Goal: Information Seeking & Learning: Find specific fact

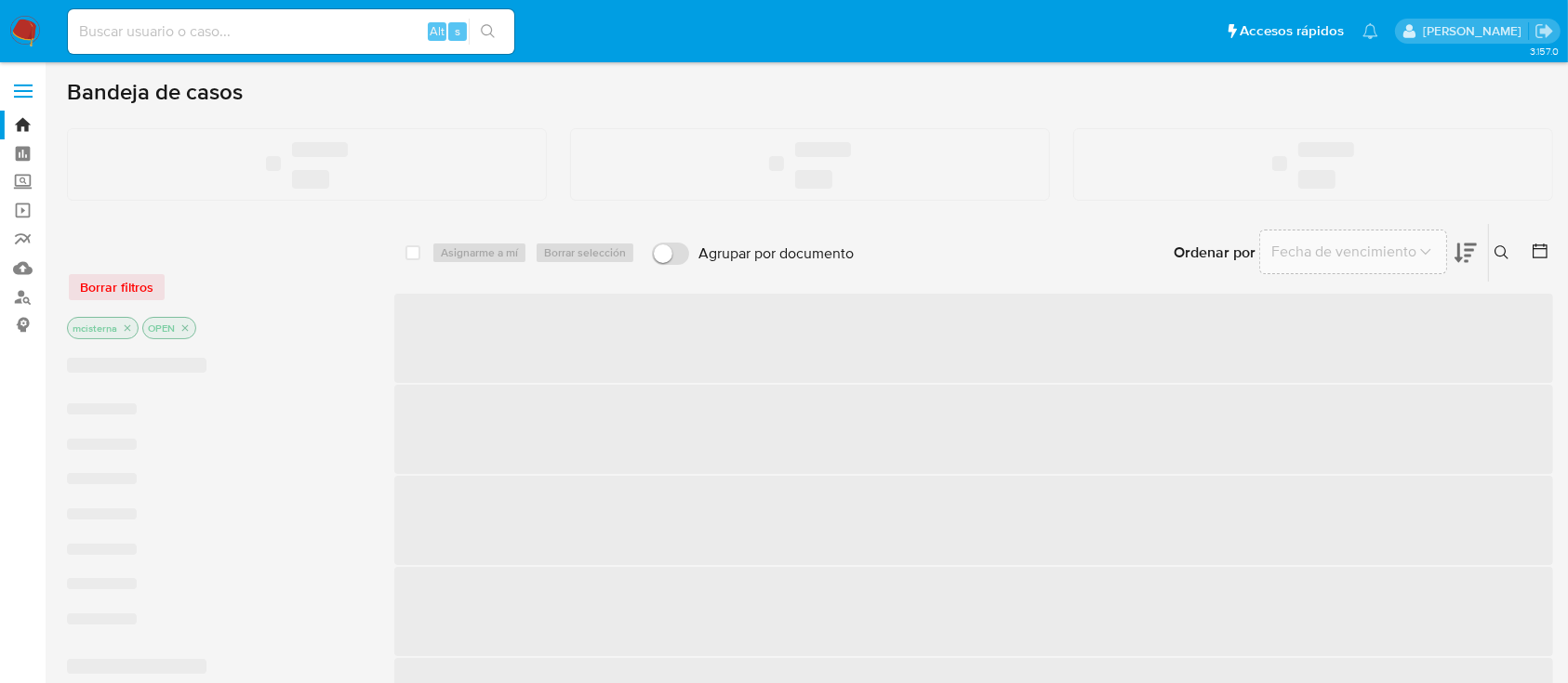
click at [201, 35] on input at bounding box center [290, 31] width 446 height 24
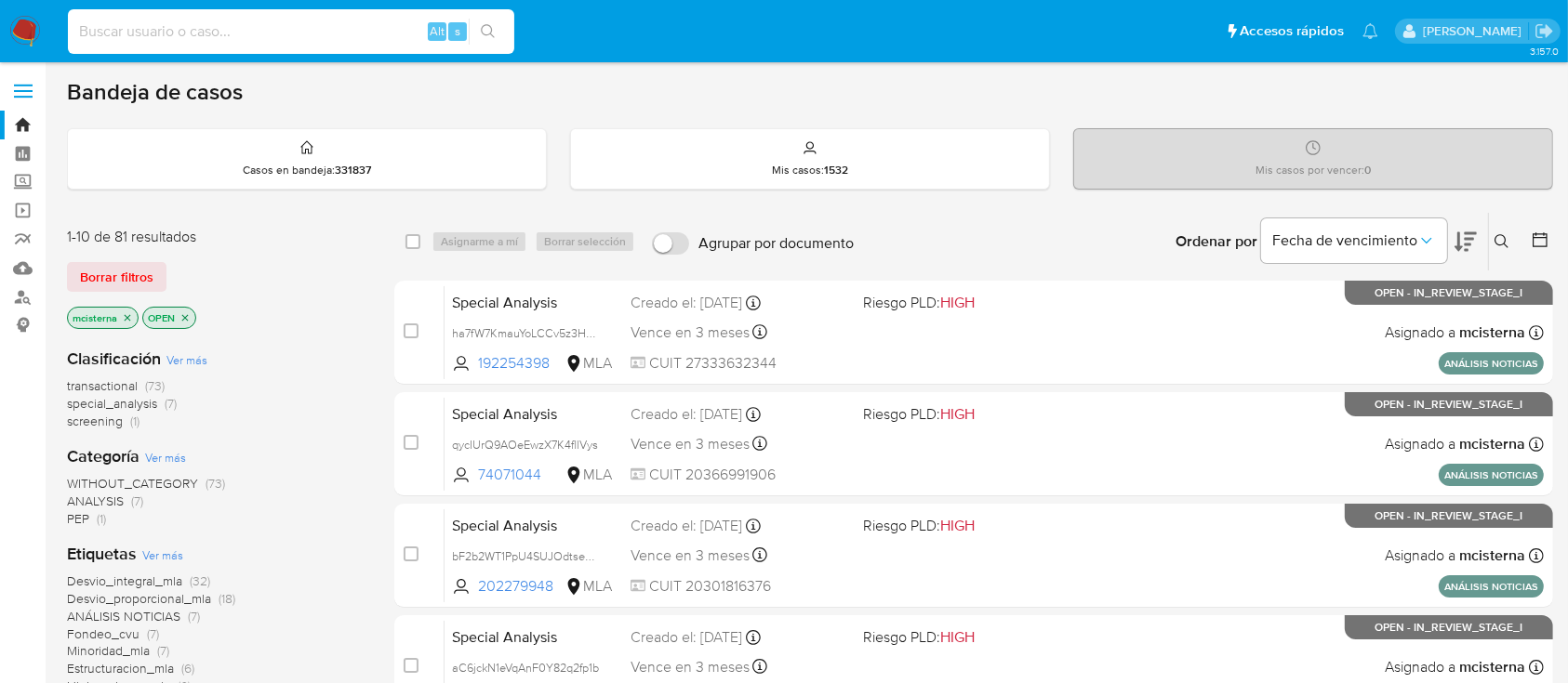
paste input "DsxjFTfHyrYefxGjHt3X5I4o"
type input "DsxjFTfHyrYefxGjHt3X5I4o"
click at [481, 34] on icon "search-icon" at bounding box center [488, 31] width 15 height 15
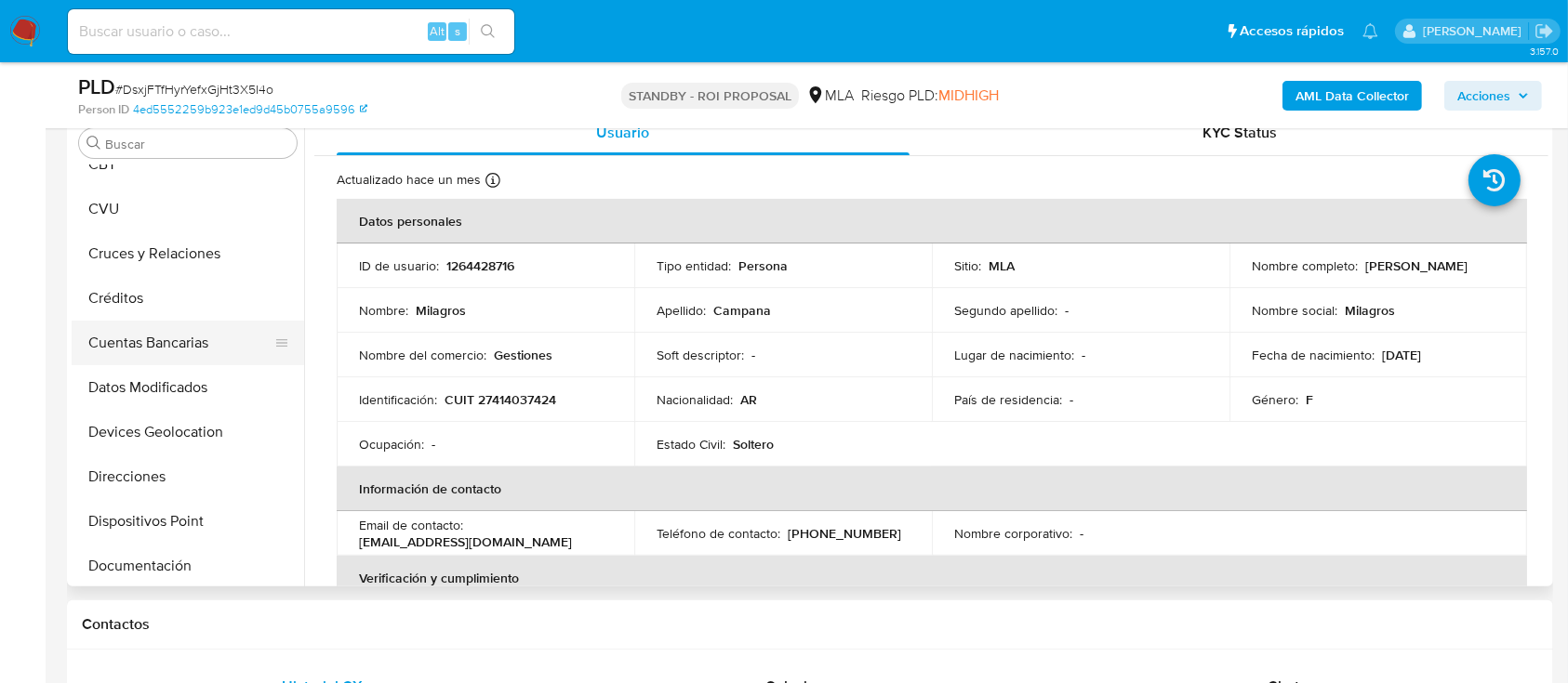
scroll to position [7, 0]
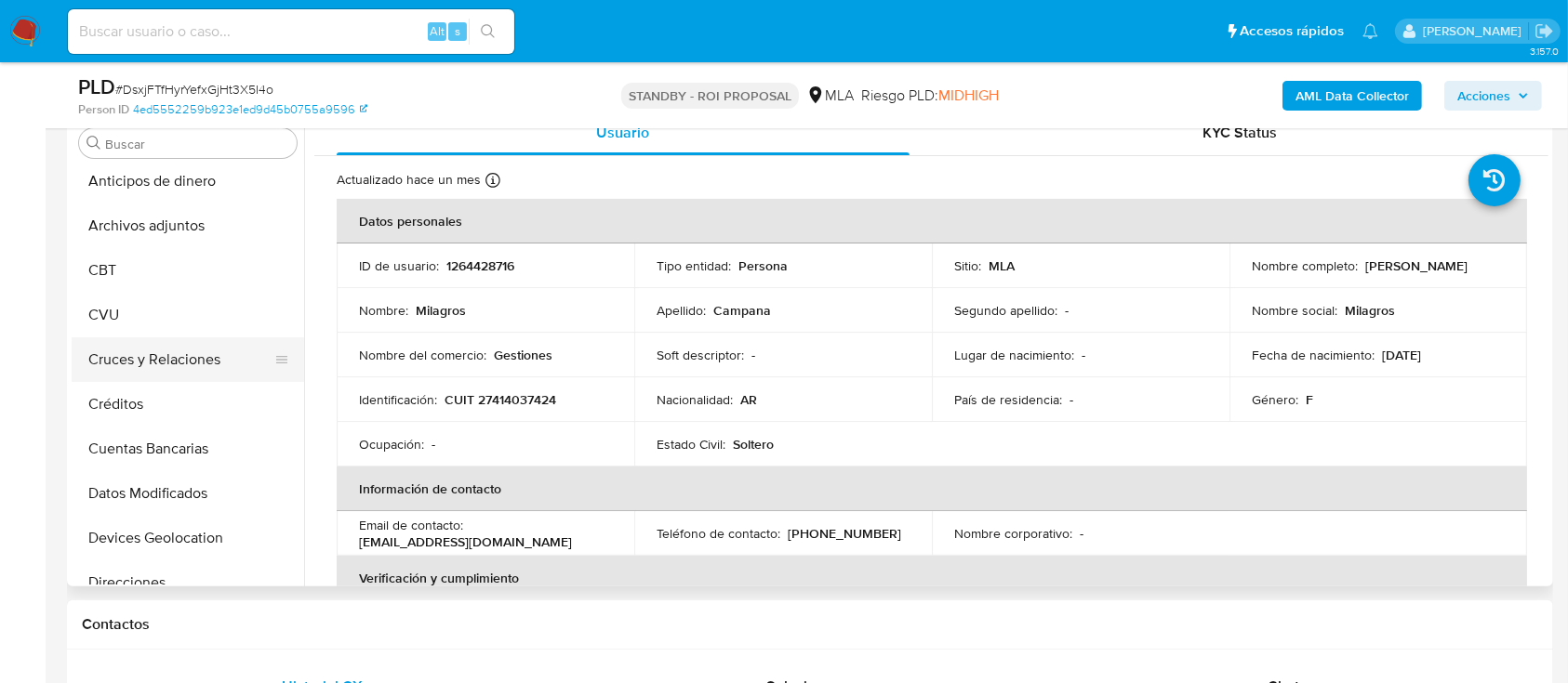
select select "10"
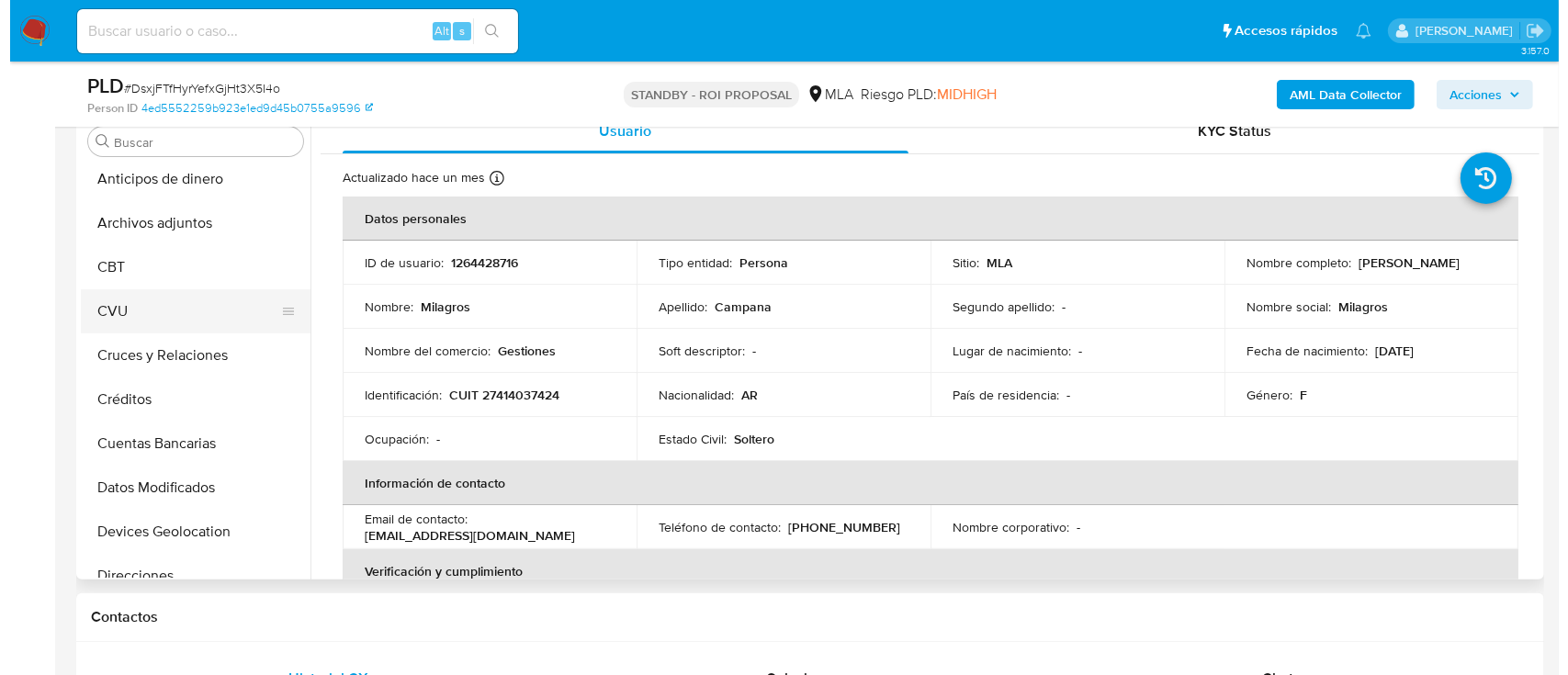
scroll to position [0, 0]
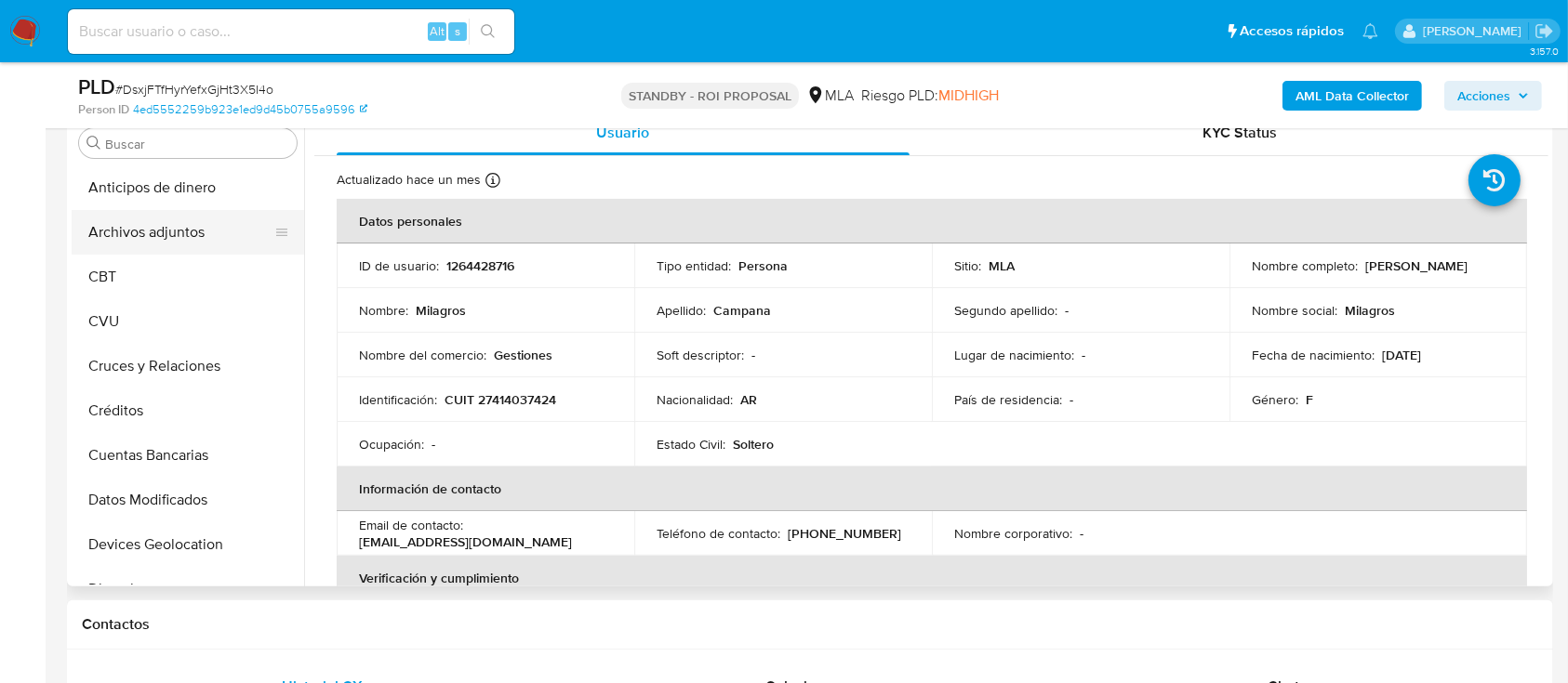
click at [213, 229] on button "Archivos adjuntos" at bounding box center [180, 232] width 218 height 45
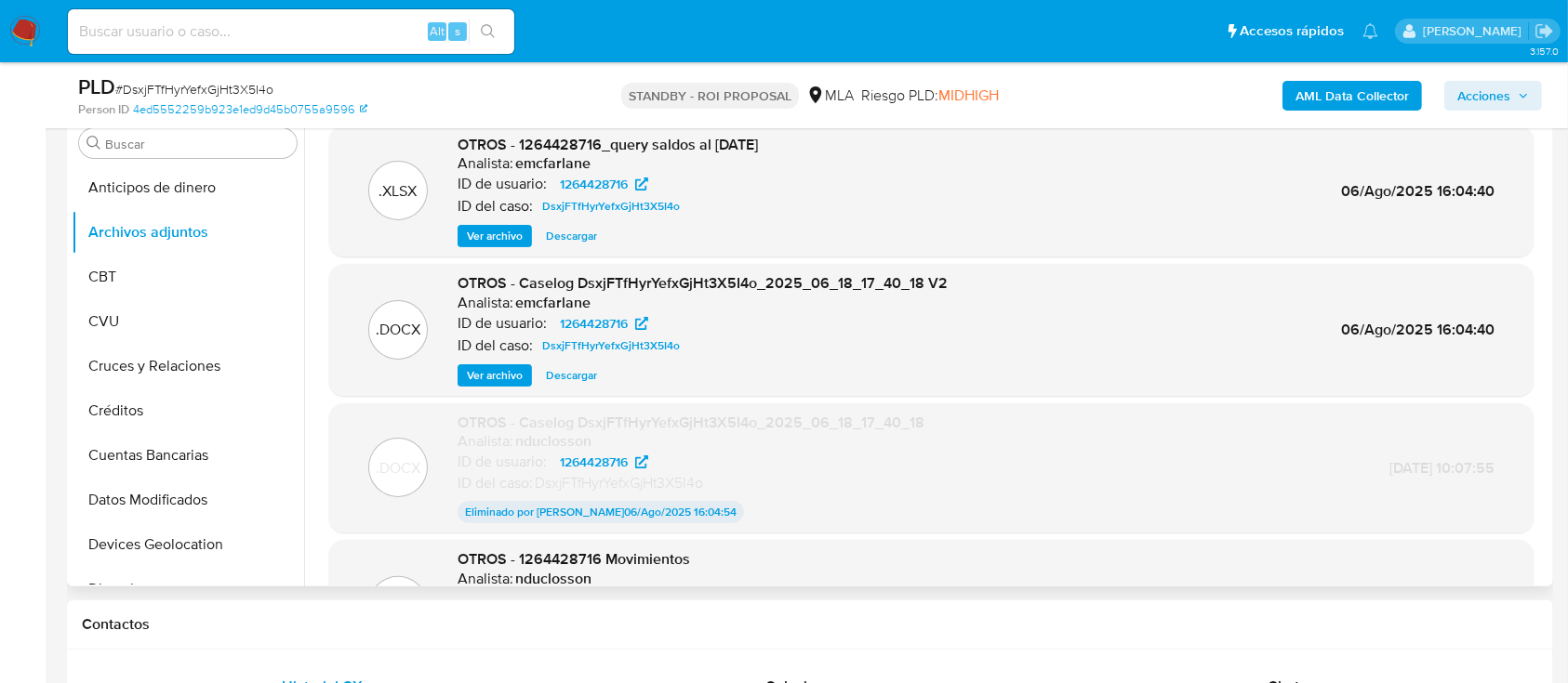
click at [513, 375] on span "Ver archivo" at bounding box center [495, 375] width 56 height 18
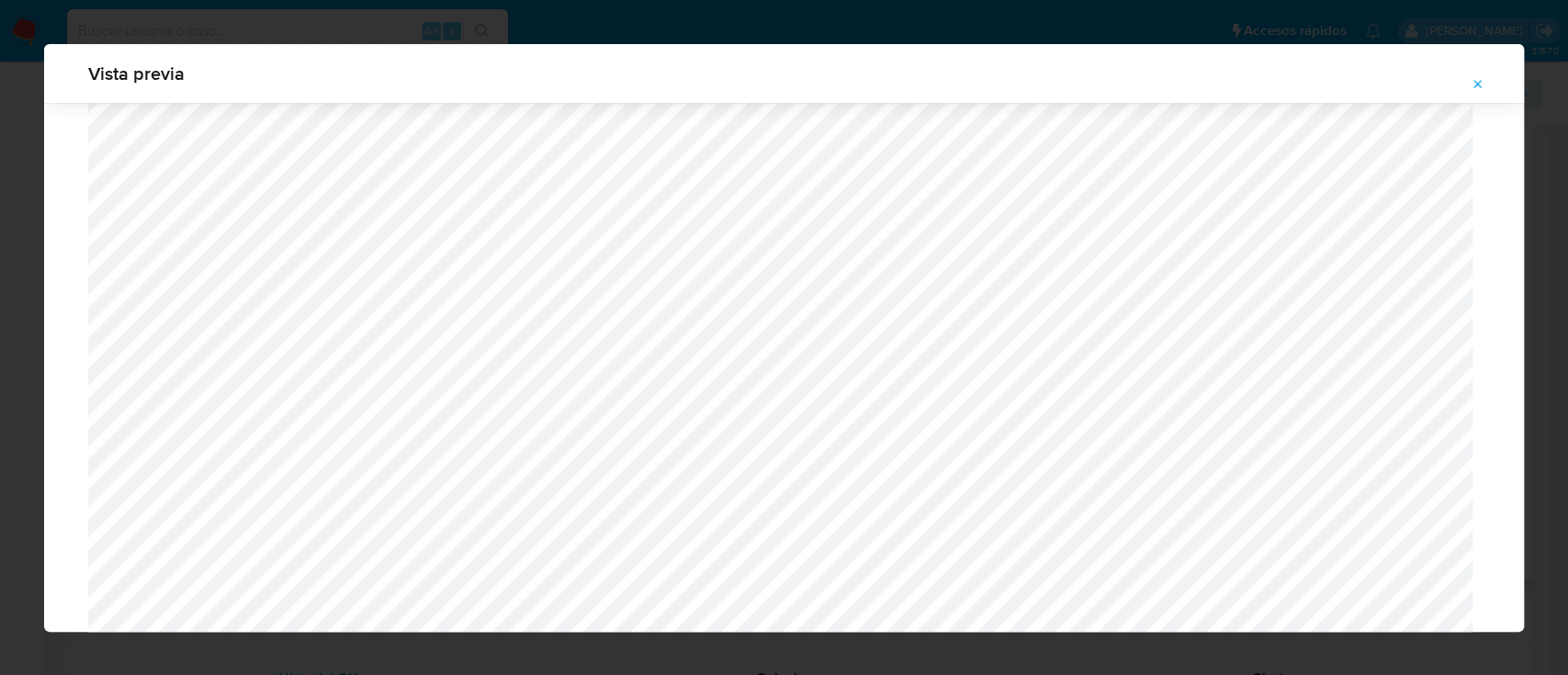
scroll to position [1066, 0]
click at [10, 289] on div "Vista previa" at bounding box center [784, 338] width 1568 height 675
click at [1477, 86] on icon "Attachment preview" at bounding box center [1478, 84] width 14 height 14
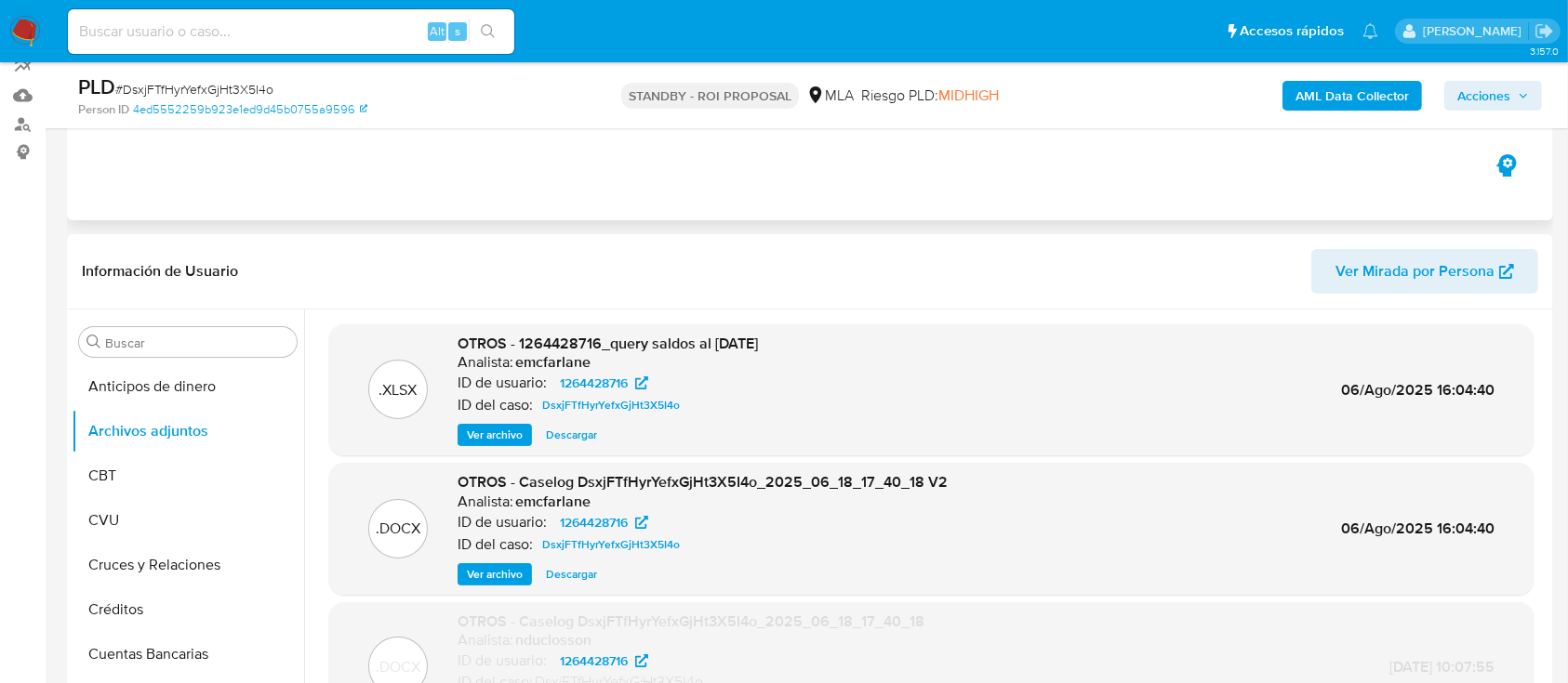
scroll to position [0, 0]
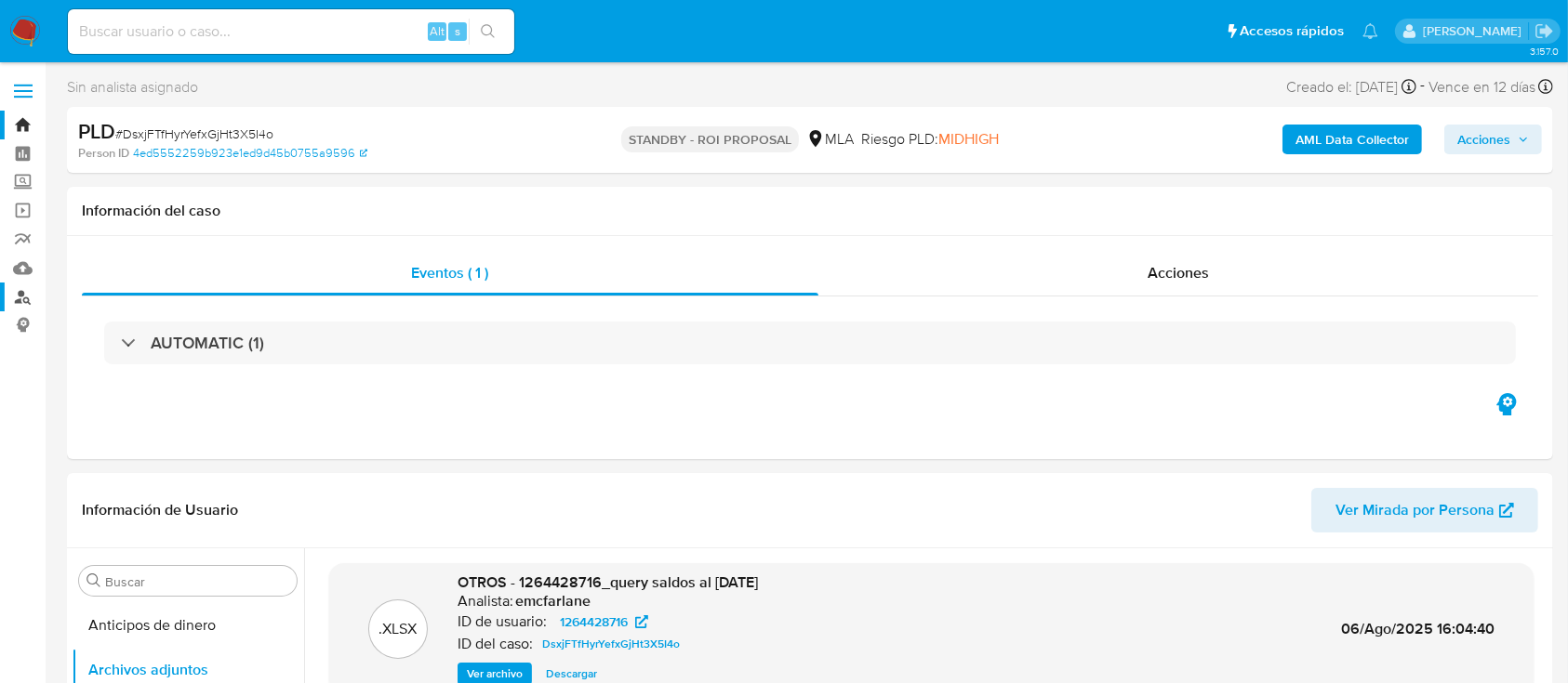
click at [25, 301] on link "Buscador de personas" at bounding box center [110, 297] width 222 height 29
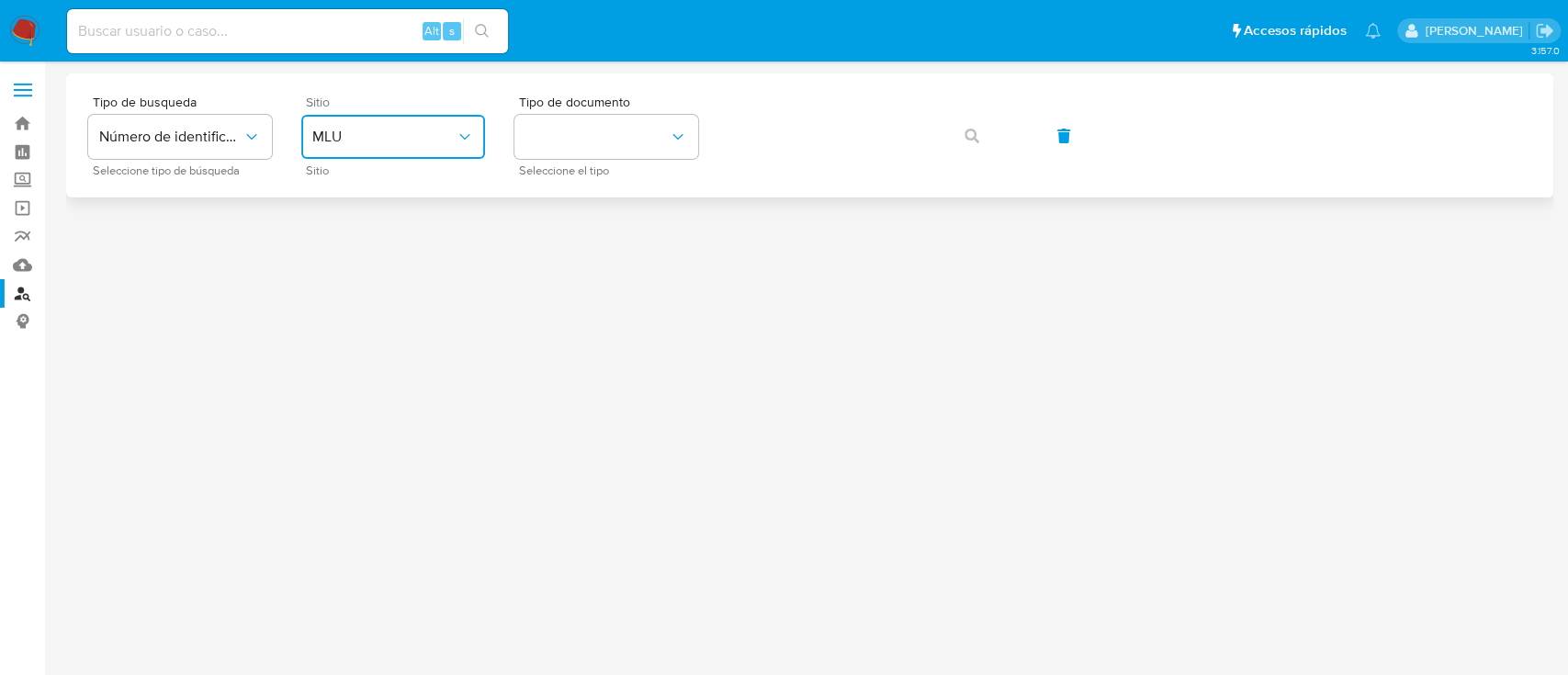
click at [423, 147] on button "MLU" at bounding box center [393, 137] width 184 height 44
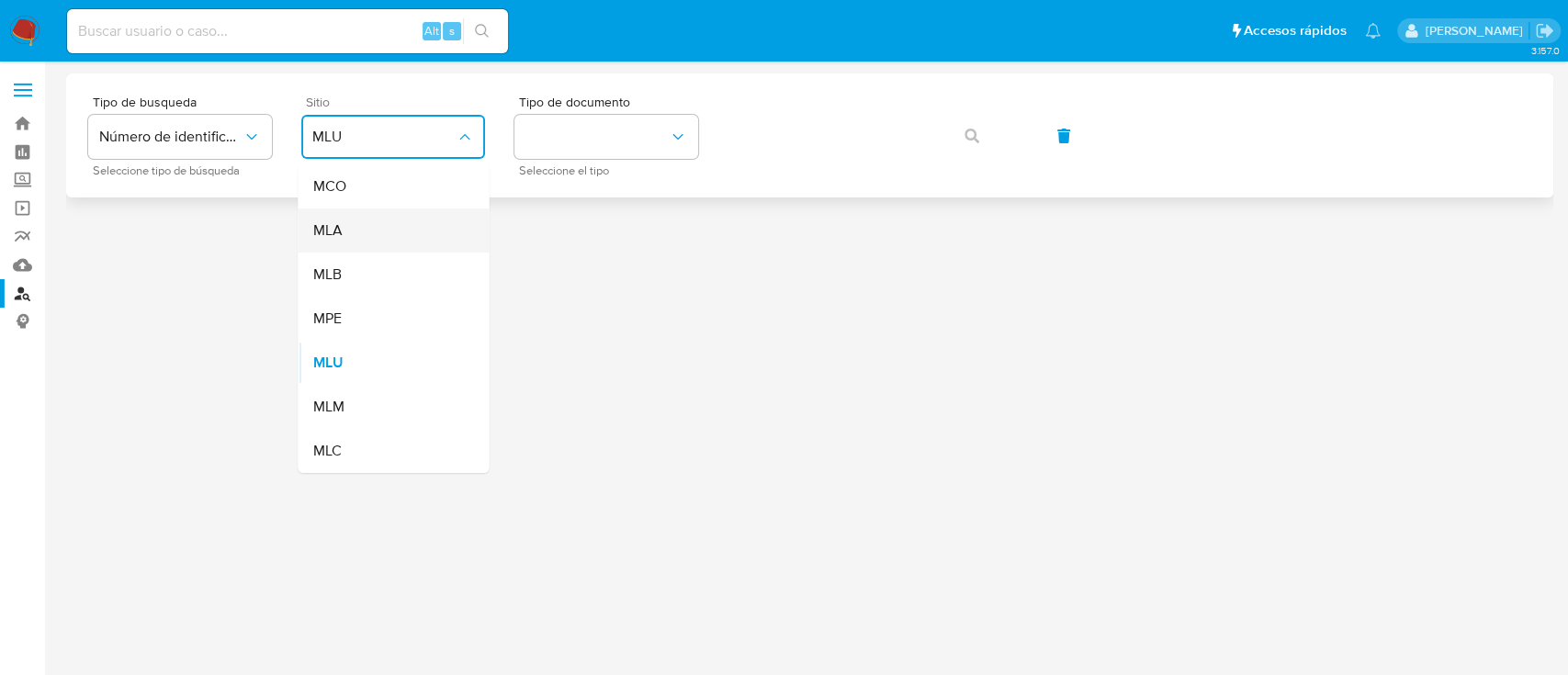
click at [427, 238] on div "MLA" at bounding box center [388, 230] width 151 height 44
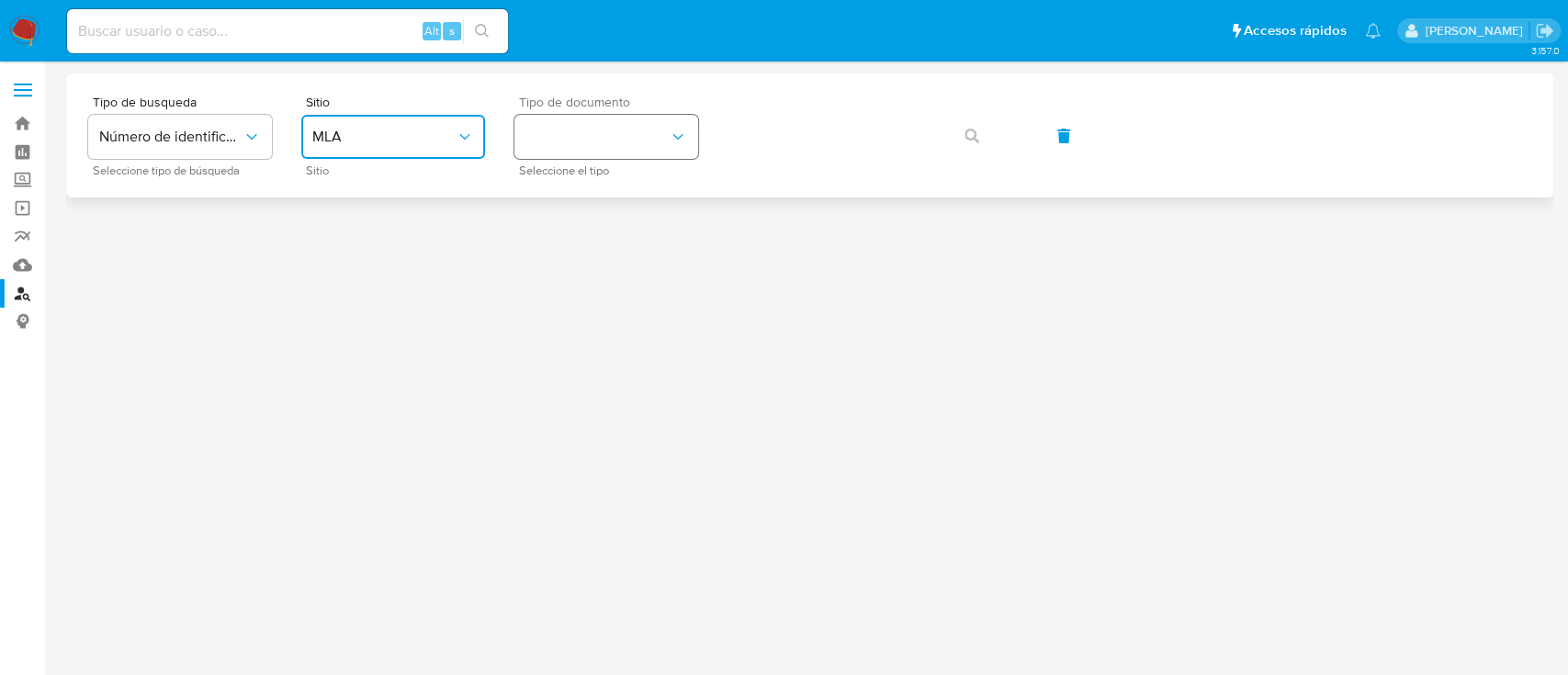
click at [577, 153] on button "identificationType" at bounding box center [606, 137] width 184 height 44
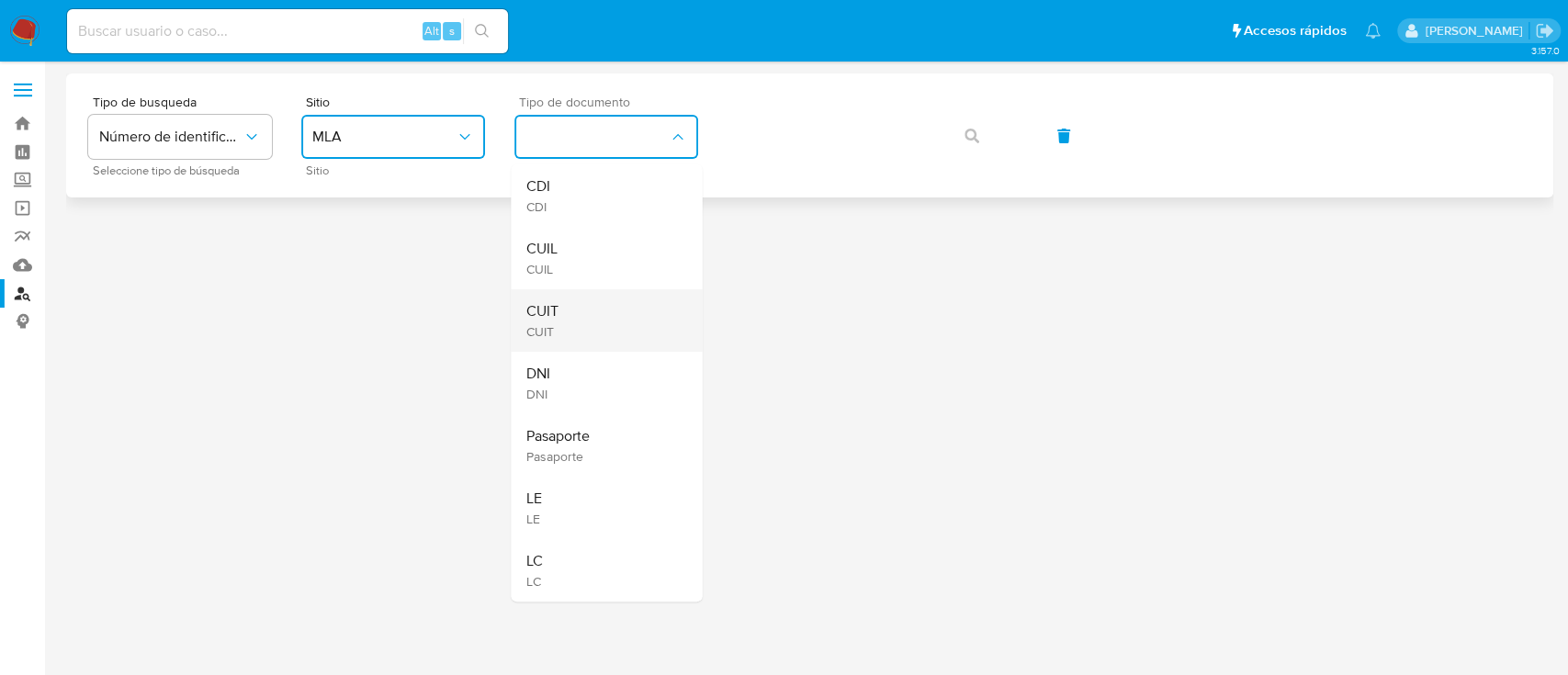
click at [583, 338] on div "CUIT CUIT" at bounding box center [601, 320] width 151 height 62
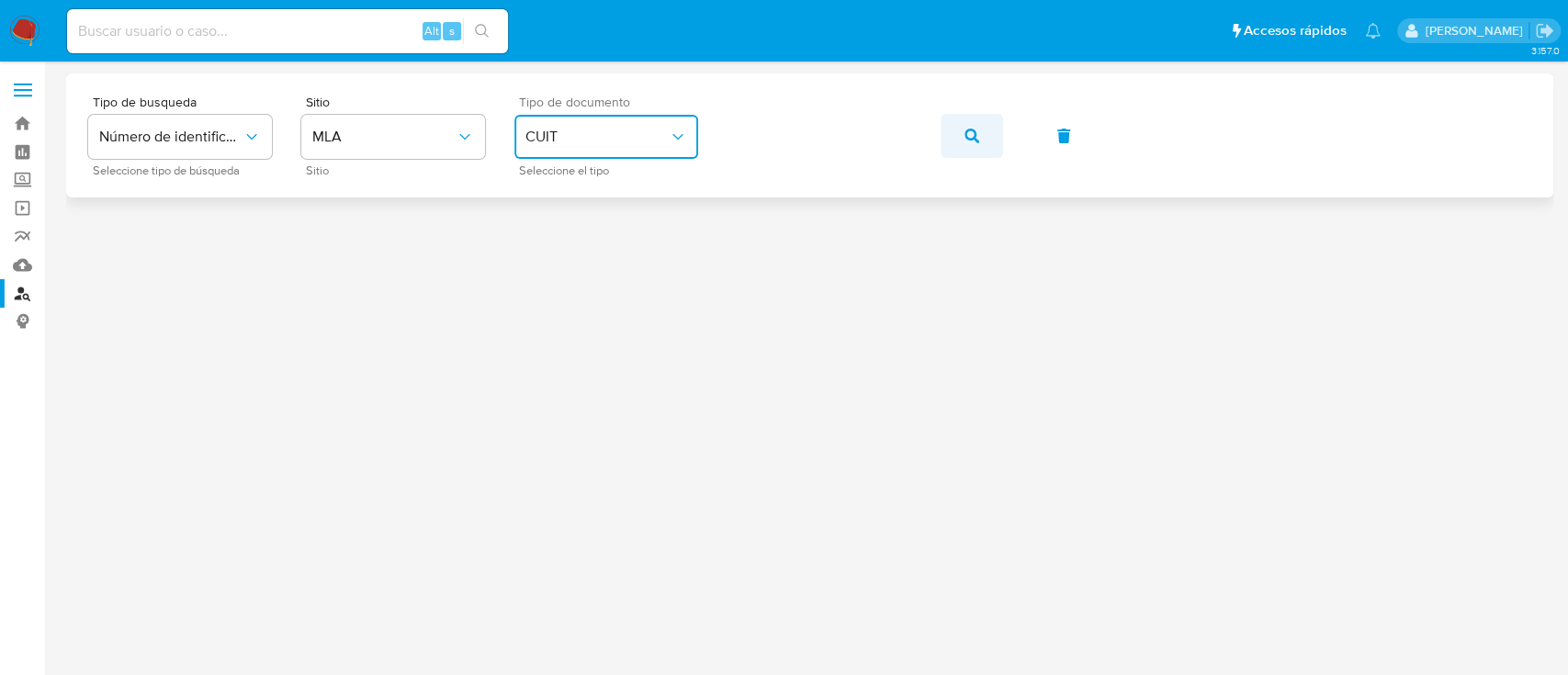
click at [970, 130] on icon "button" at bounding box center [971, 136] width 14 height 14
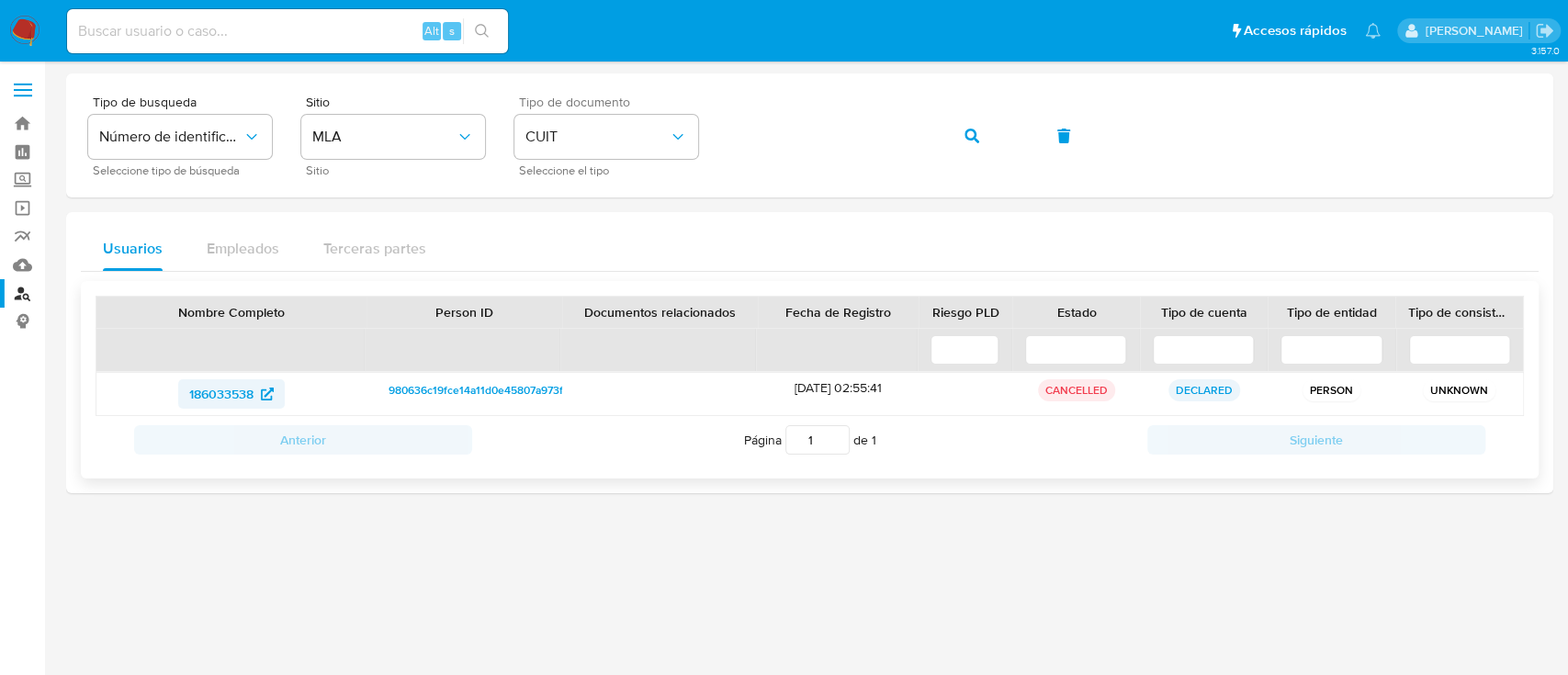
click at [250, 396] on span "186033538" at bounding box center [221, 394] width 64 height 30
click at [923, 136] on div "Tipo de busqueda Número de identificación Seleccione tipo de búsqueda Sitio MLA…" at bounding box center [810, 136] width 1444 height 80
click at [978, 120] on button "button" at bounding box center [971, 136] width 62 height 44
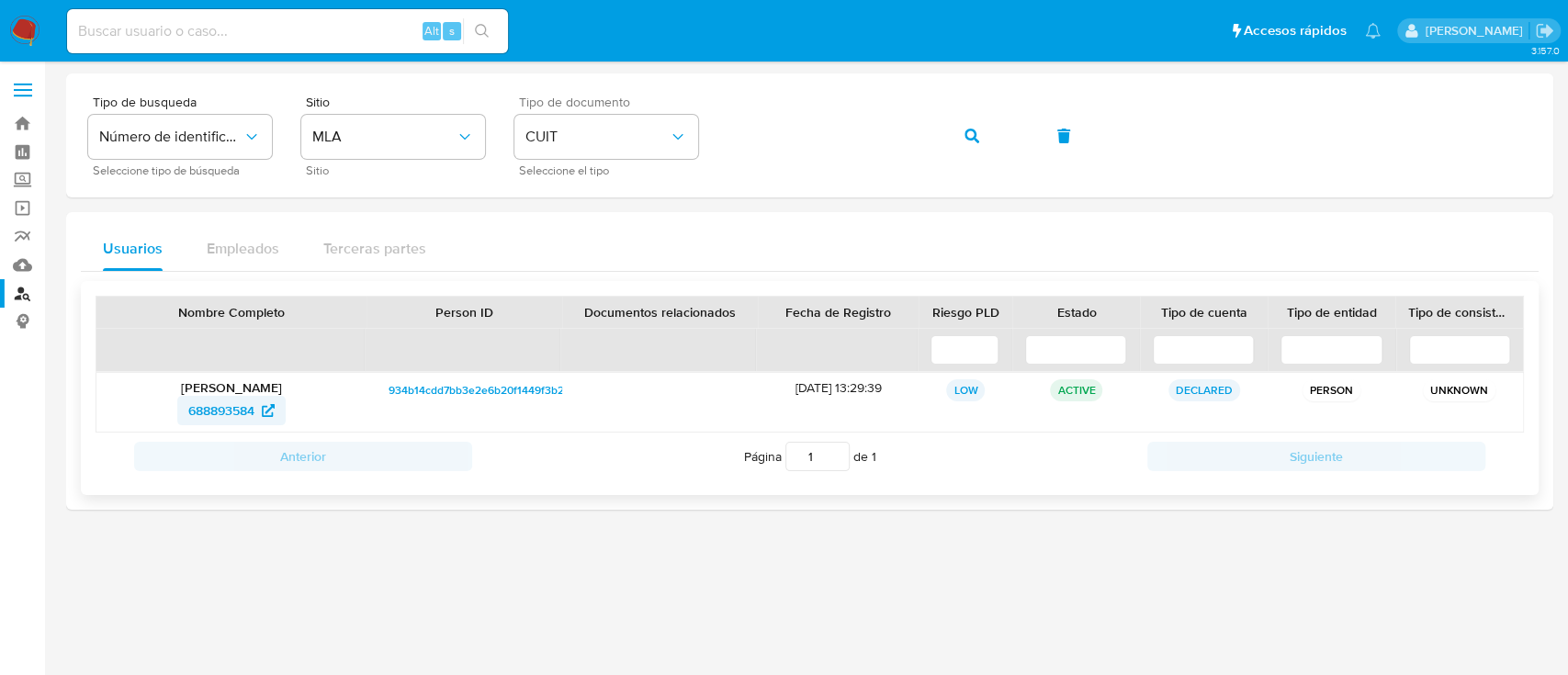
click at [264, 418] on span "688893584" at bounding box center [231, 410] width 86 height 30
click at [959, 140] on button "button" at bounding box center [971, 136] width 62 height 44
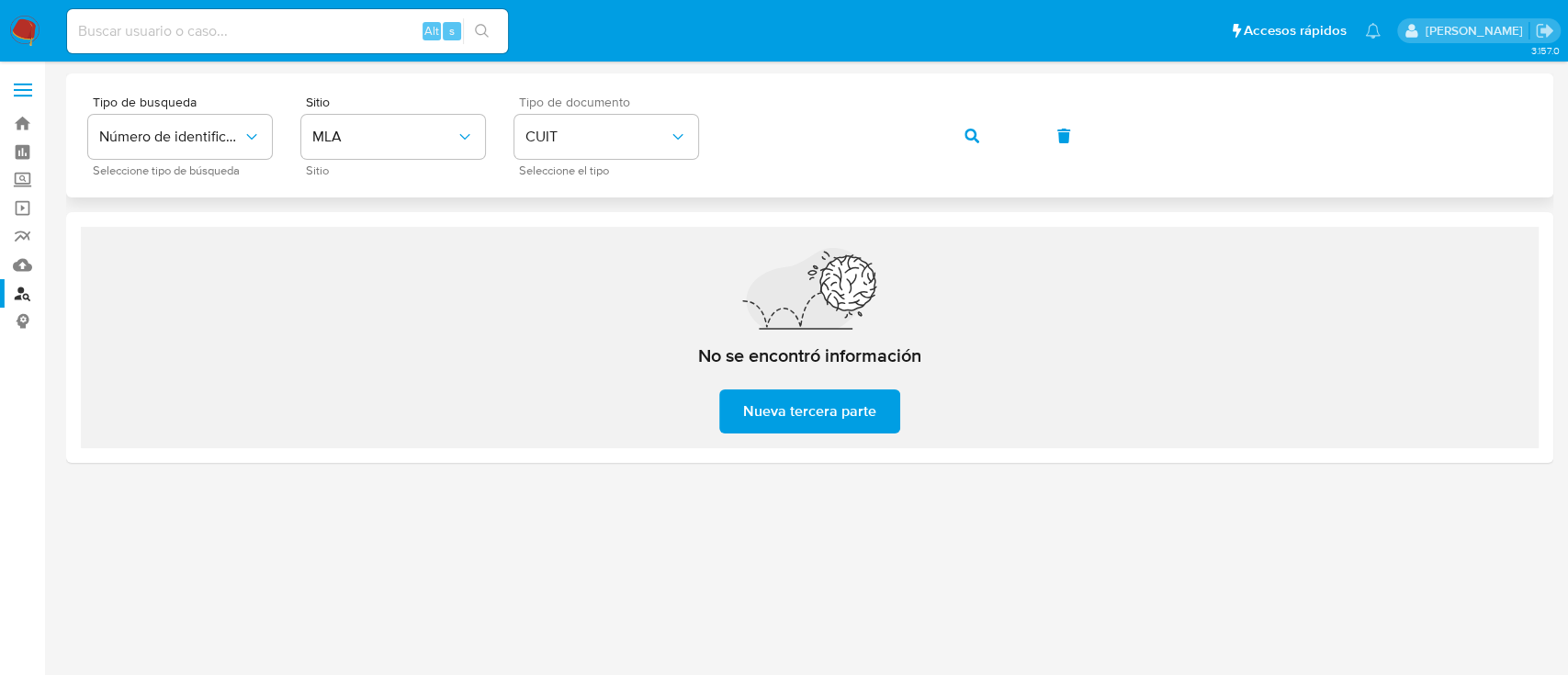
click at [967, 143] on span "button" at bounding box center [971, 136] width 14 height 40
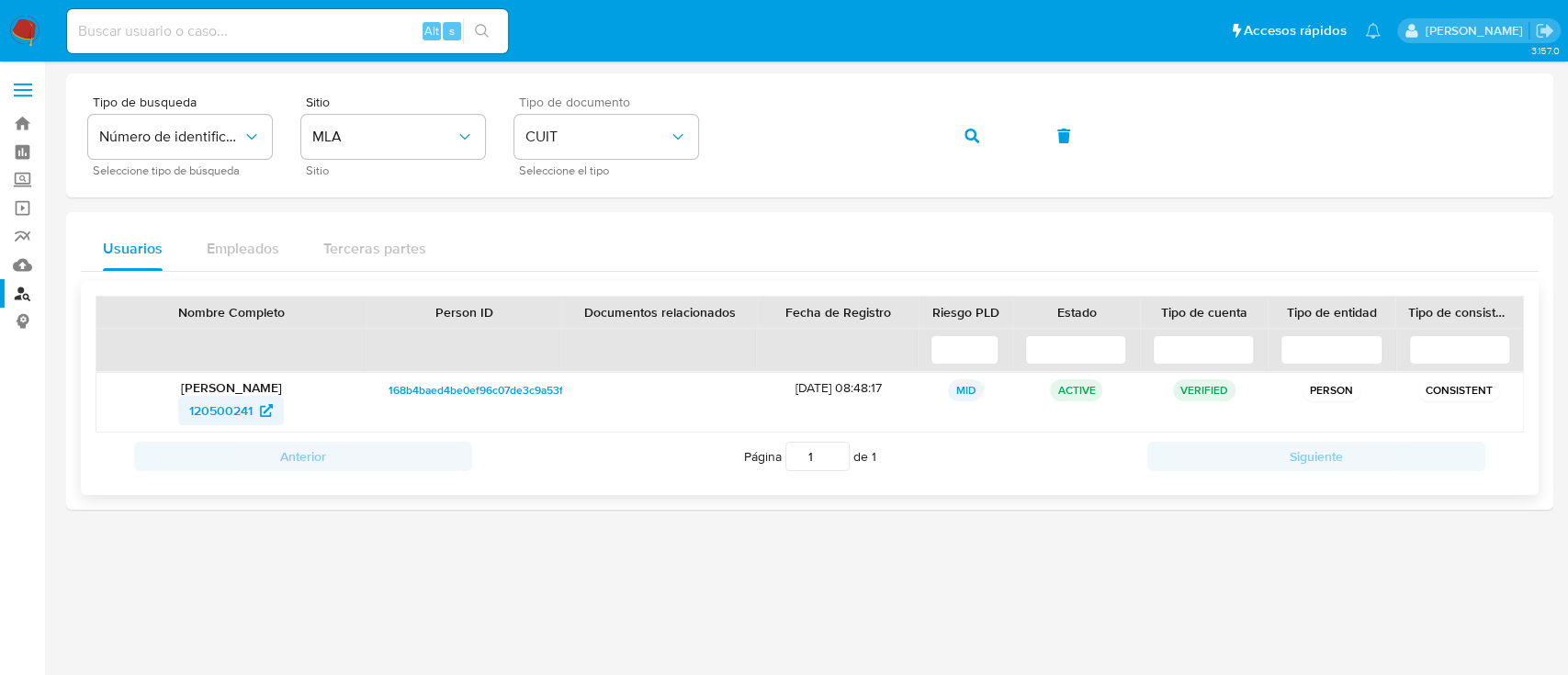
click at [209, 396] on span "120500241" at bounding box center [221, 410] width 63 height 30
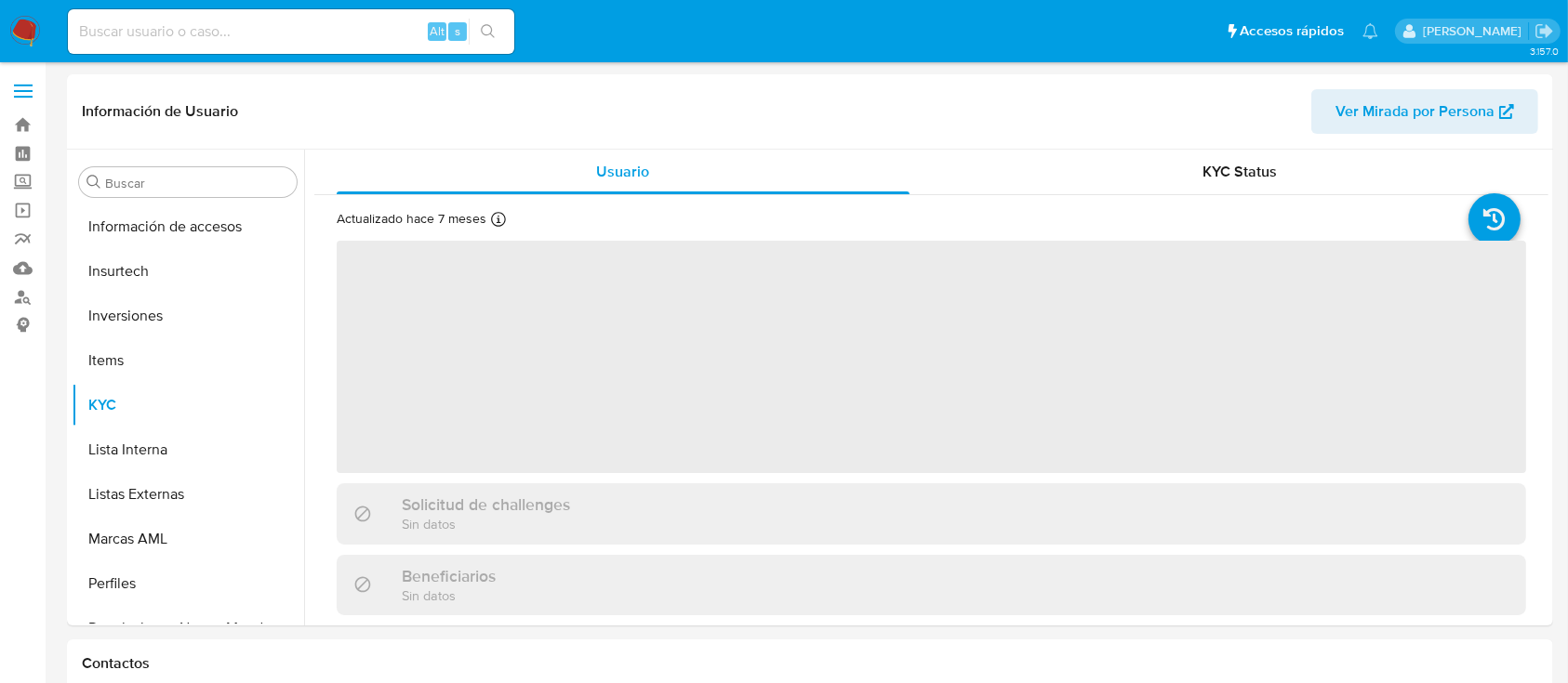
scroll to position [875, 0]
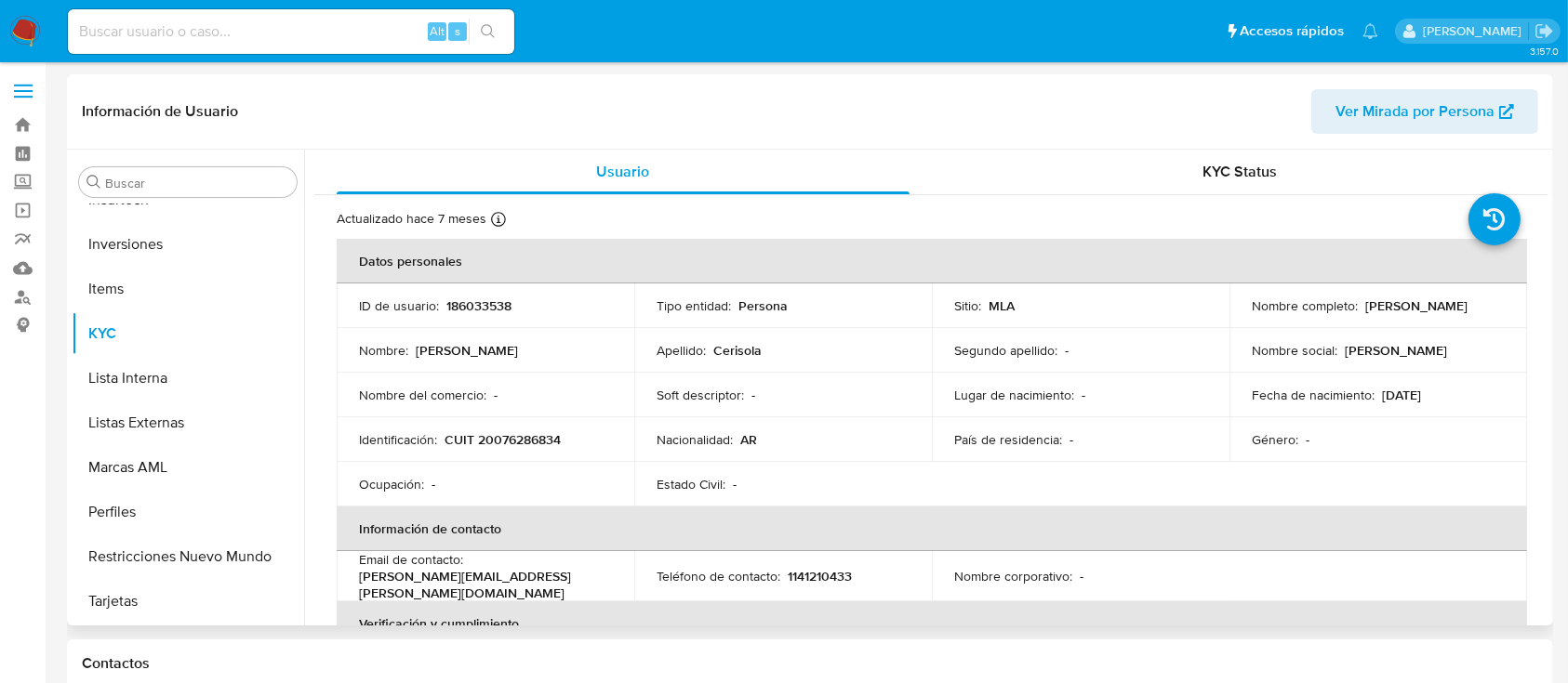
select select "10"
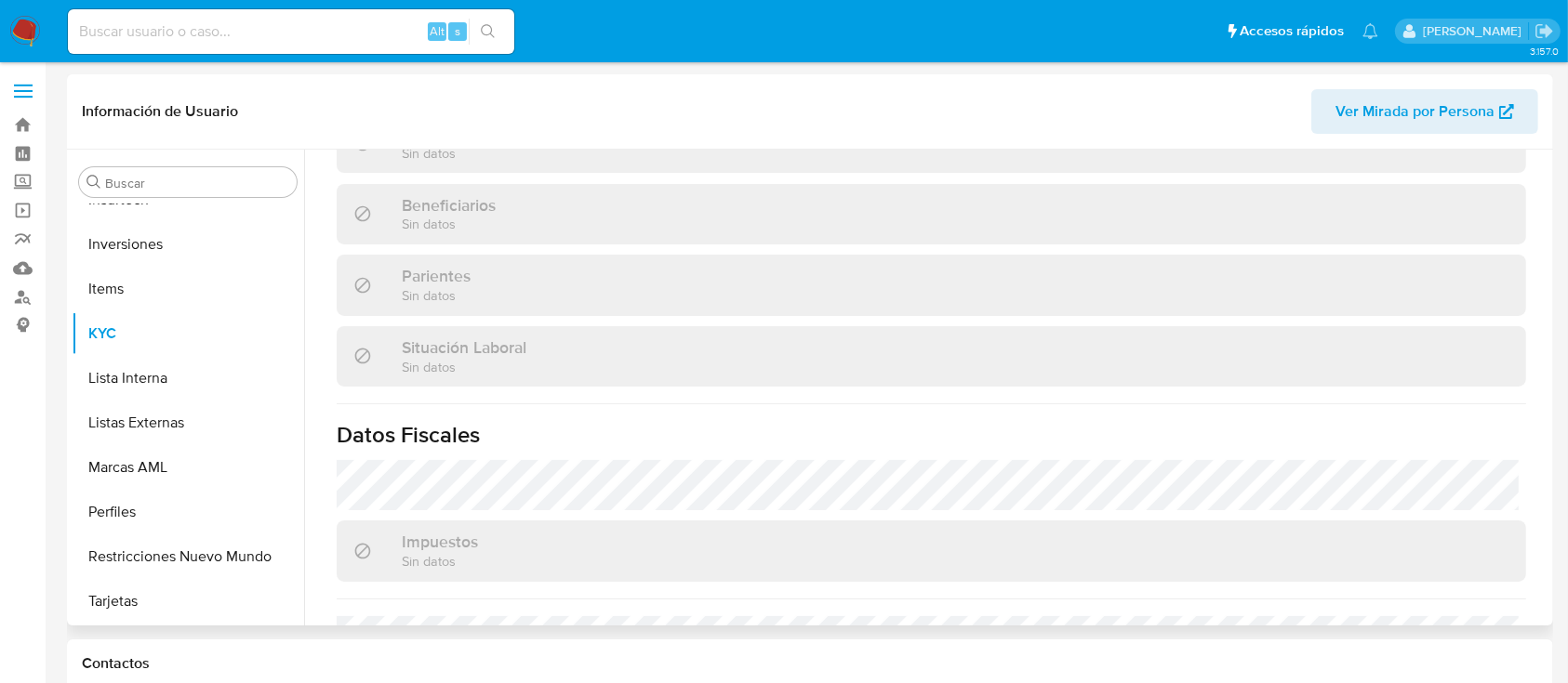
scroll to position [439, 0]
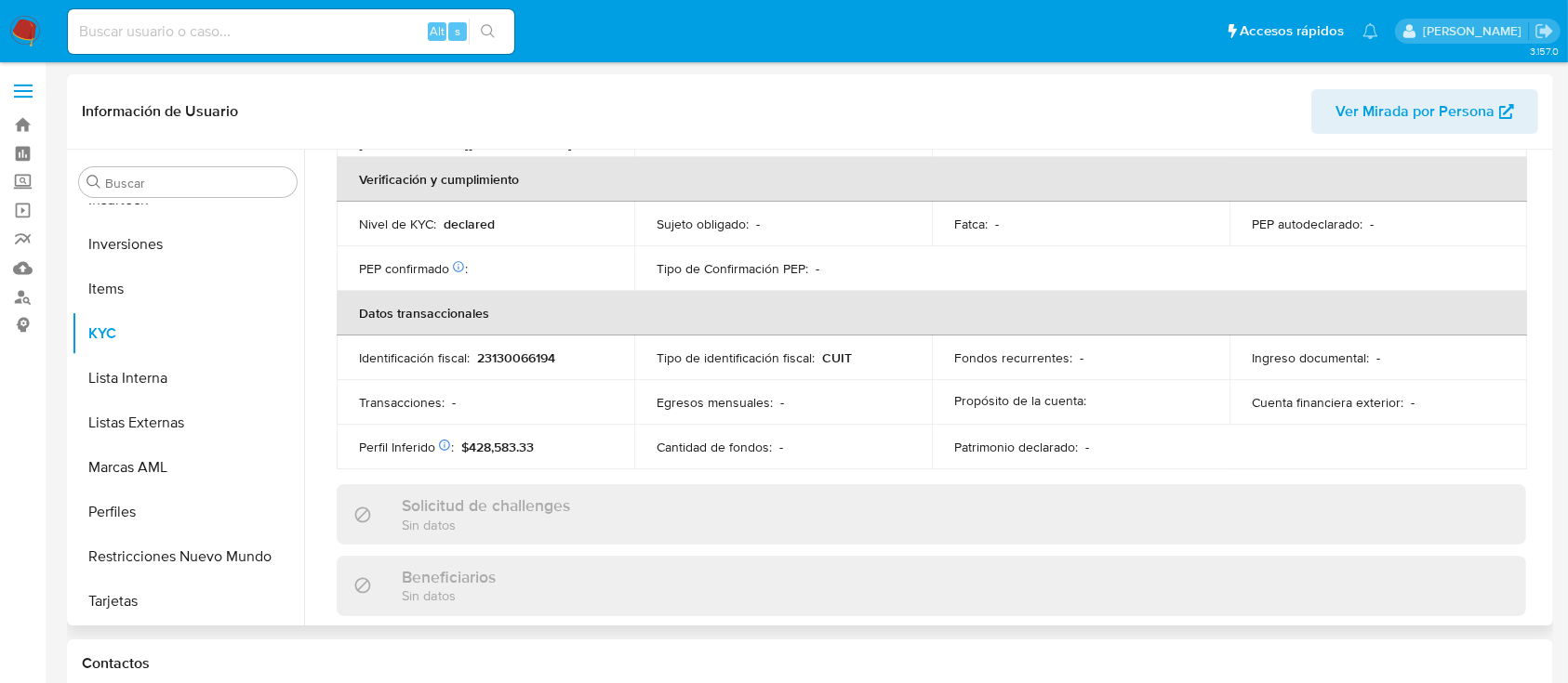
select select "10"
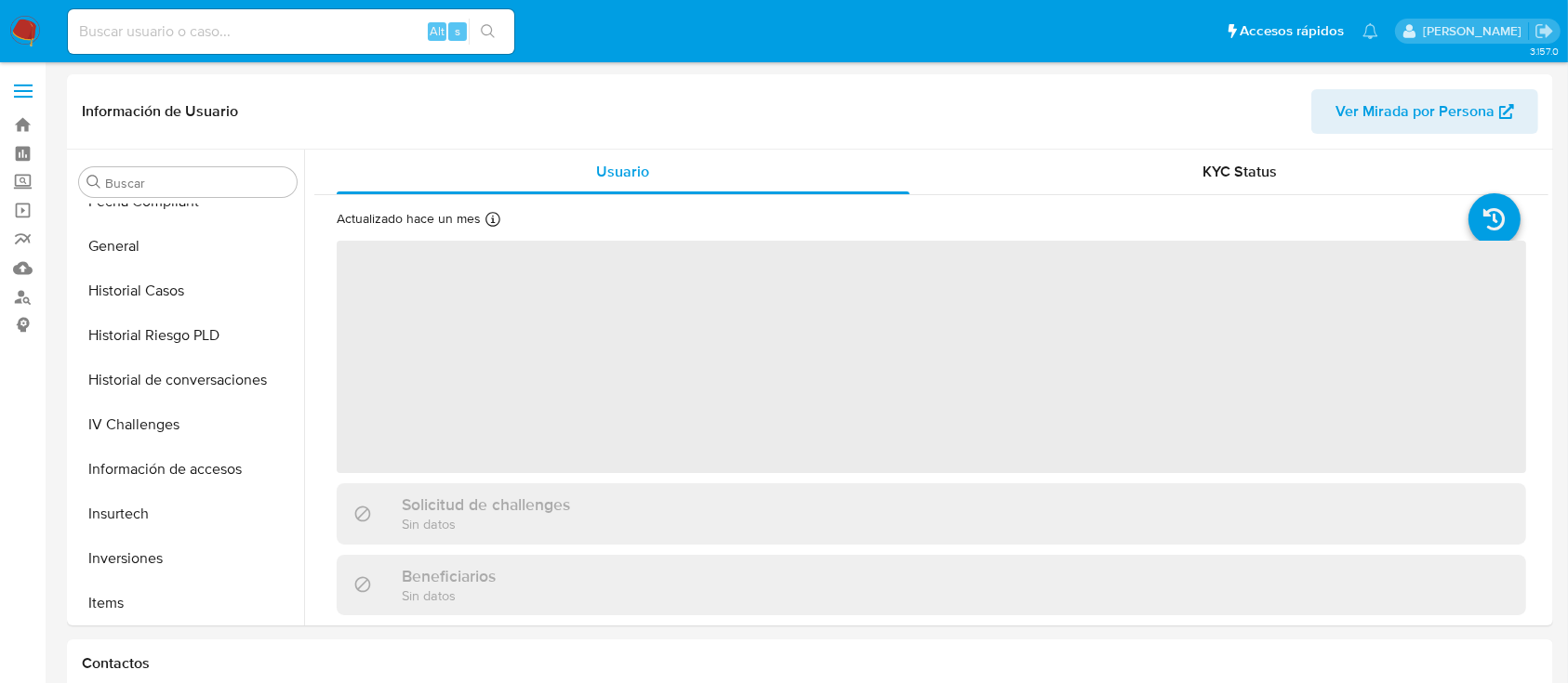
scroll to position [875, 0]
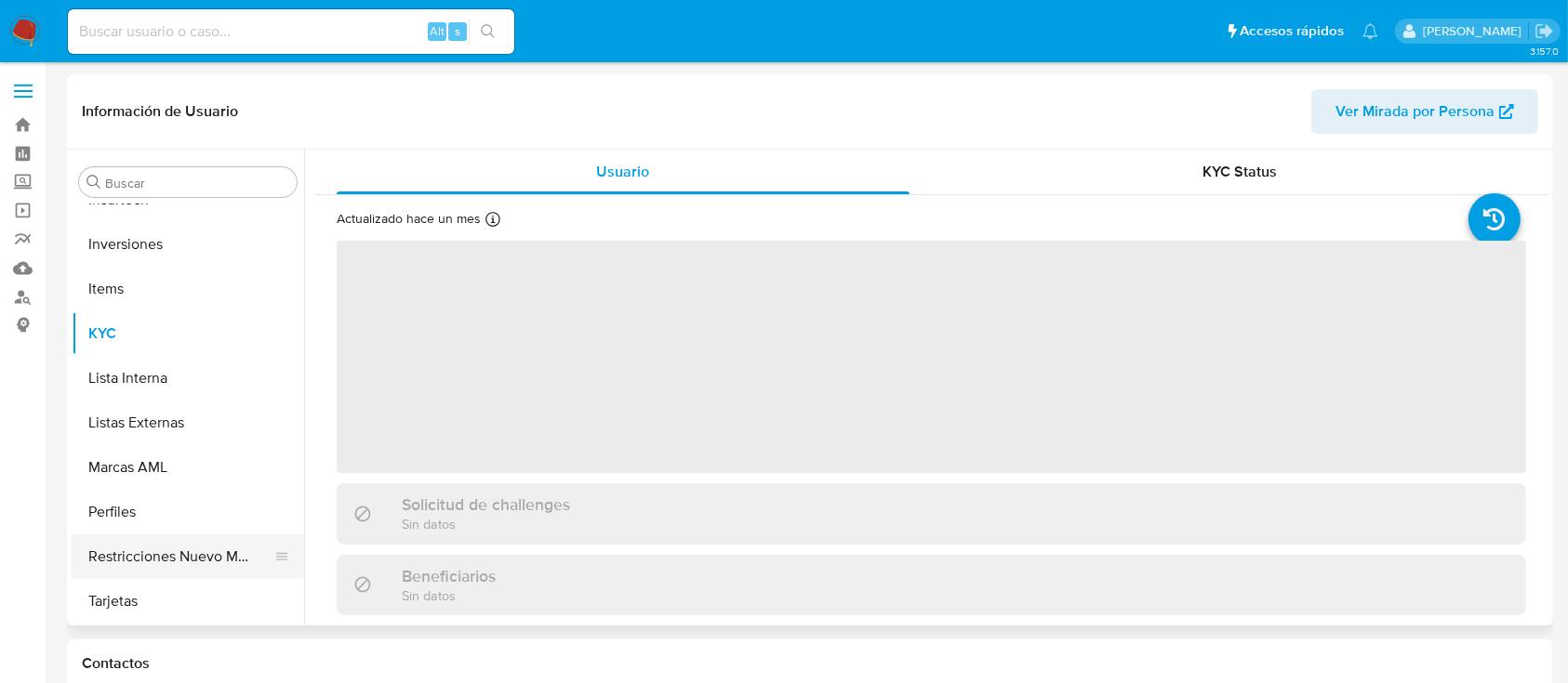
click at [246, 548] on button "Restricciones Nuevo Mundo" at bounding box center [180, 557] width 218 height 45
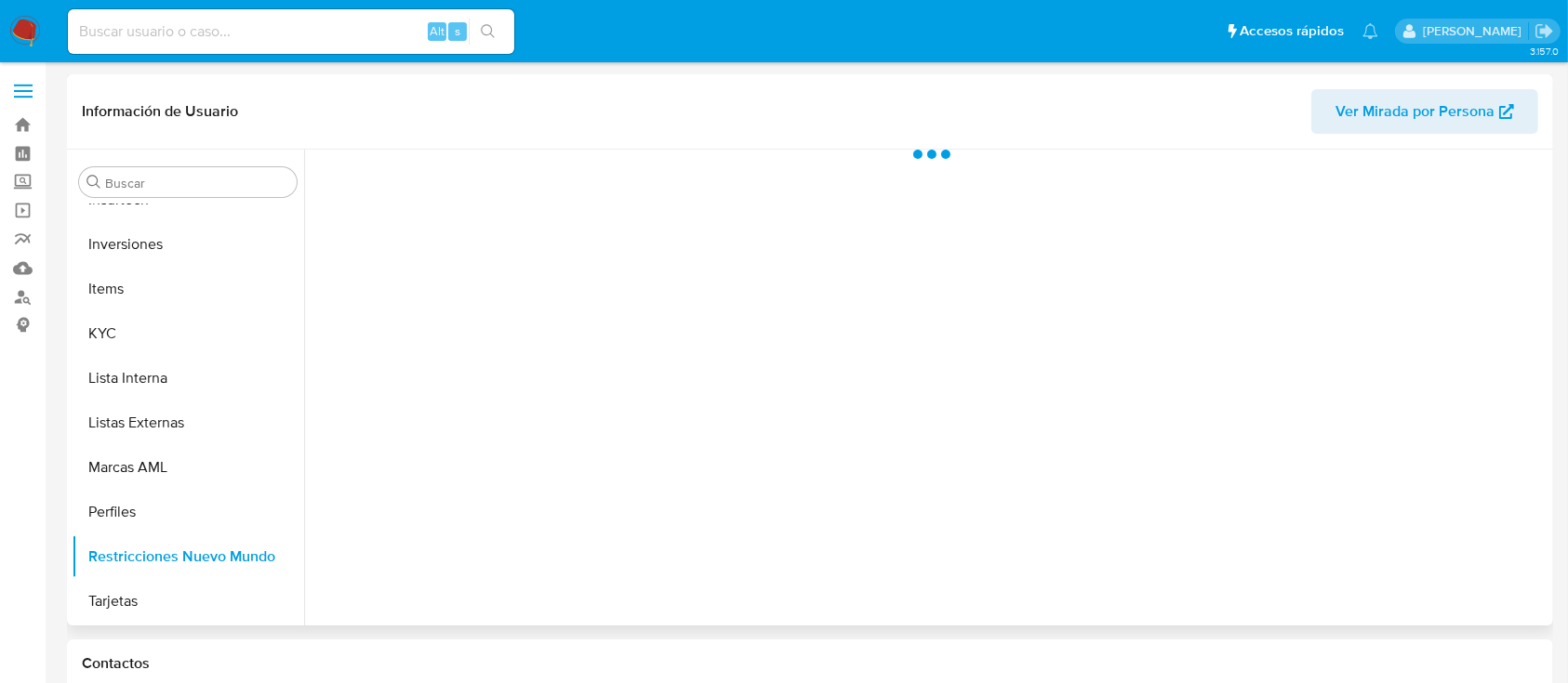
select select "10"
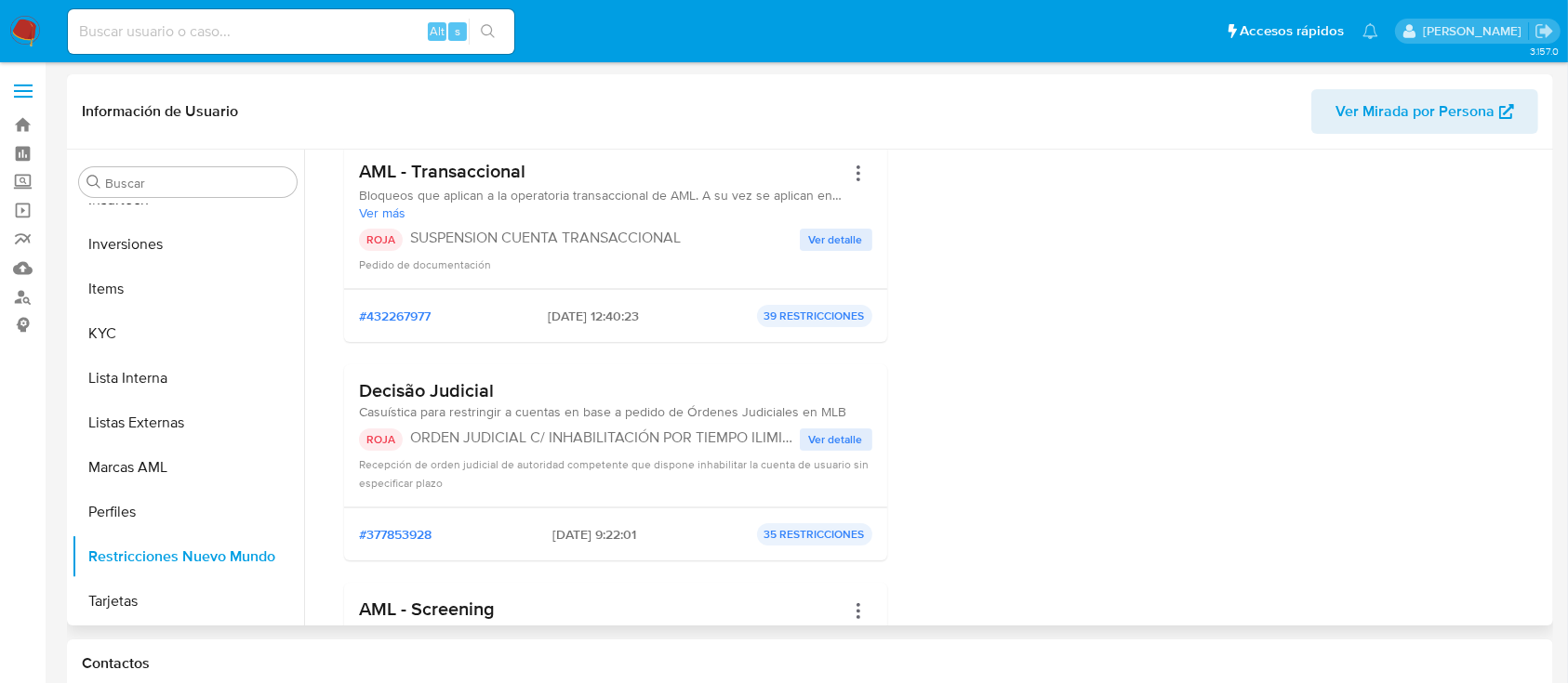
scroll to position [371, 0]
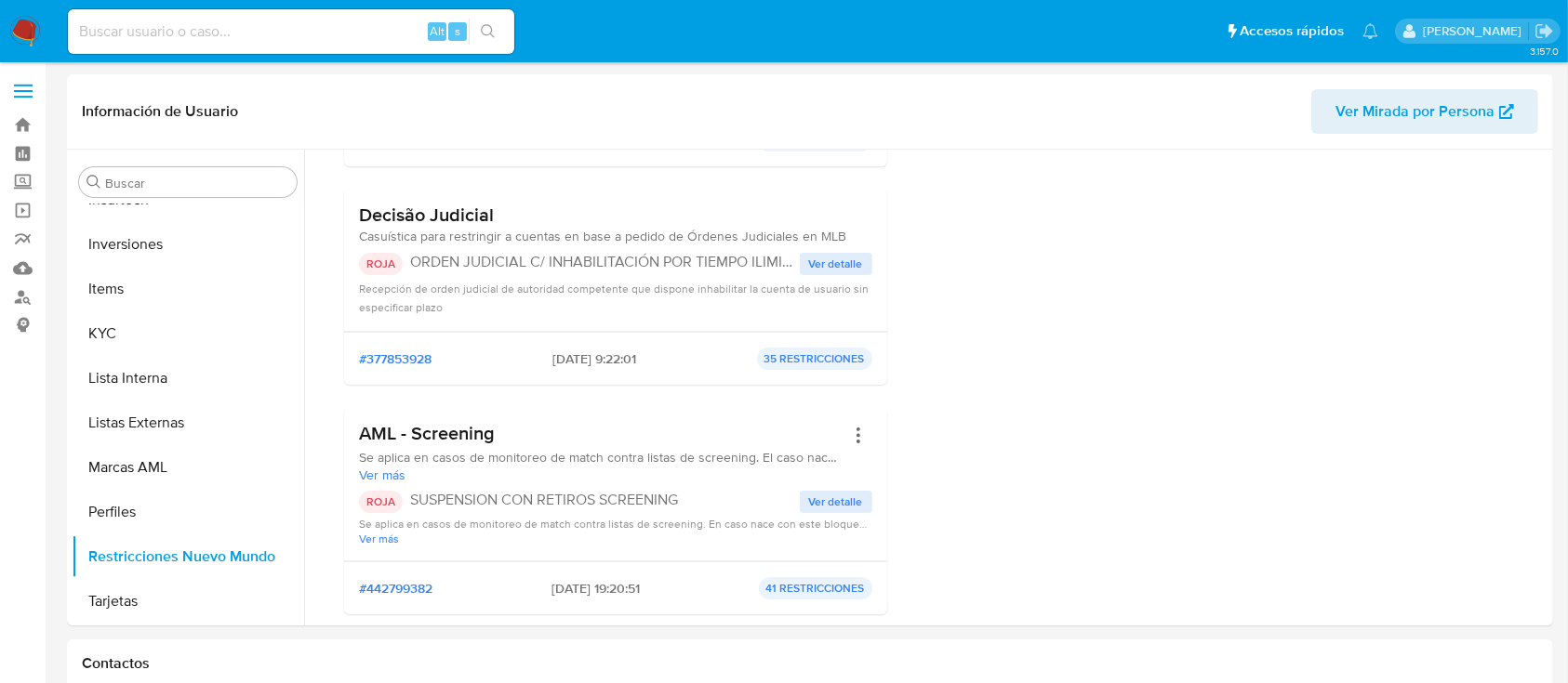
click at [322, 26] on input at bounding box center [290, 31] width 446 height 24
paste input "uANDfisxoZddSc9OpydlpZhF"
type input "uANDfisxoZddSc9OpydlpZhF"
click at [482, 26] on icon "search-icon" at bounding box center [488, 31] width 14 height 14
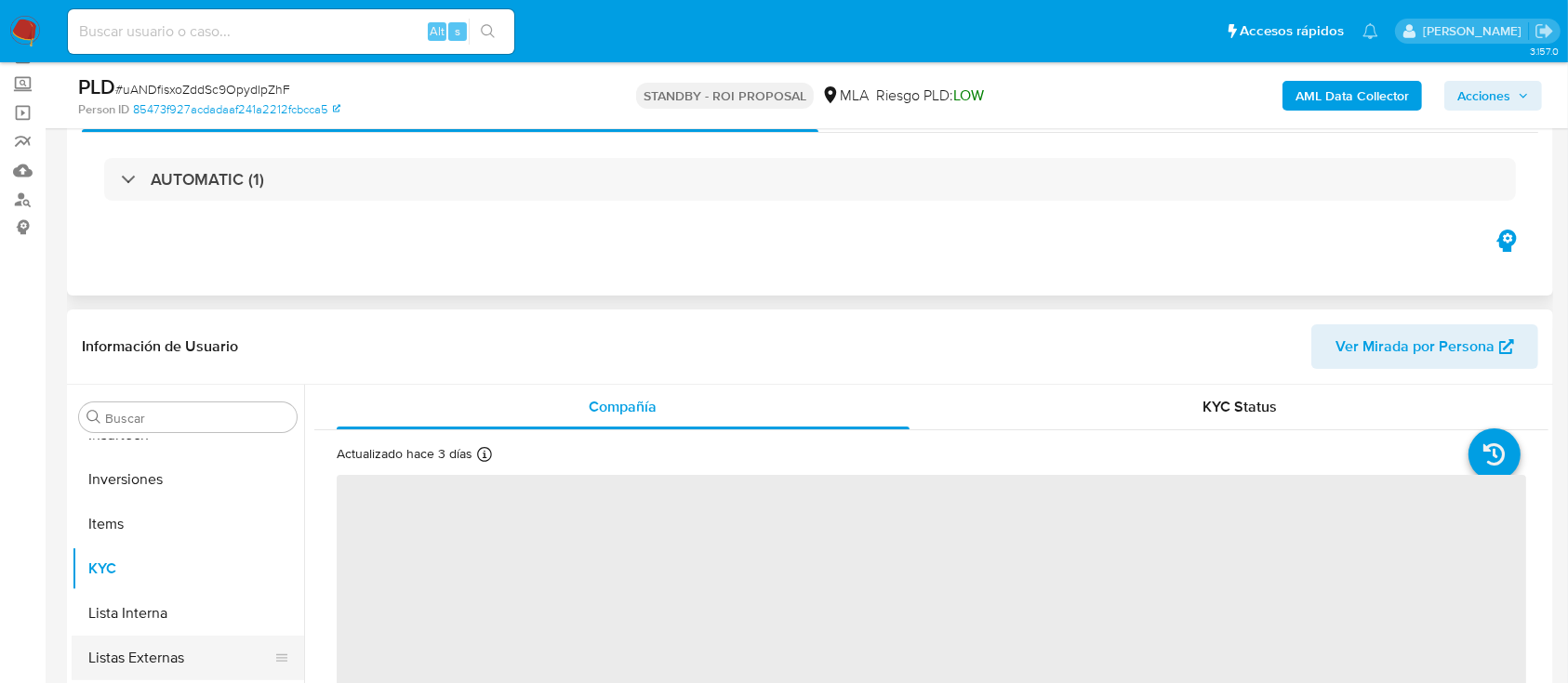
scroll to position [248, 0]
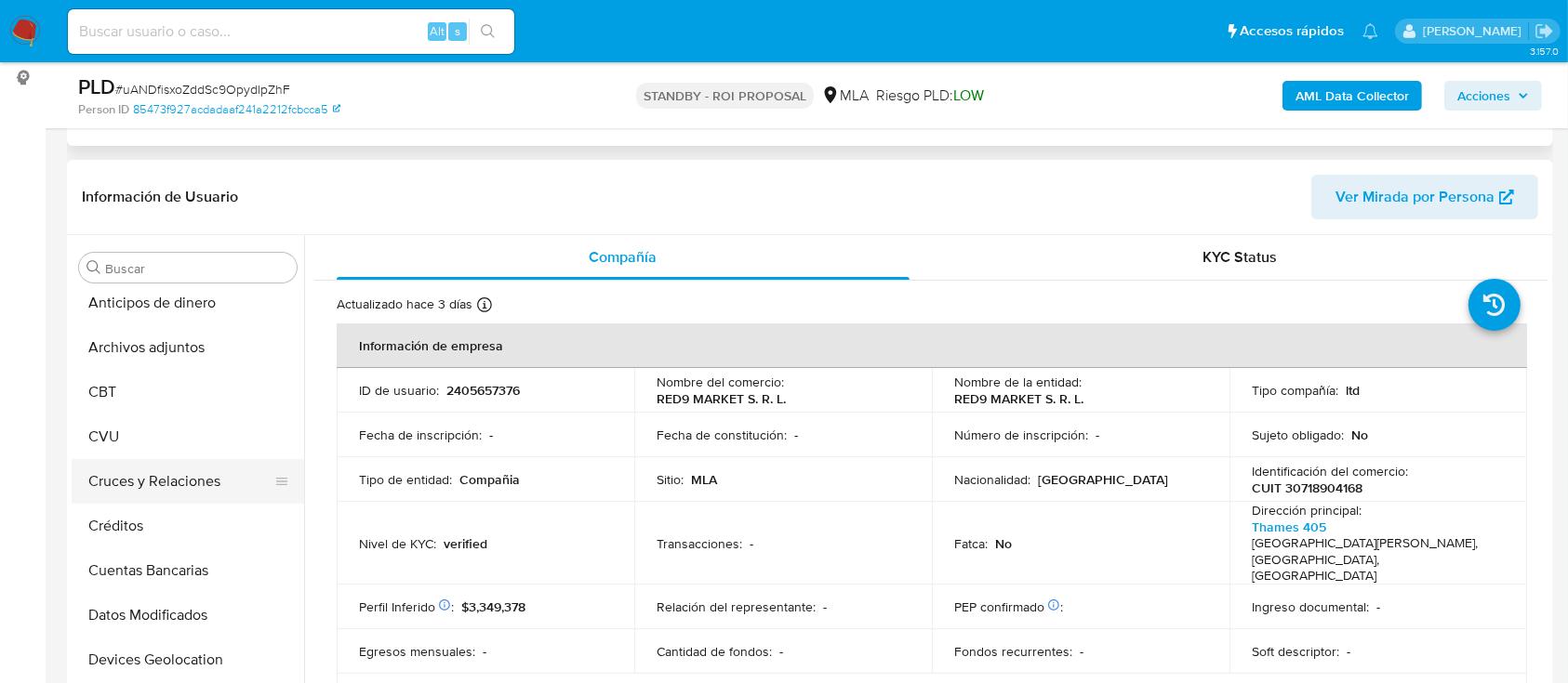
select select "10"
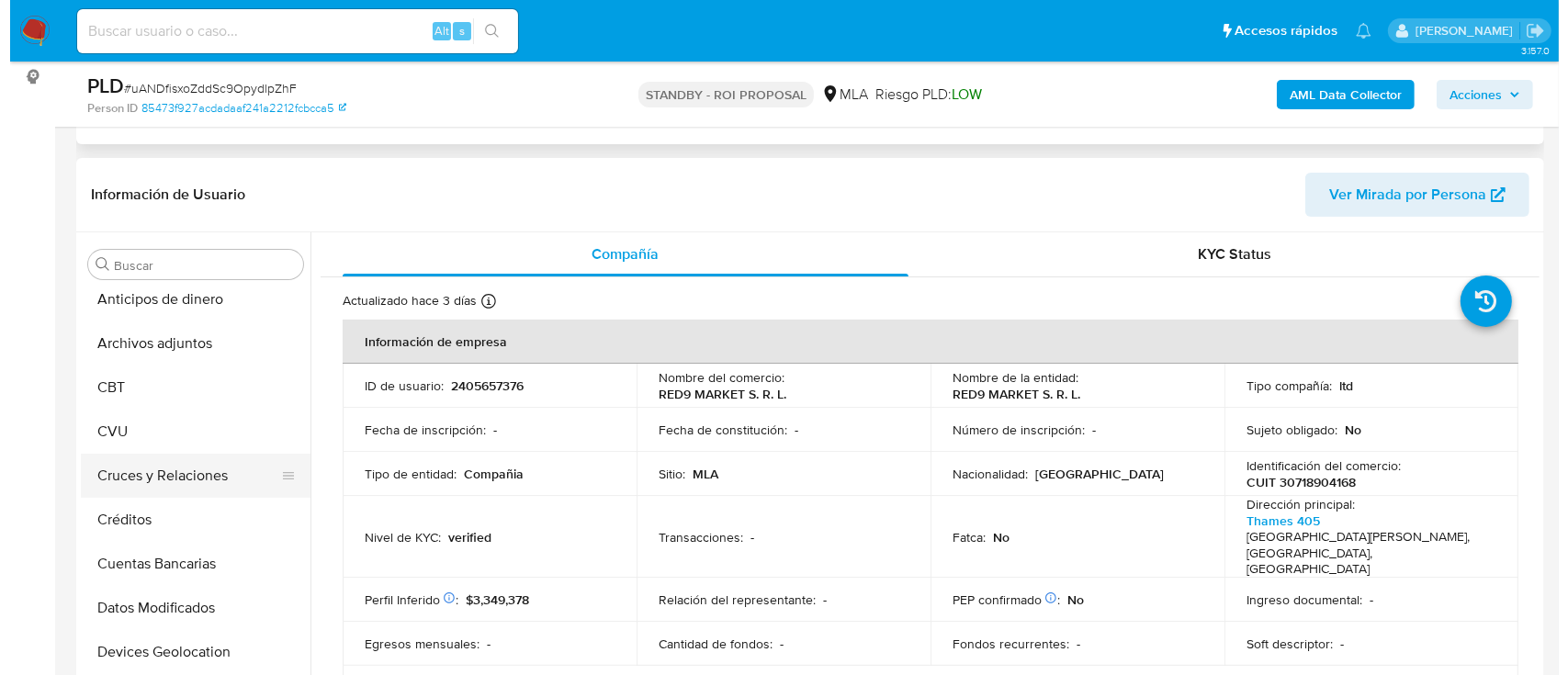
scroll to position [8, 0]
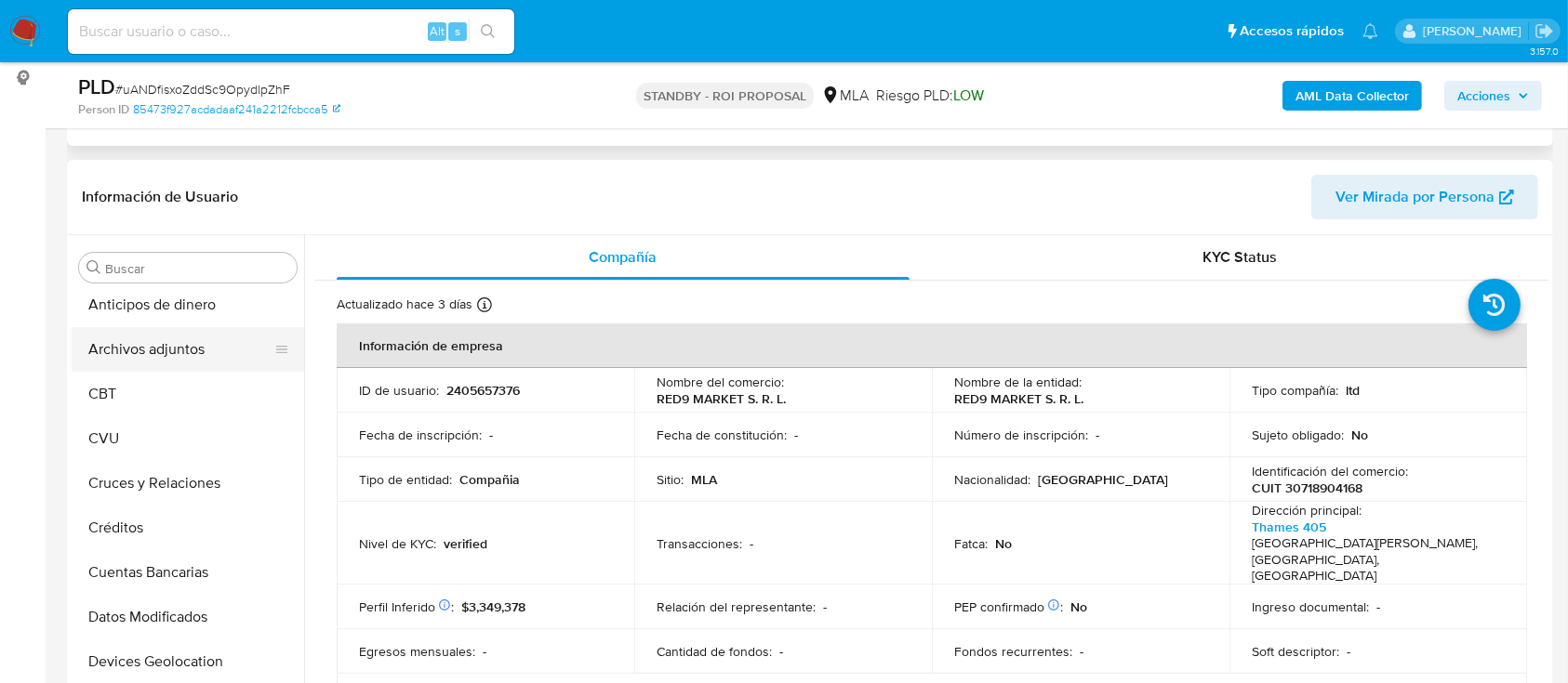
click at [192, 329] on button "Archivos adjuntos" at bounding box center [180, 349] width 218 height 45
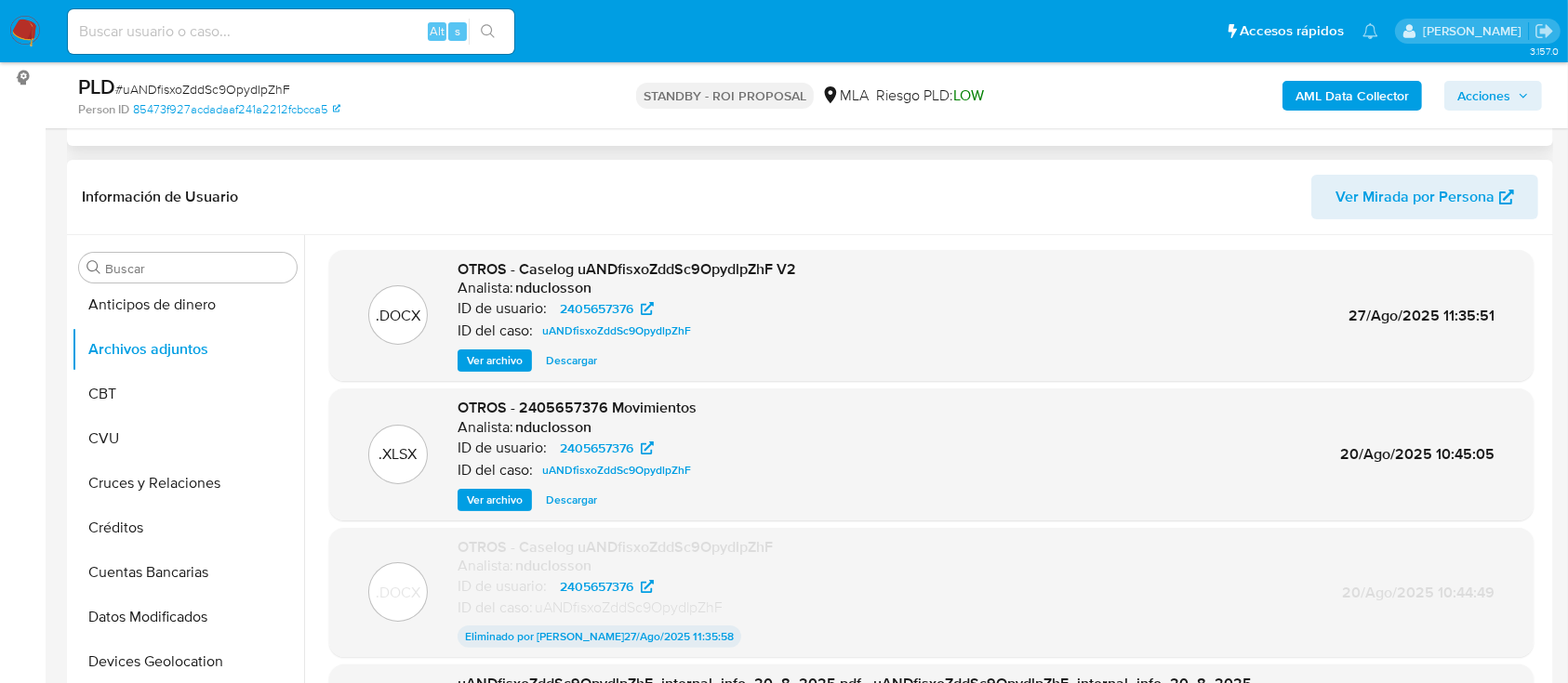
click at [502, 358] on span "Ver archivo" at bounding box center [495, 360] width 56 height 18
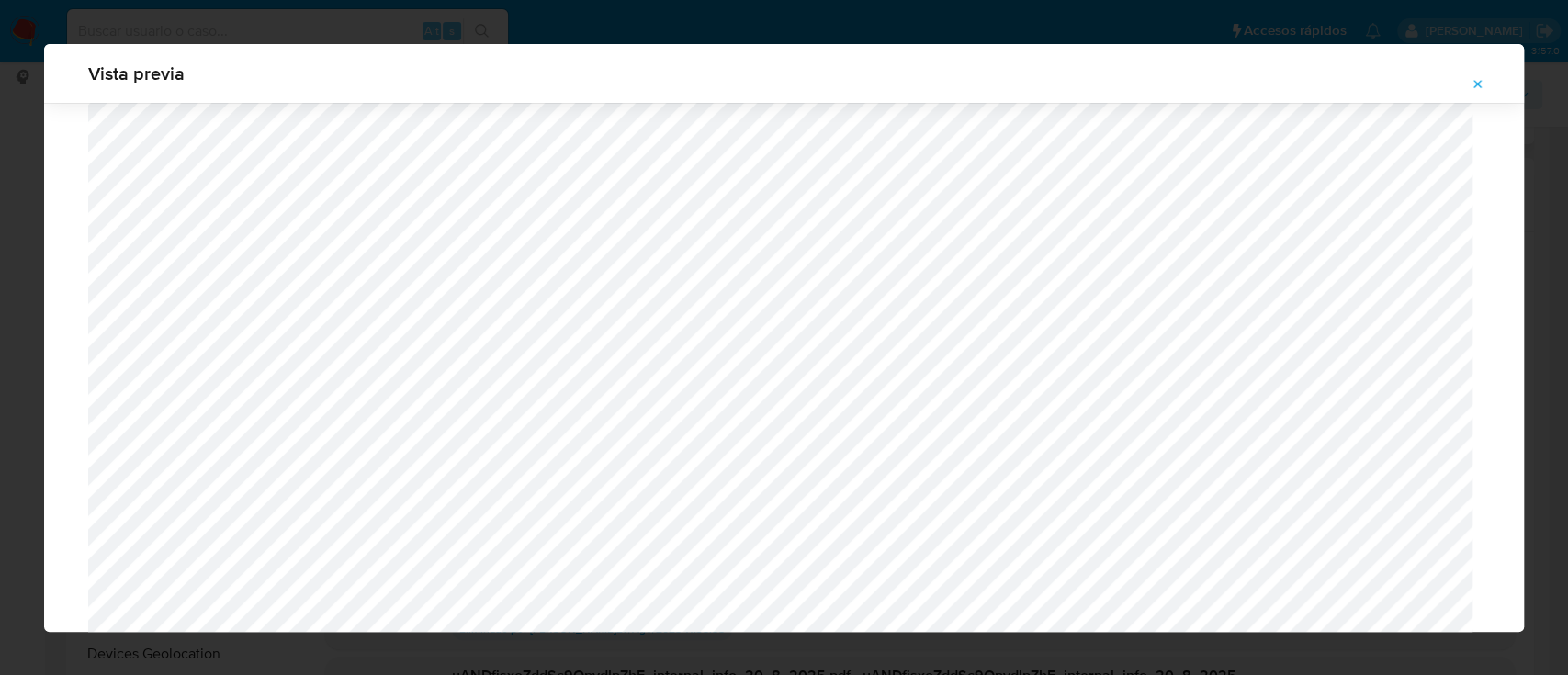
scroll to position [820, 0]
click at [1473, 76] on span "Attachment preview" at bounding box center [1478, 84] width 14 height 26
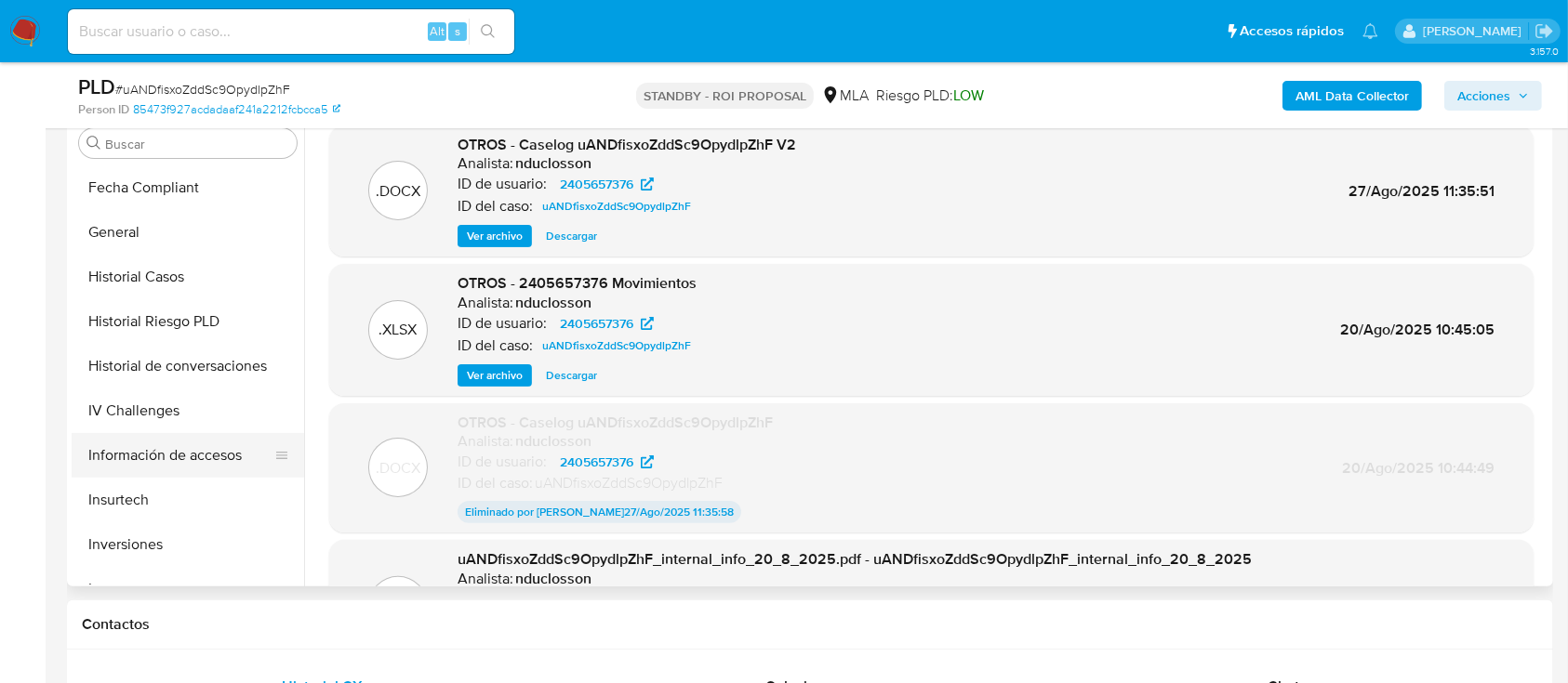
scroll to position [619, 0]
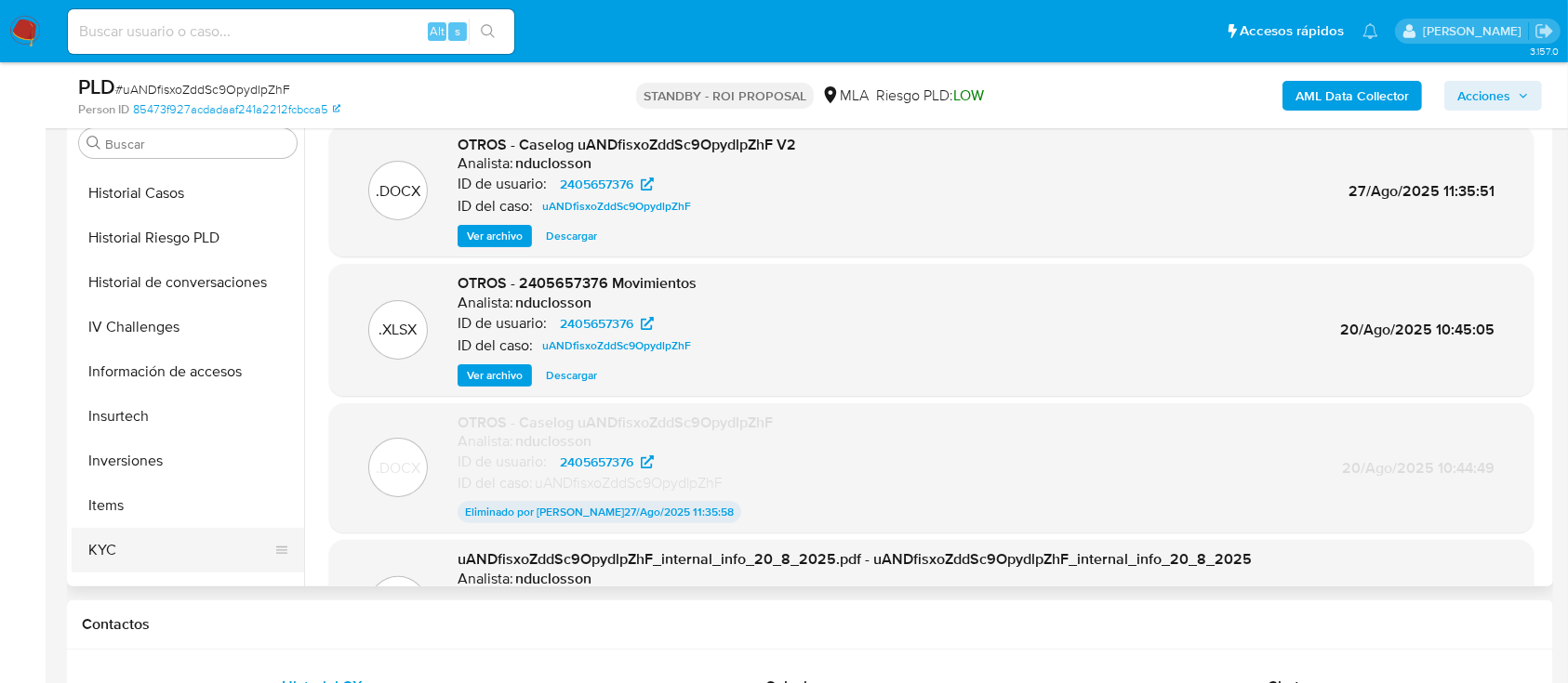
click at [176, 545] on button "KYC" at bounding box center [180, 550] width 218 height 45
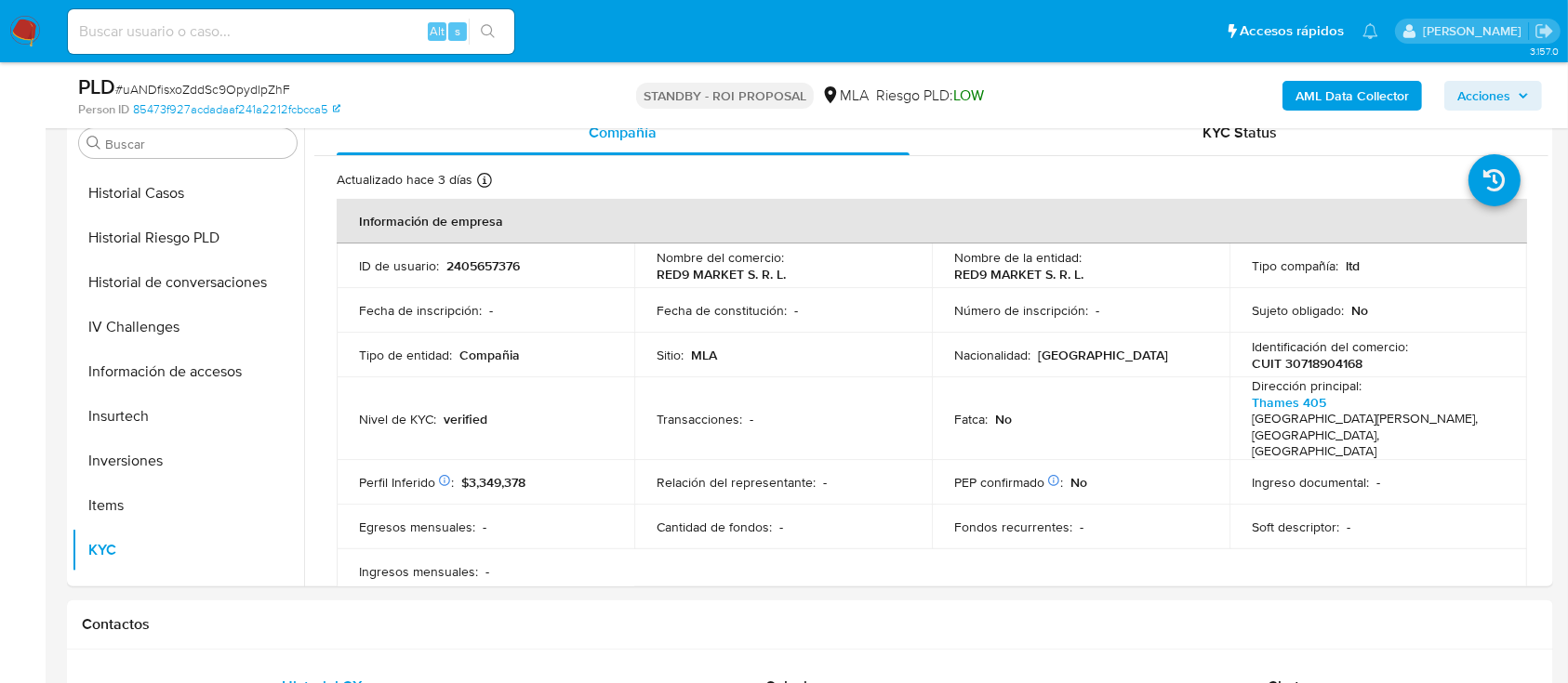
scroll to position [371, 0]
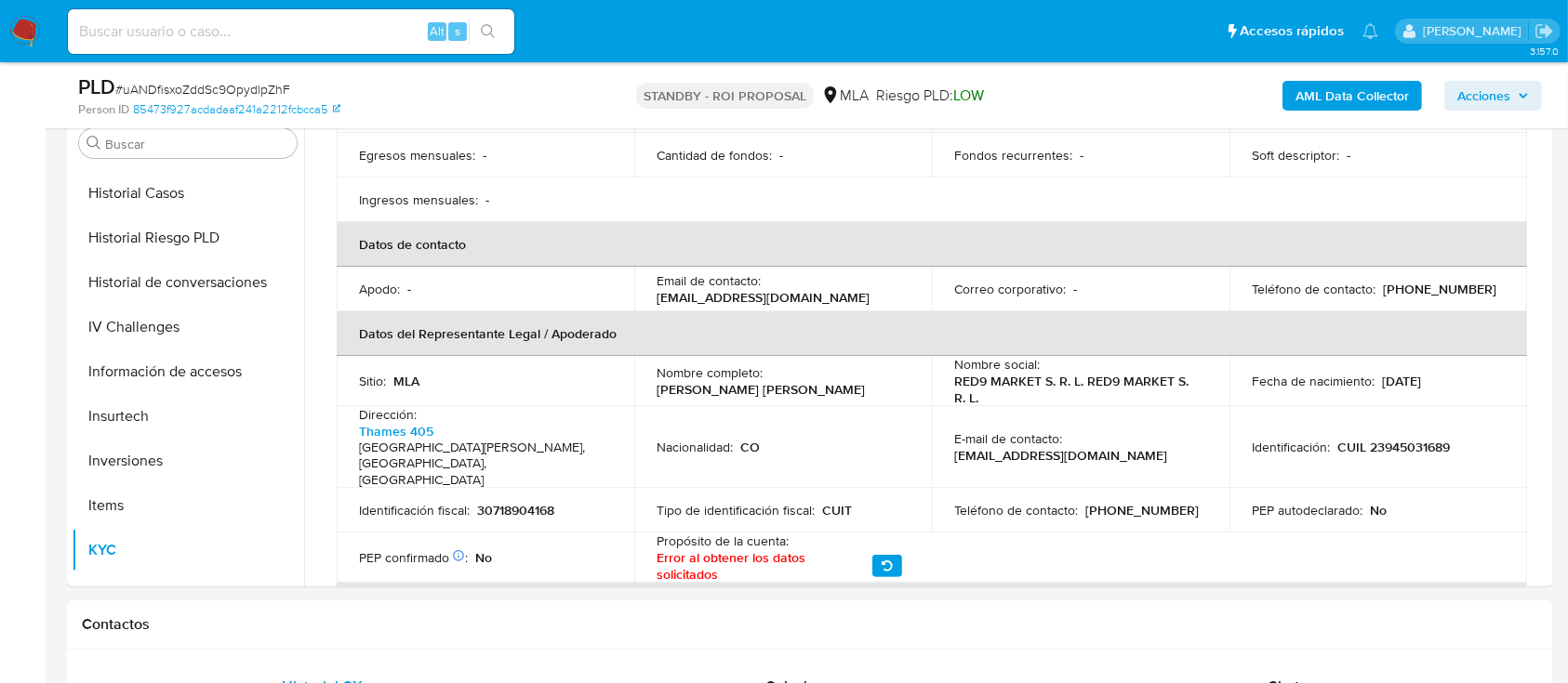
click at [1386, 439] on p "CUIL 23945031689" at bounding box center [1394, 447] width 112 height 16
copy p "23945031689"
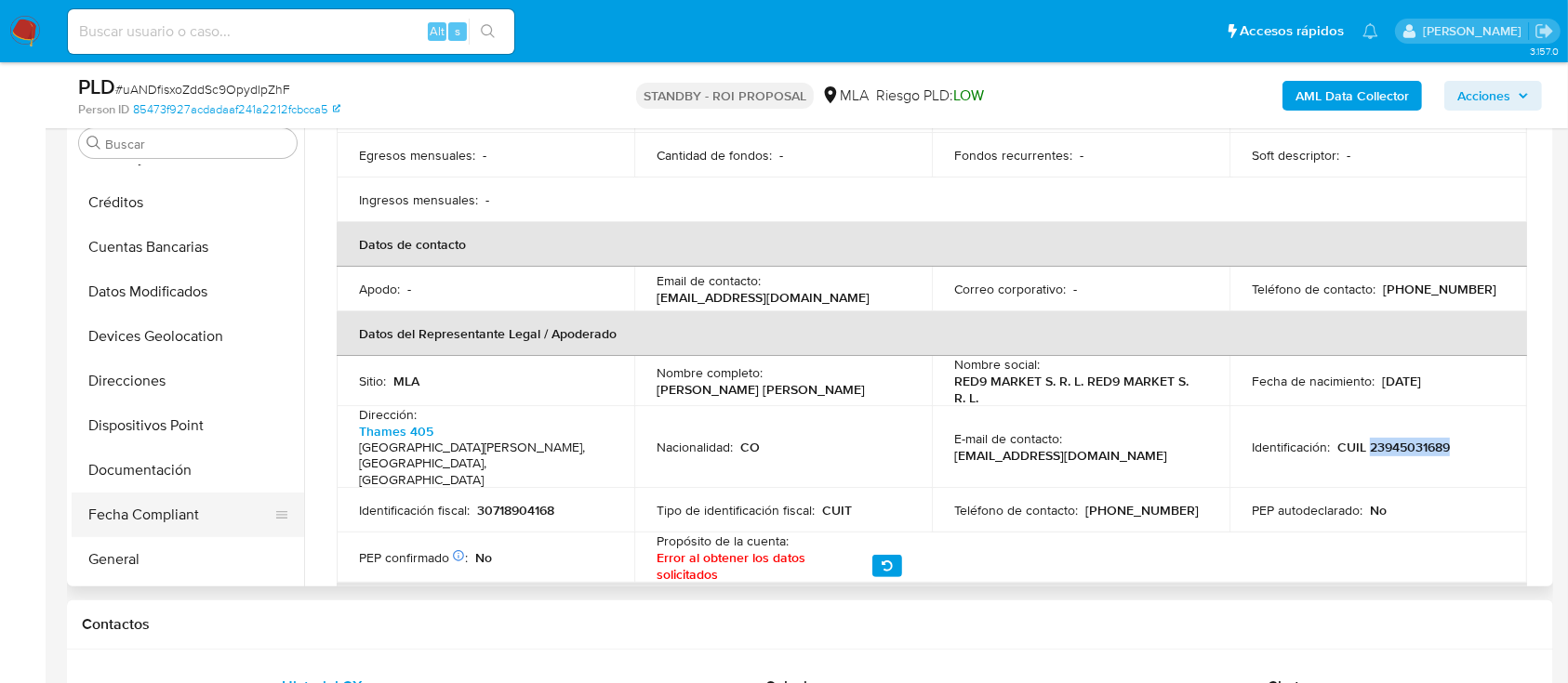
scroll to position [248, 0]
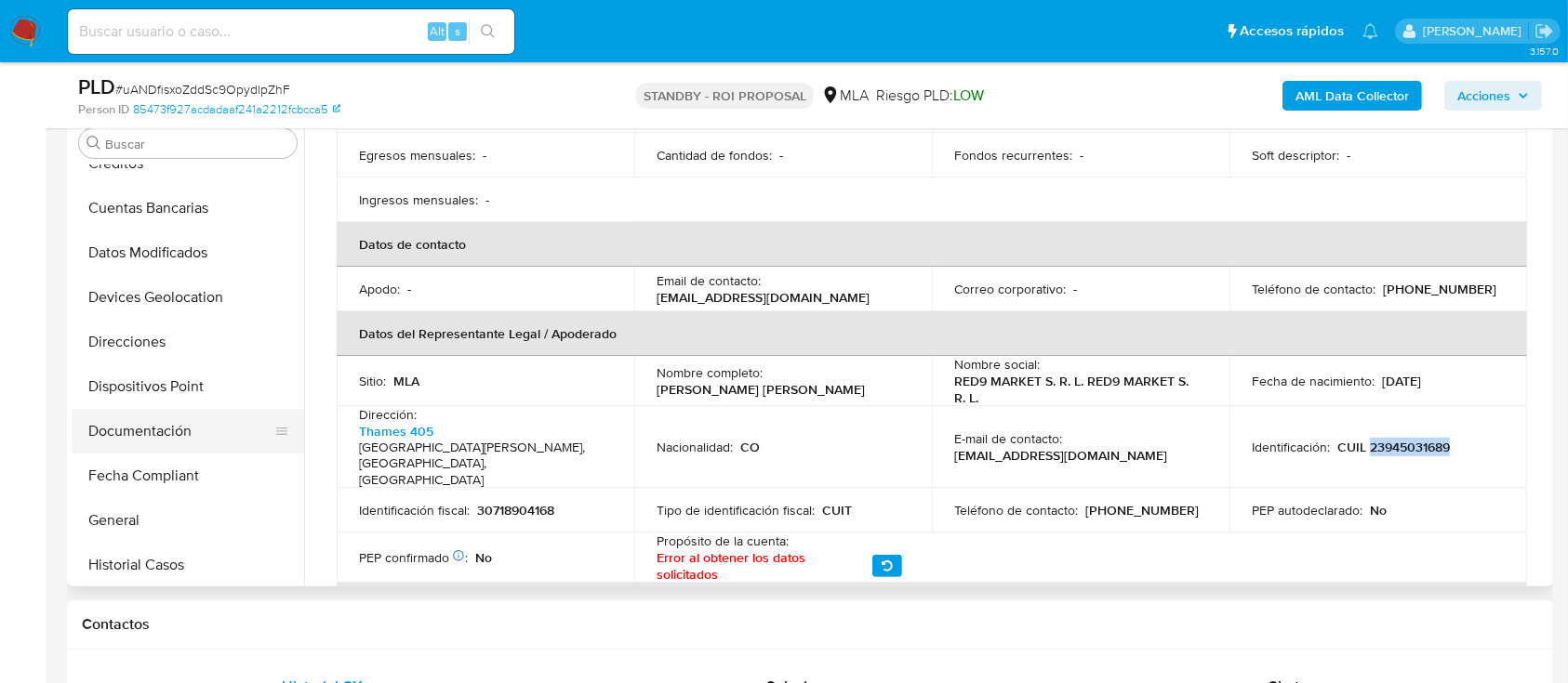
click at [178, 444] on button "Documentación" at bounding box center [180, 431] width 218 height 45
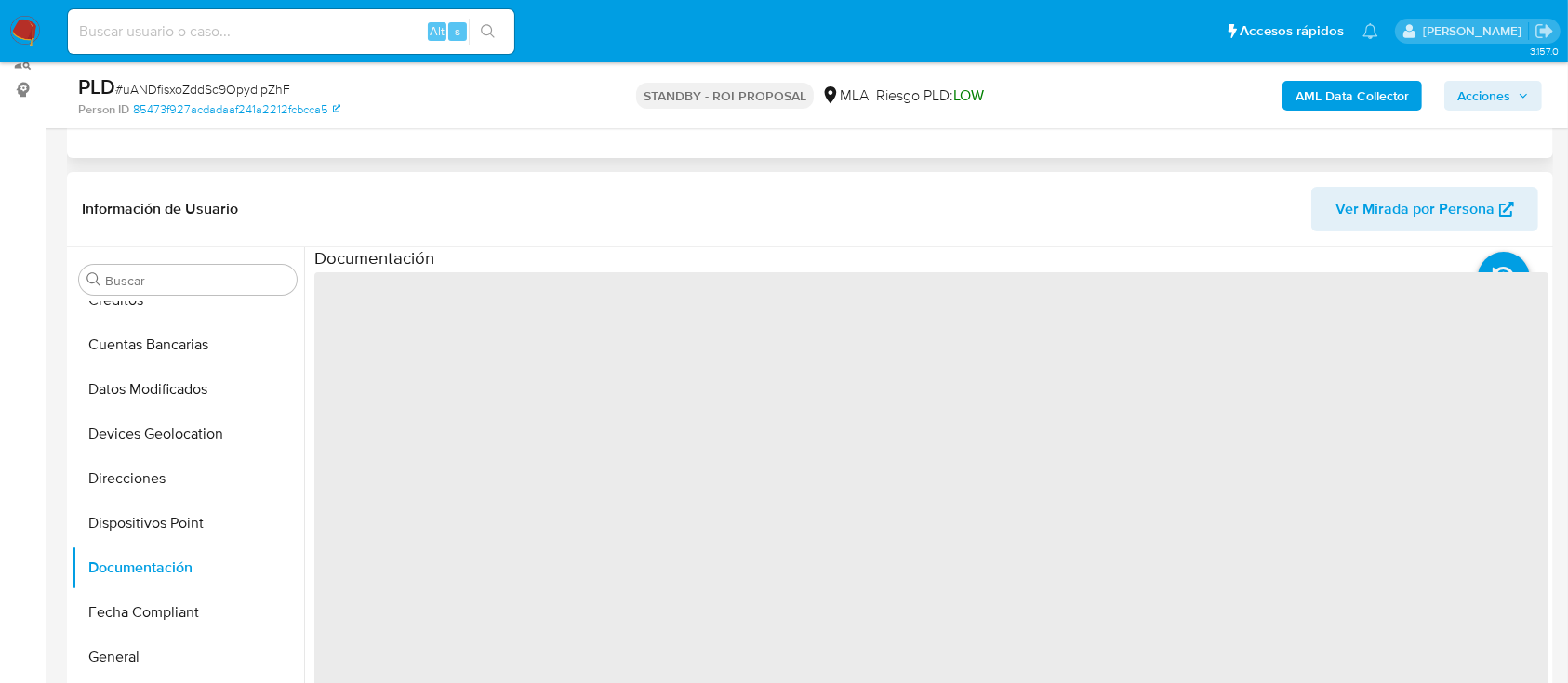
scroll to position [124, 0]
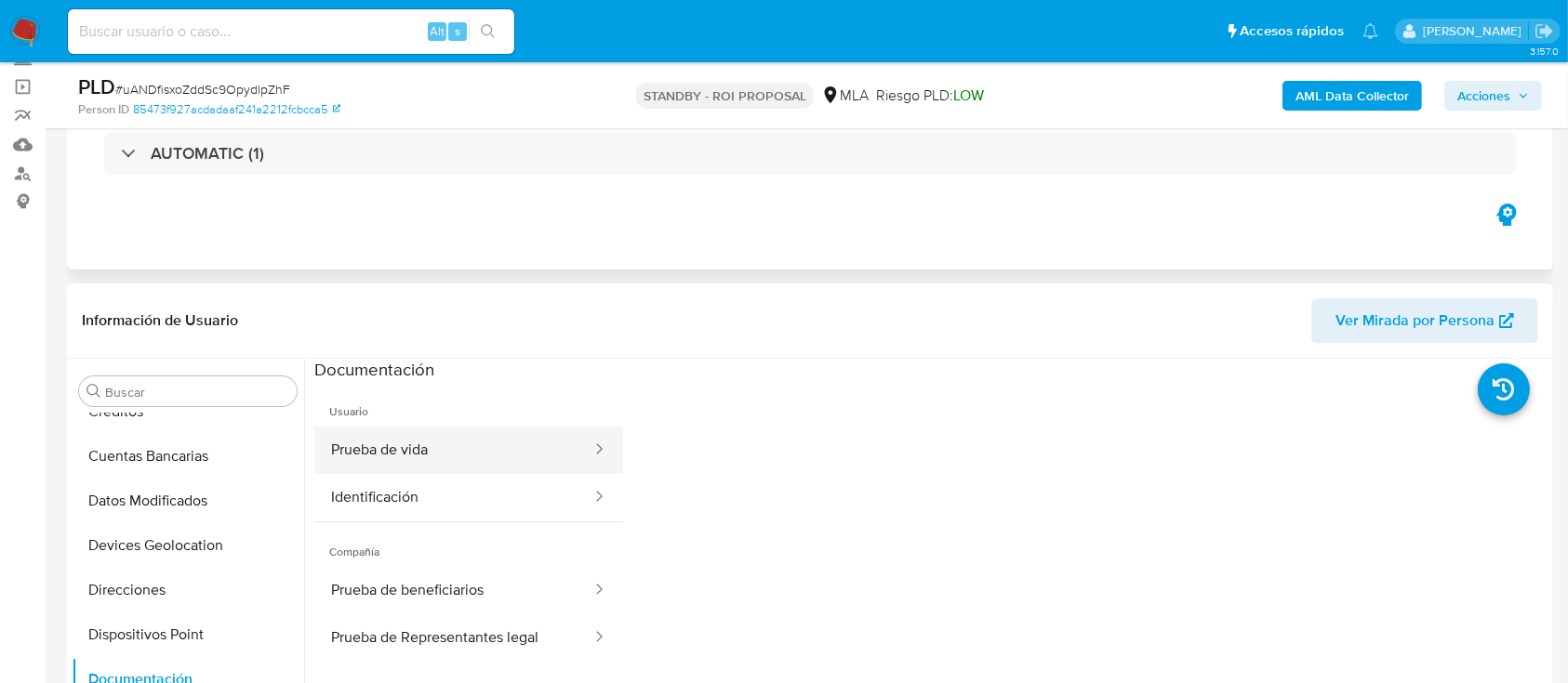
click at [430, 442] on button "Prueba de vida" at bounding box center [454, 450] width 279 height 47
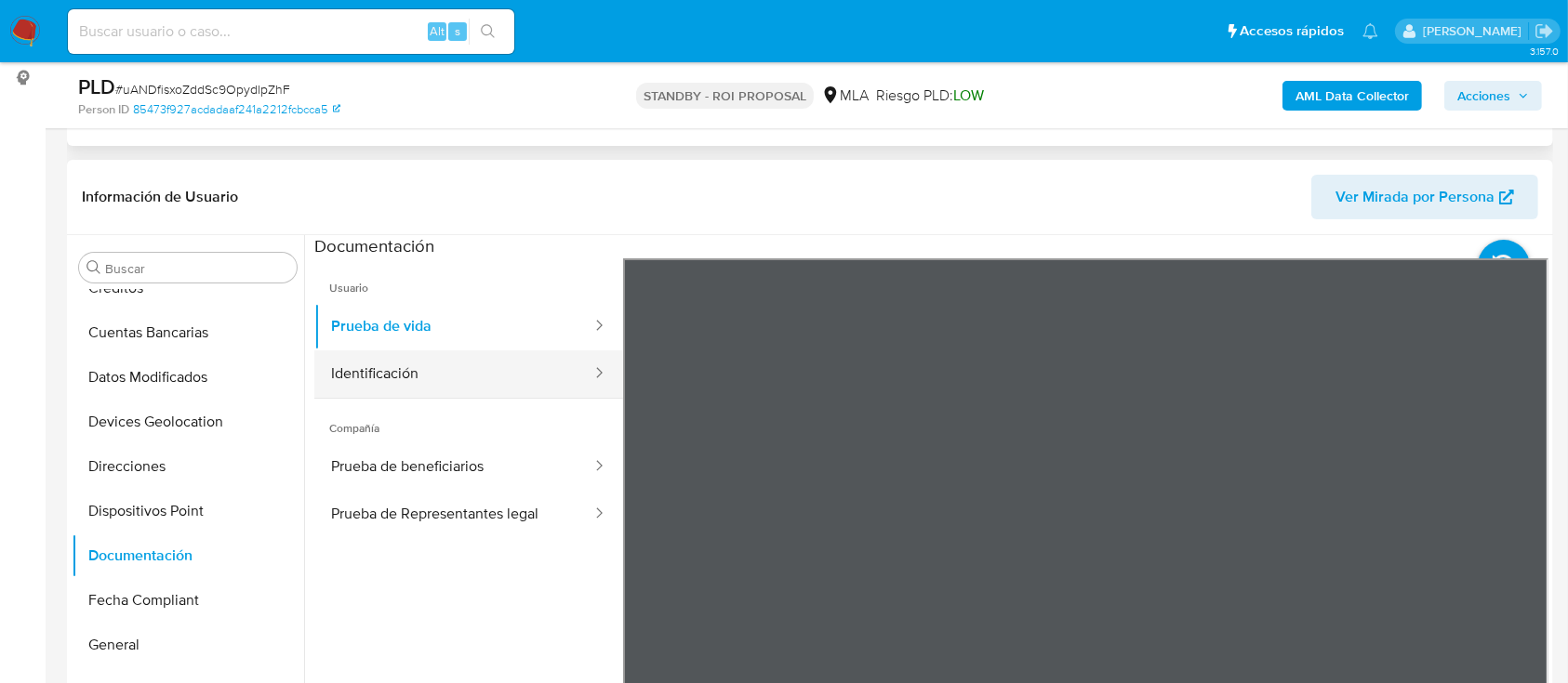
click at [446, 373] on button "Identificación" at bounding box center [454, 373] width 279 height 47
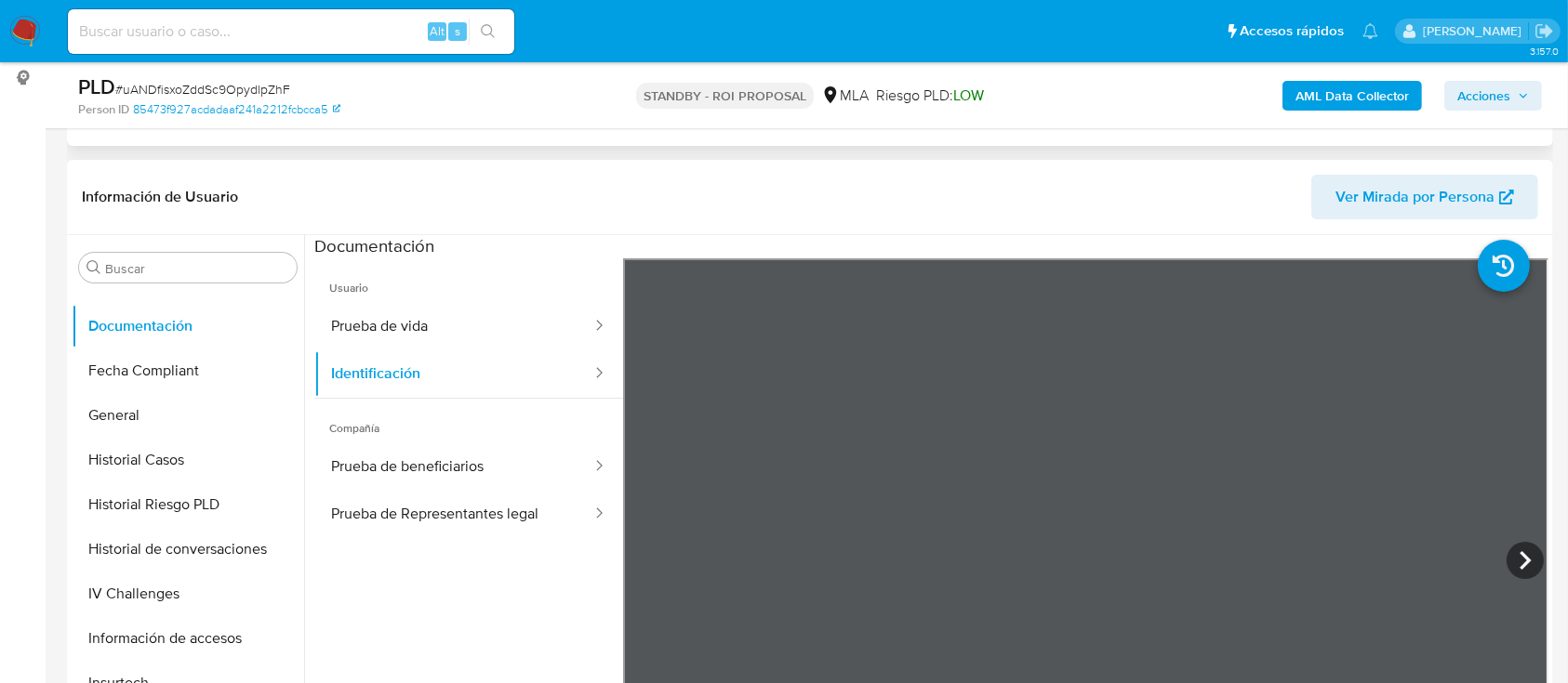
scroll to position [619, 0]
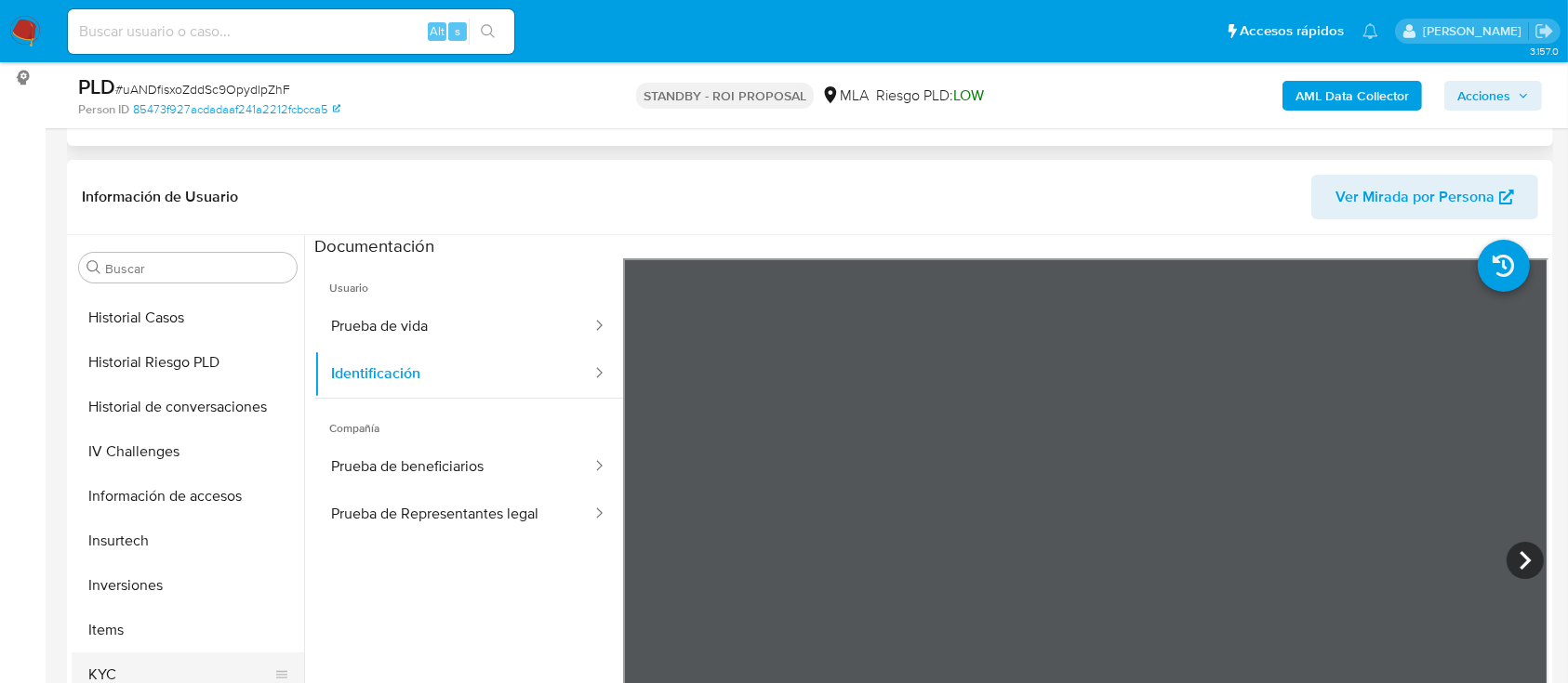
click at [172, 655] on button "KYC" at bounding box center [180, 675] width 218 height 45
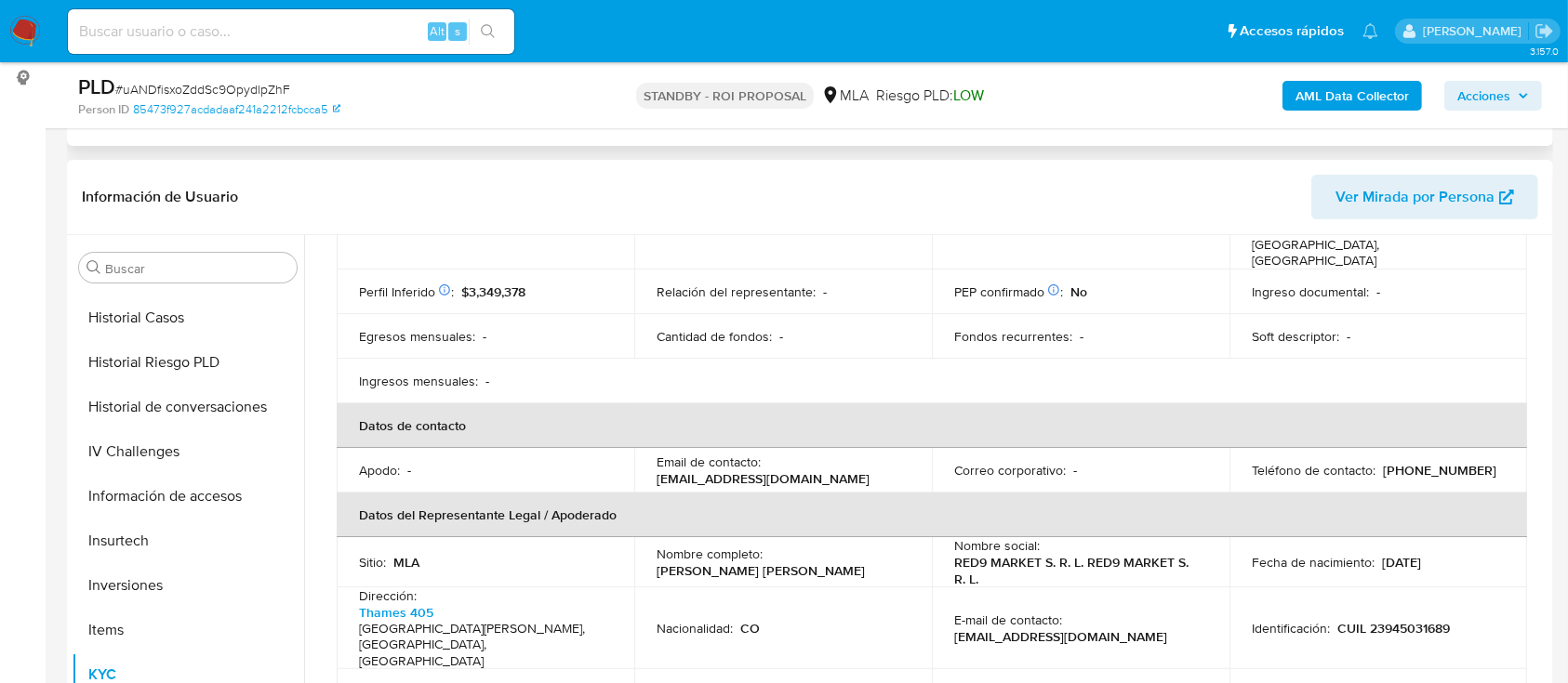
scroll to position [371, 0]
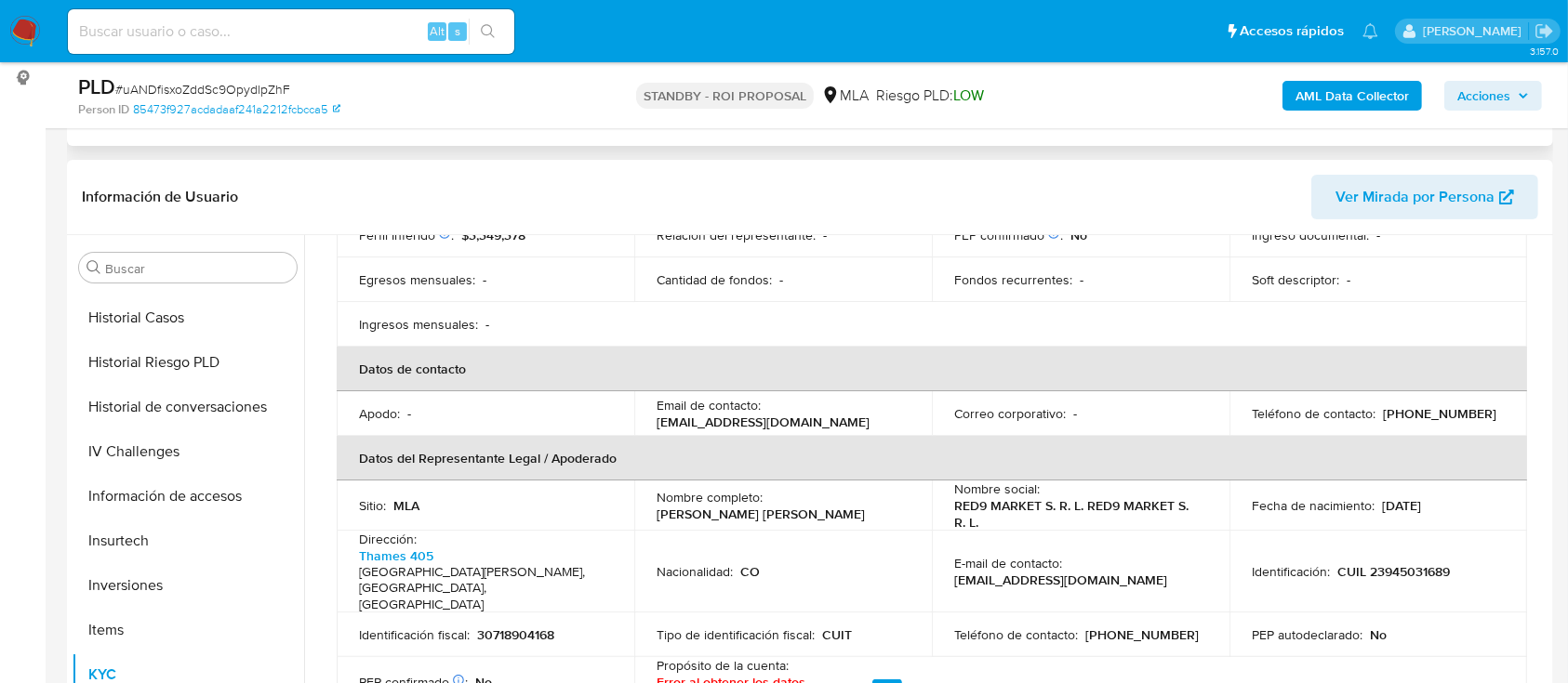
drag, startPoint x: 754, startPoint y: 500, endPoint x: 850, endPoint y: 500, distance: 96.0
click at [850, 500] on div "Nombre completo : Edwin Hernando Ruiz Buitrago" at bounding box center [782, 505] width 253 height 34
copy p "Ruiz Buitrago"
drag, startPoint x: 654, startPoint y: 497, endPoint x: 747, endPoint y: 498, distance: 93.0
click at [747, 498] on td "Nombre completo : Edwin Hernando Ruiz Buitrago" at bounding box center [783, 506] width 298 height 50
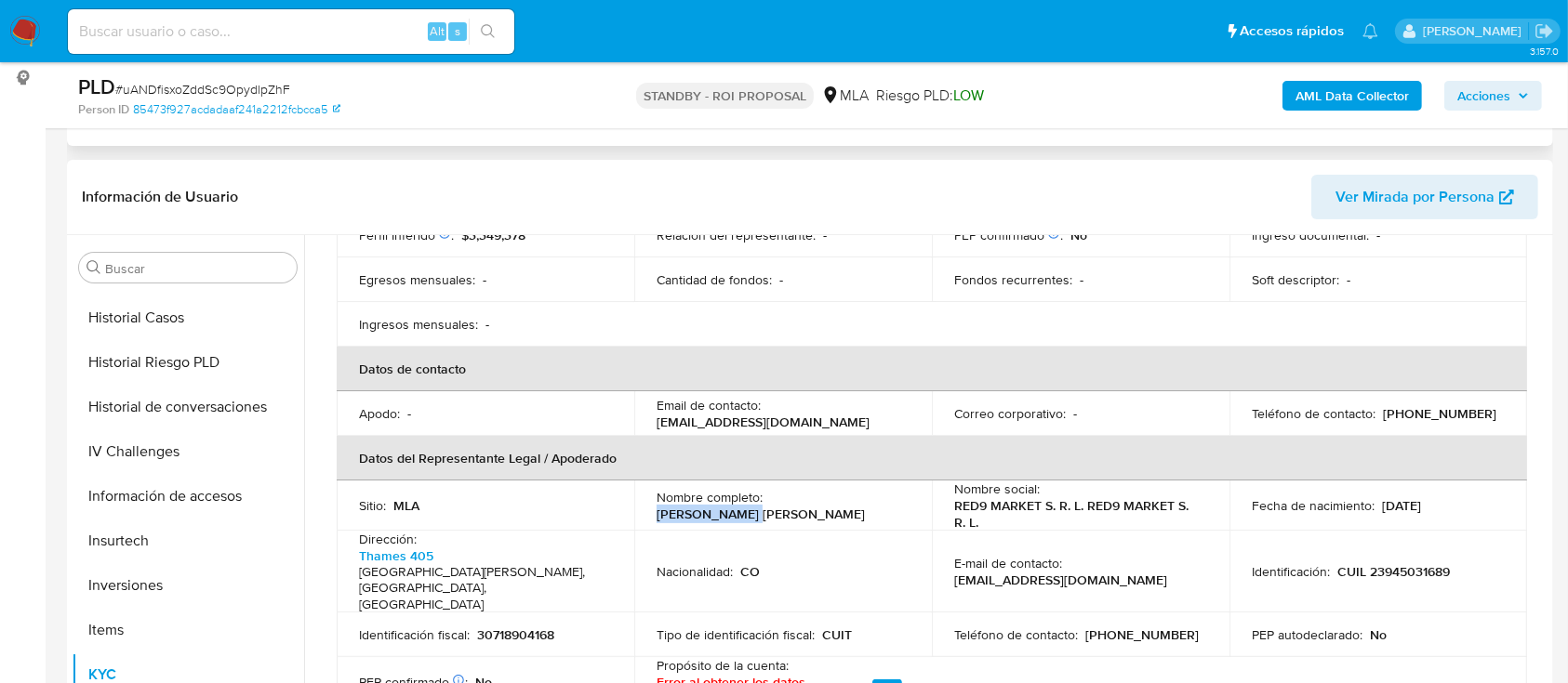
drag, startPoint x: 749, startPoint y: 498, endPoint x: 655, endPoint y: 498, distance: 94.0
click at [656, 506] on p "[PERSON_NAME] [PERSON_NAME]" at bounding box center [760, 514] width 208 height 16
copy p "Edwin Hernando"
click at [1406, 497] on p "18/09/1985" at bounding box center [1402, 505] width 39 height 16
drag, startPoint x: 1370, startPoint y: 489, endPoint x: 1438, endPoint y: 489, distance: 68.0
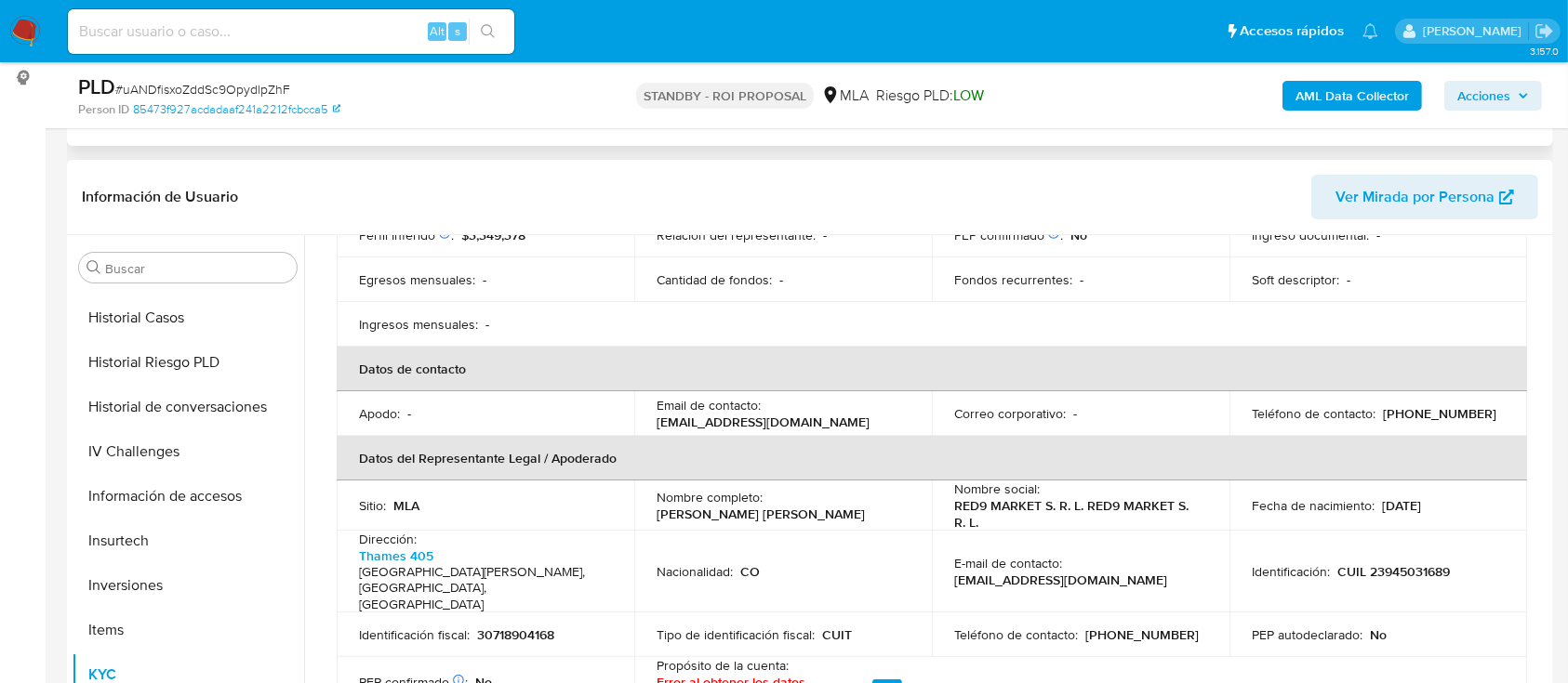
click at [1438, 497] on div "Fecha de nacimiento : 18/09/1985" at bounding box center [1378, 505] width 253 height 16
copy div "18/09/1985"
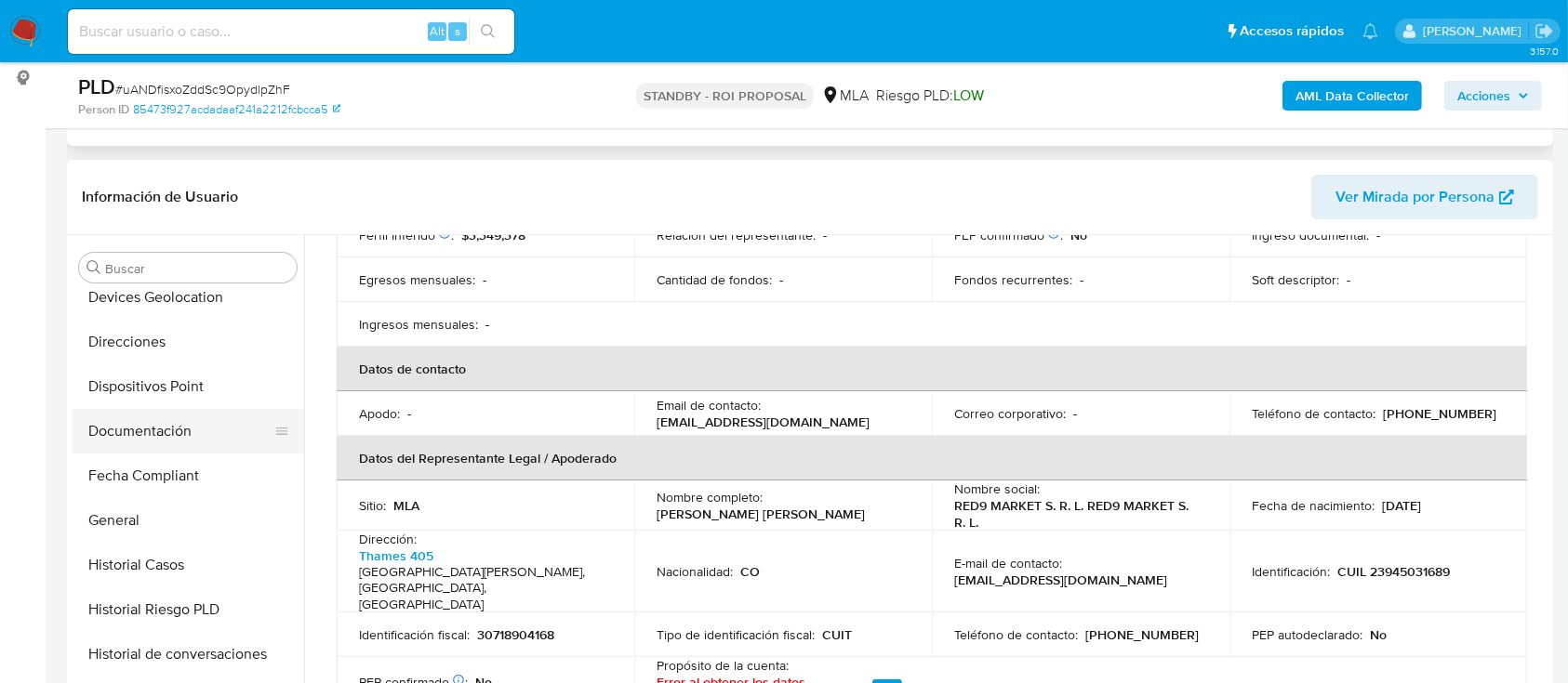
click at [208, 420] on button "Documentación" at bounding box center [180, 431] width 218 height 45
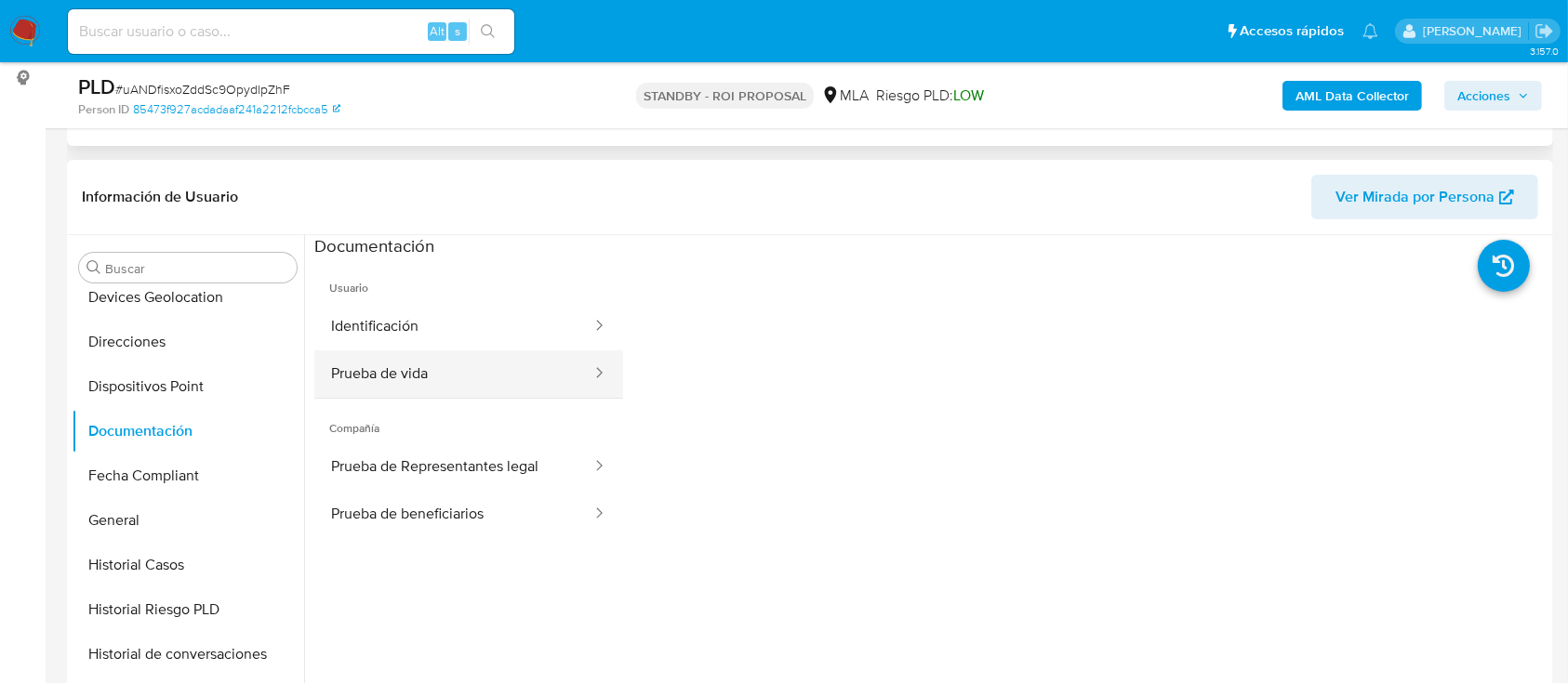
click at [443, 380] on button "Prueba de vida" at bounding box center [454, 373] width 279 height 47
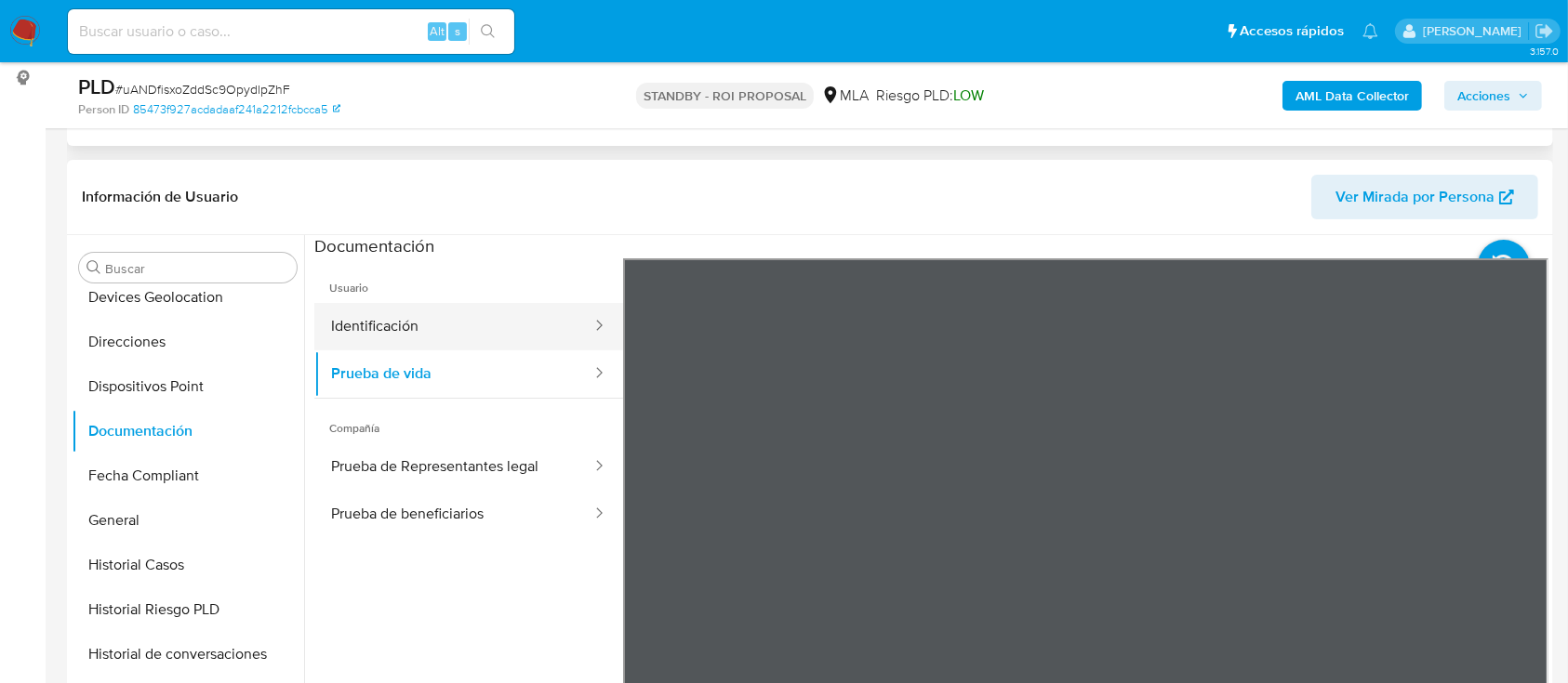
click at [431, 317] on button "Identificación" at bounding box center [454, 326] width 279 height 47
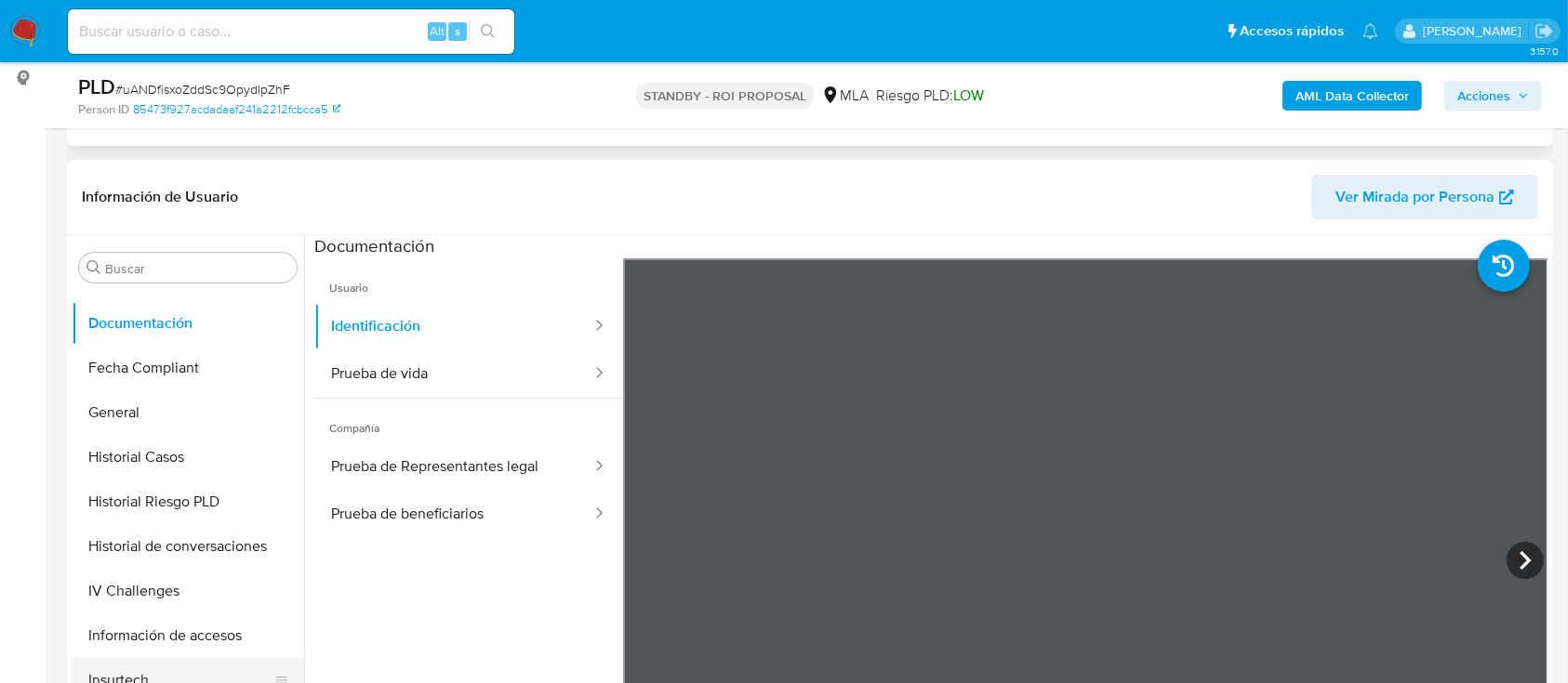
scroll to position [619, 0]
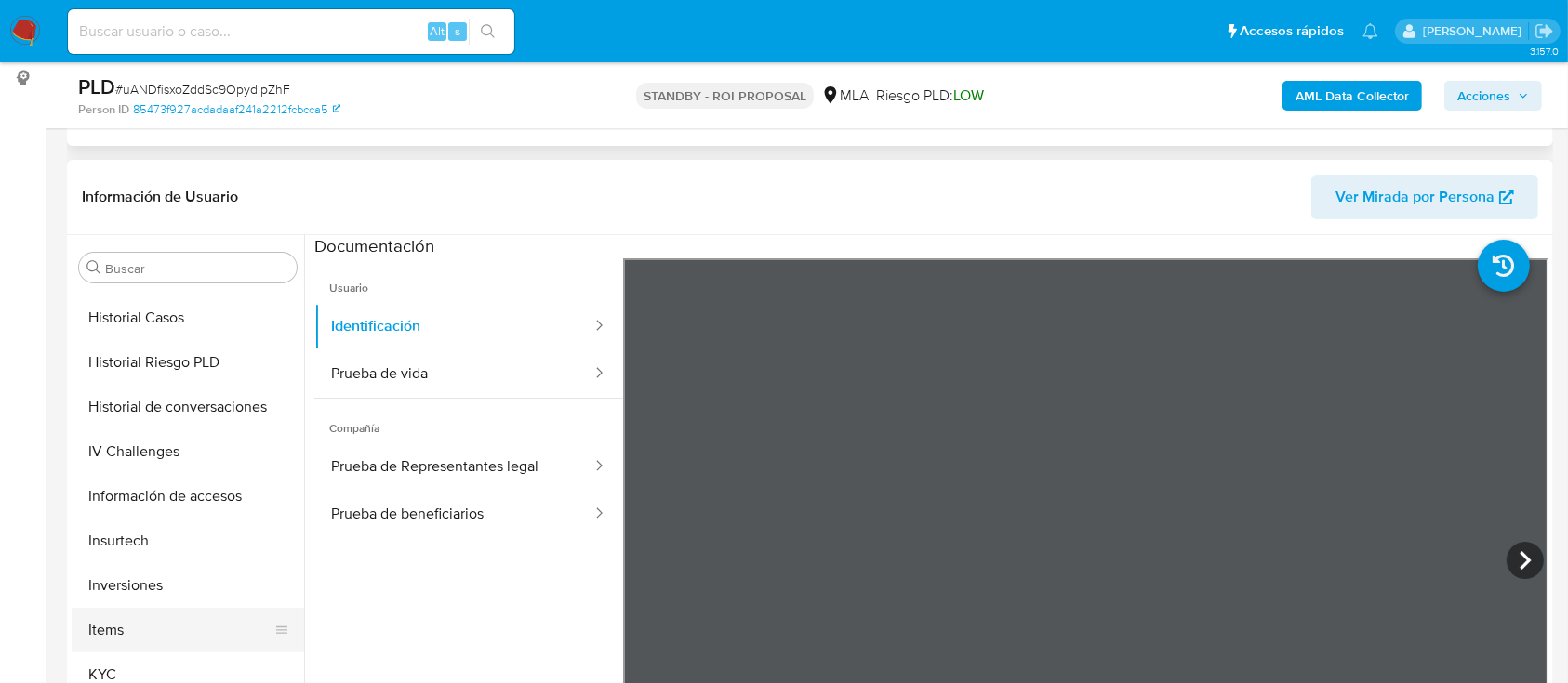
click at [172, 647] on button "Items" at bounding box center [180, 630] width 218 height 45
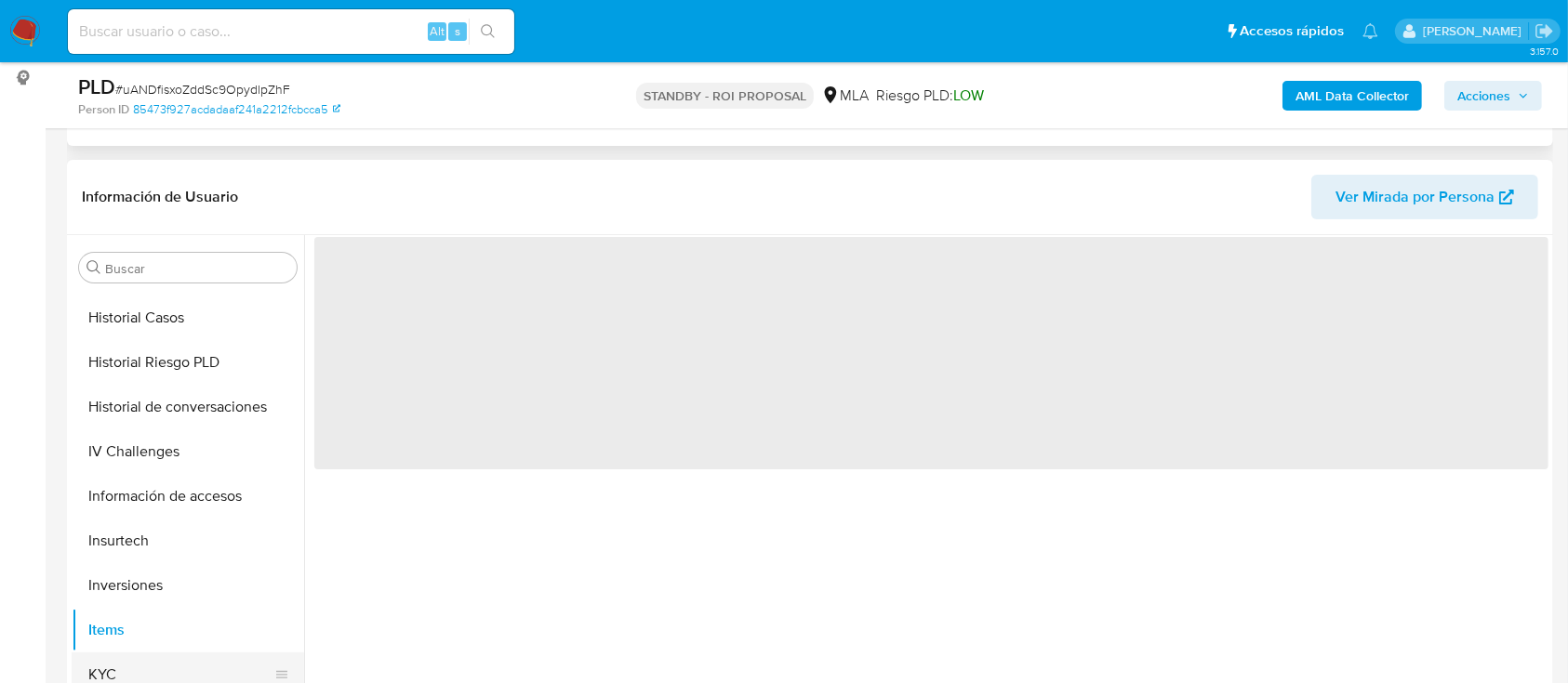
click at [166, 656] on button "KYC" at bounding box center [180, 675] width 218 height 45
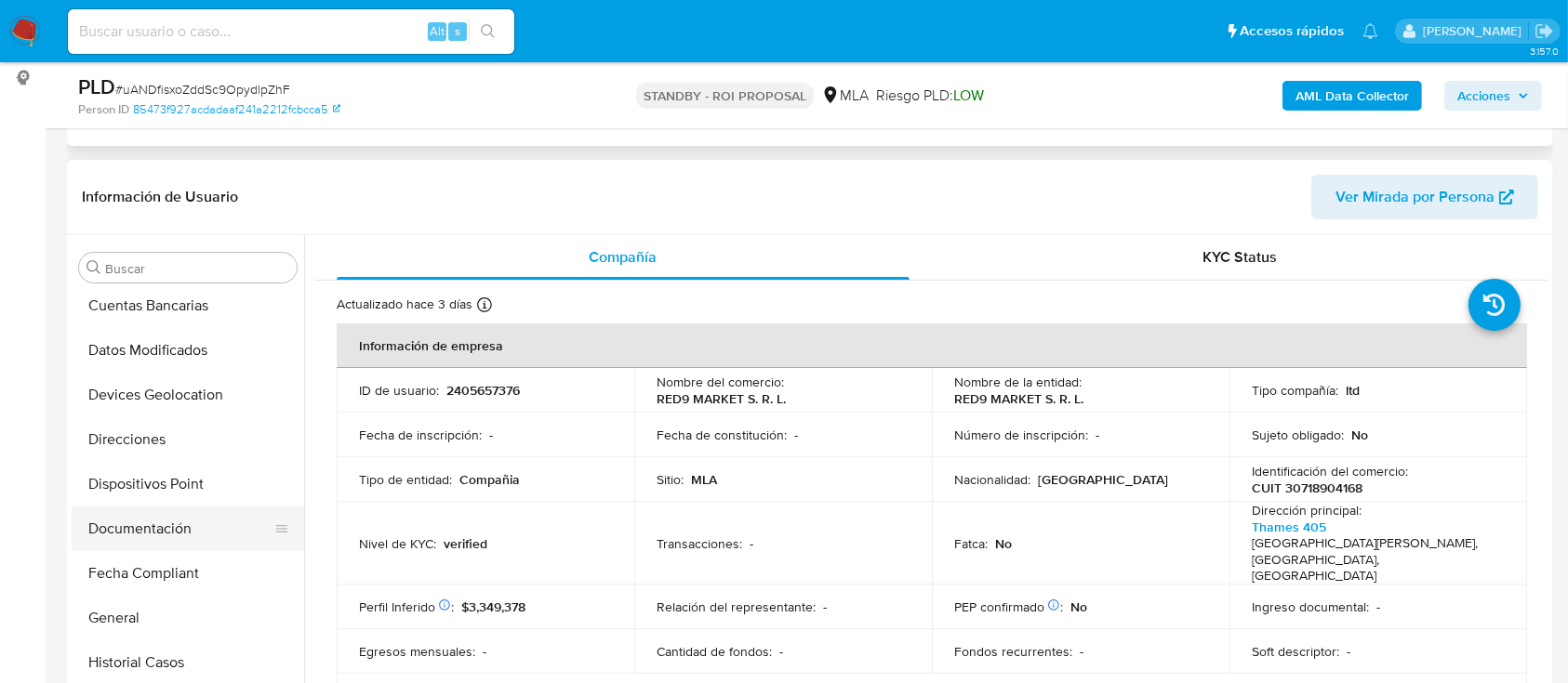
scroll to position [248, 0]
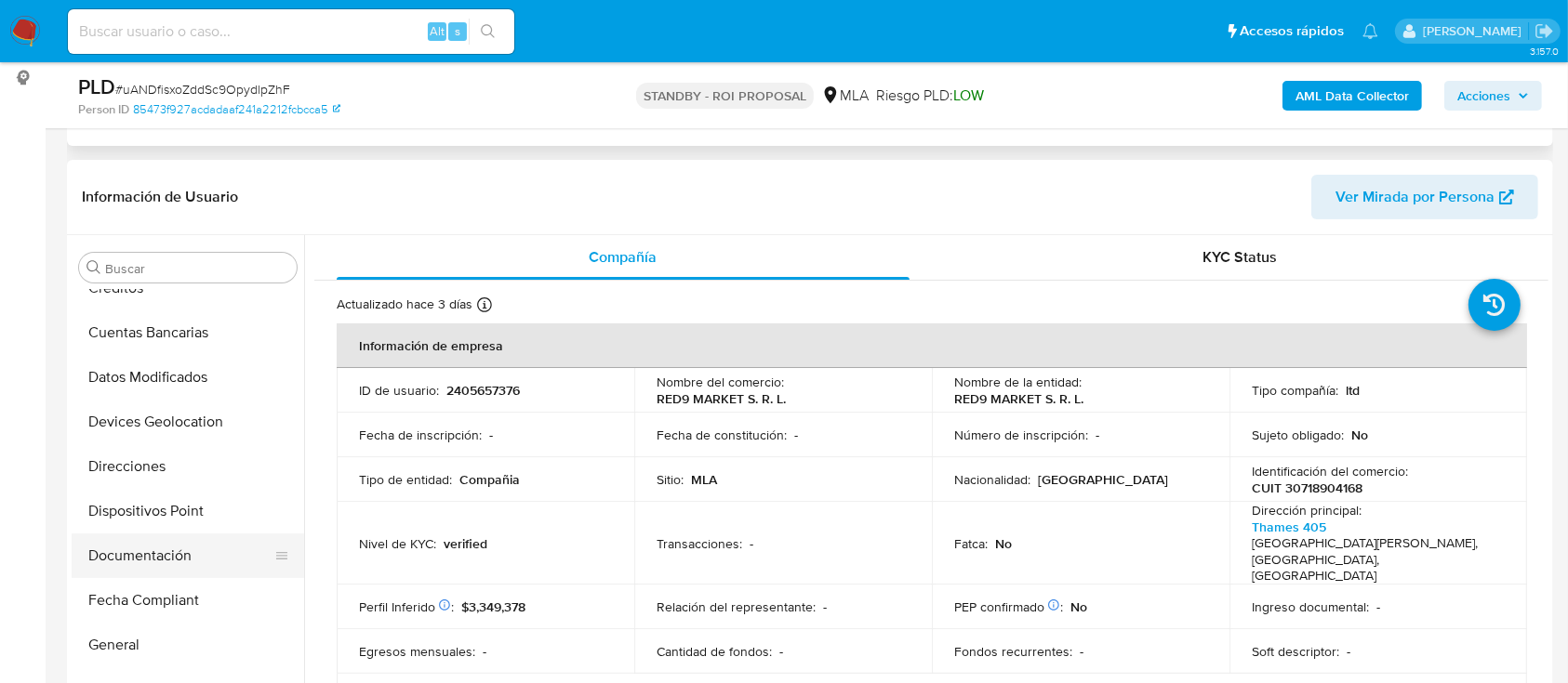
click at [192, 545] on button "Documentación" at bounding box center [180, 556] width 218 height 45
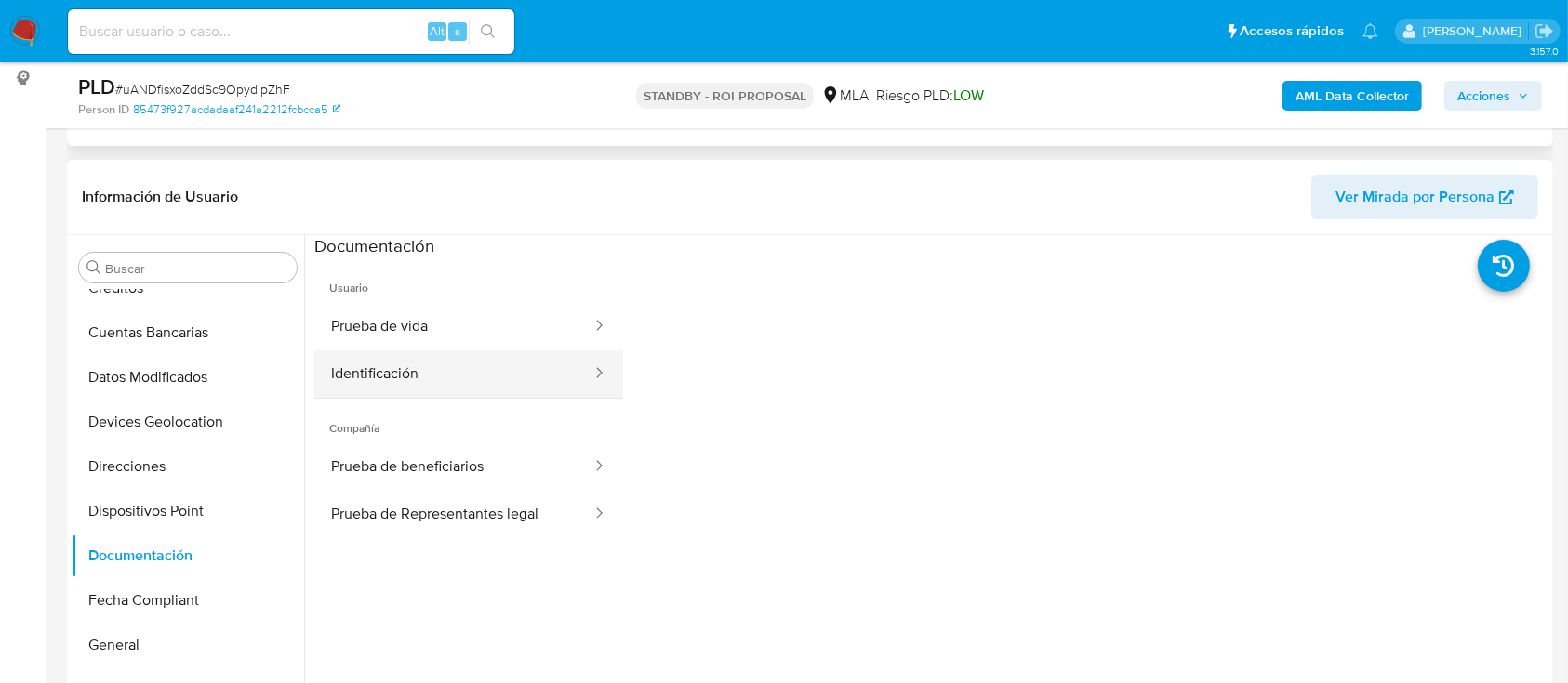
click at [394, 379] on button "Identificación" at bounding box center [454, 373] width 279 height 47
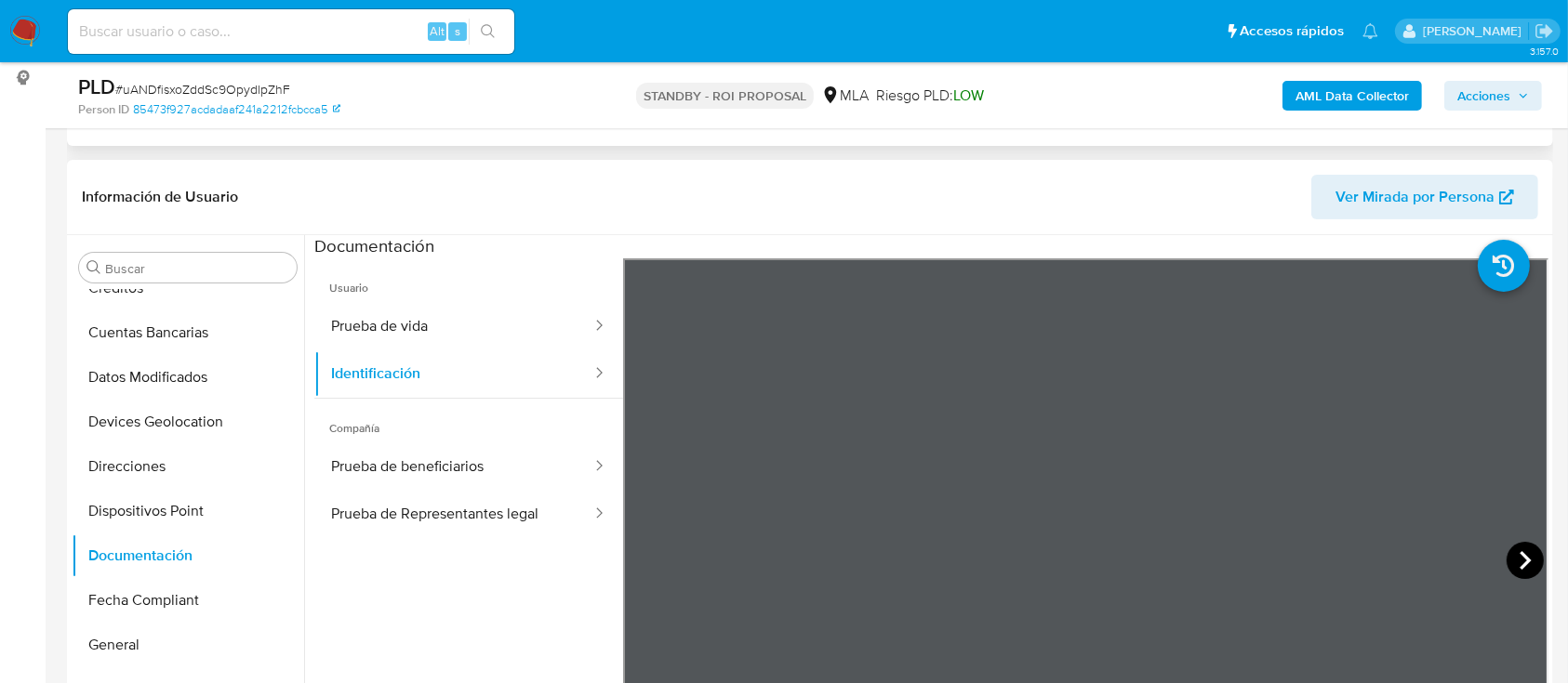
click at [1527, 554] on icon at bounding box center [1525, 560] width 37 height 37
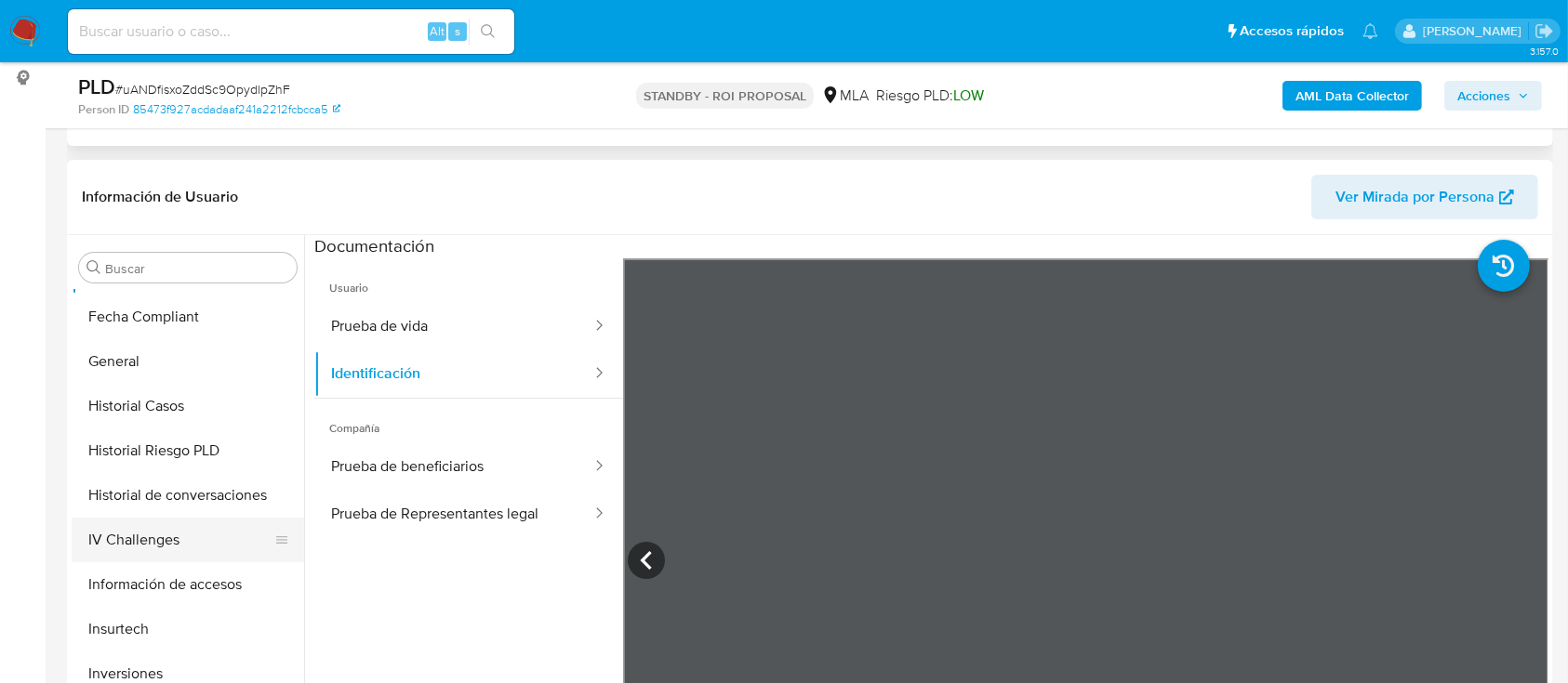
scroll to position [619, 0]
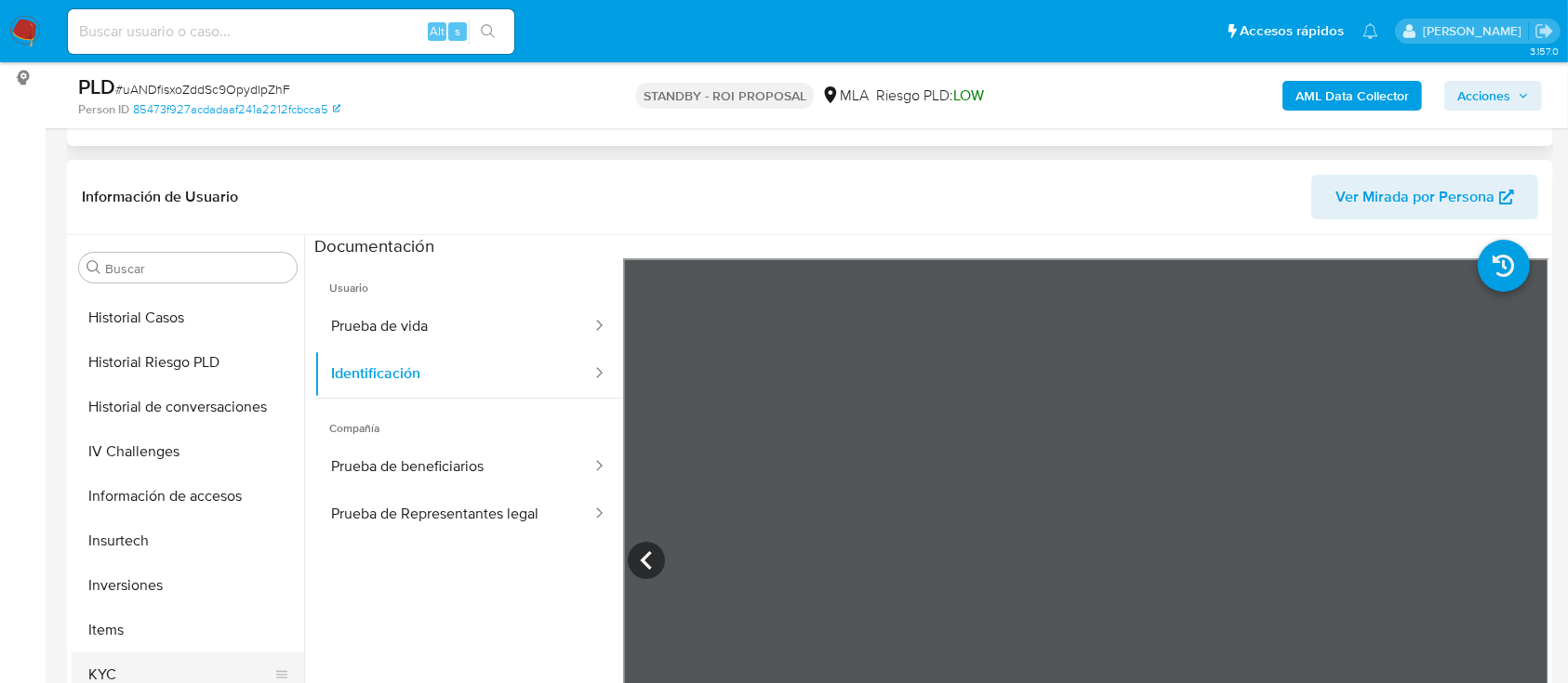
click at [195, 658] on button "KYC" at bounding box center [180, 675] width 218 height 45
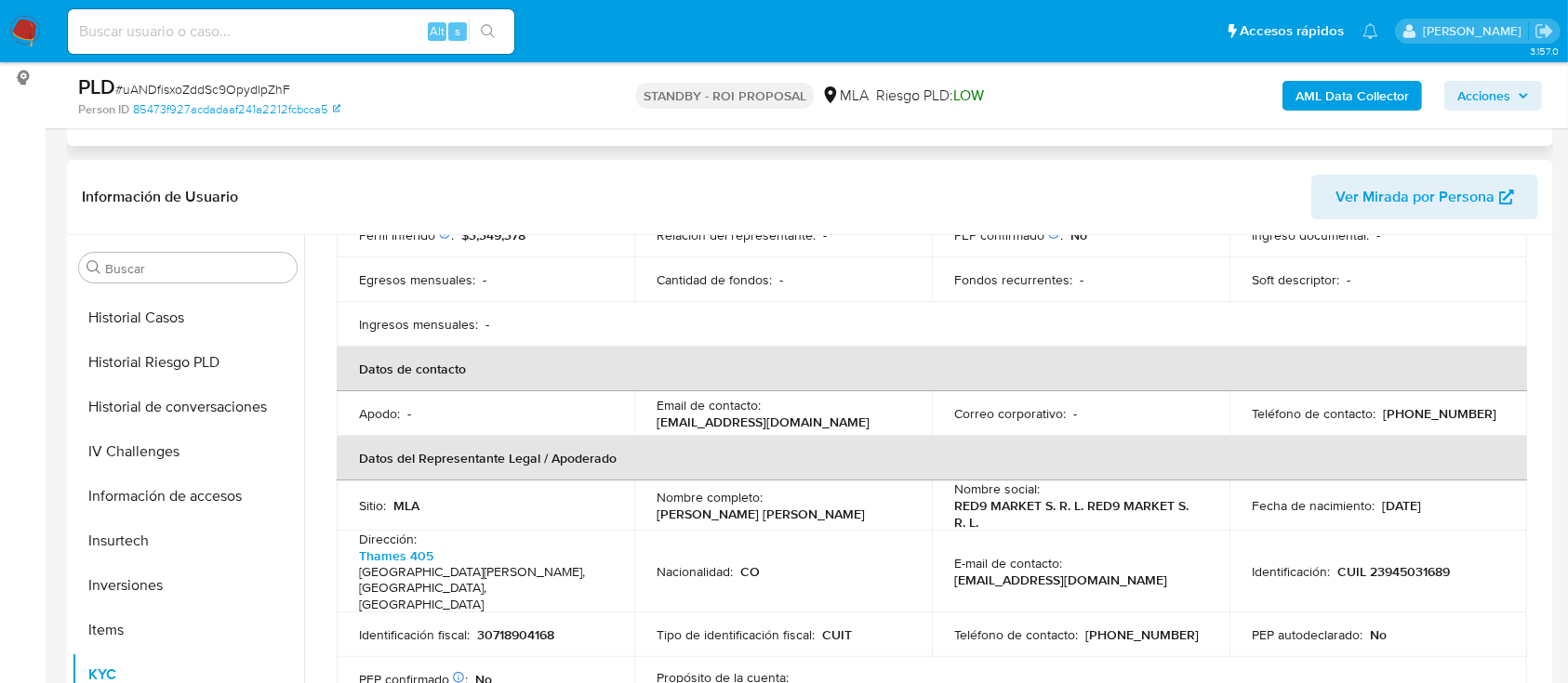
scroll to position [495, 0]
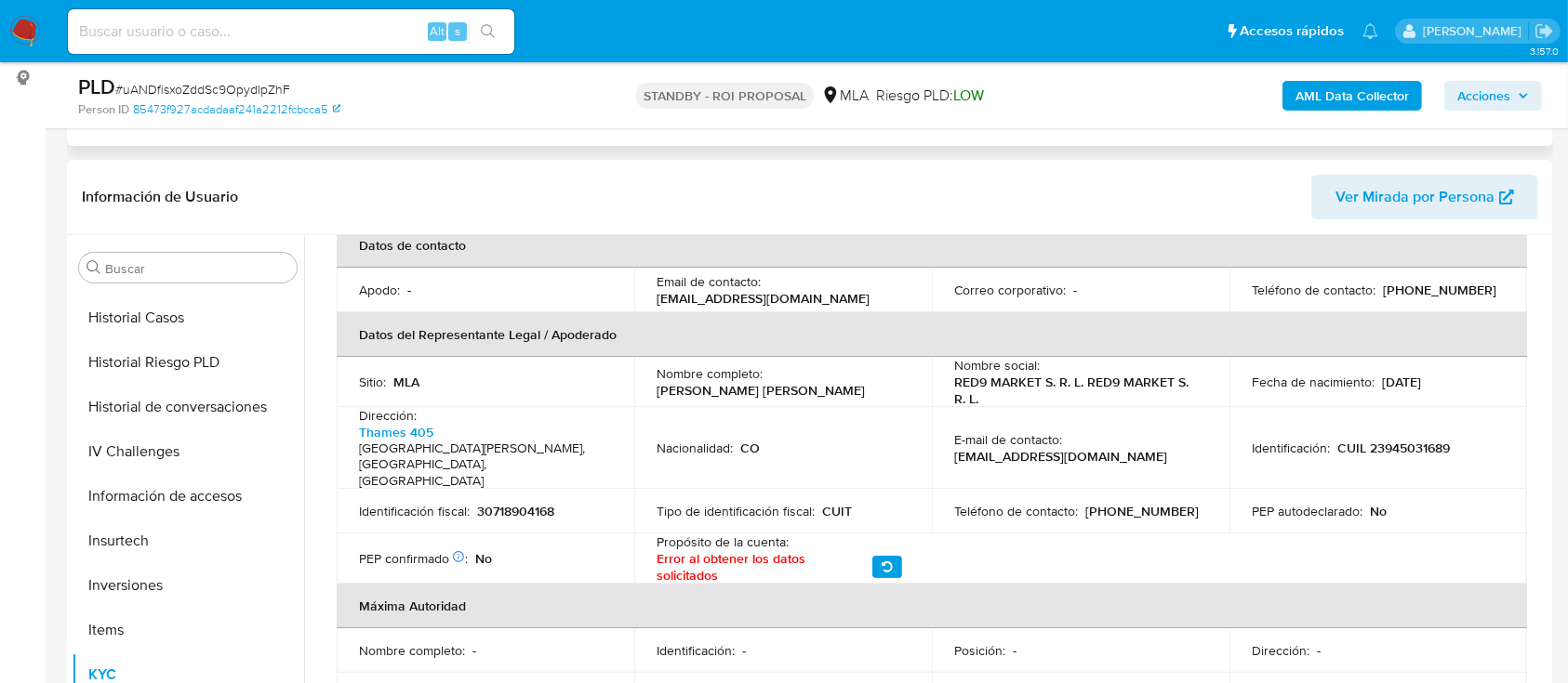
click at [1109, 503] on p "(11) 76003612" at bounding box center [1141, 511] width 113 height 16
copy p "76003612"
drag, startPoint x: 950, startPoint y: 432, endPoint x: 1135, endPoint y: 432, distance: 185.0
click at [1135, 432] on div "E-mail de contacto : marketred9@gmail.com" at bounding box center [1080, 448] width 253 height 34
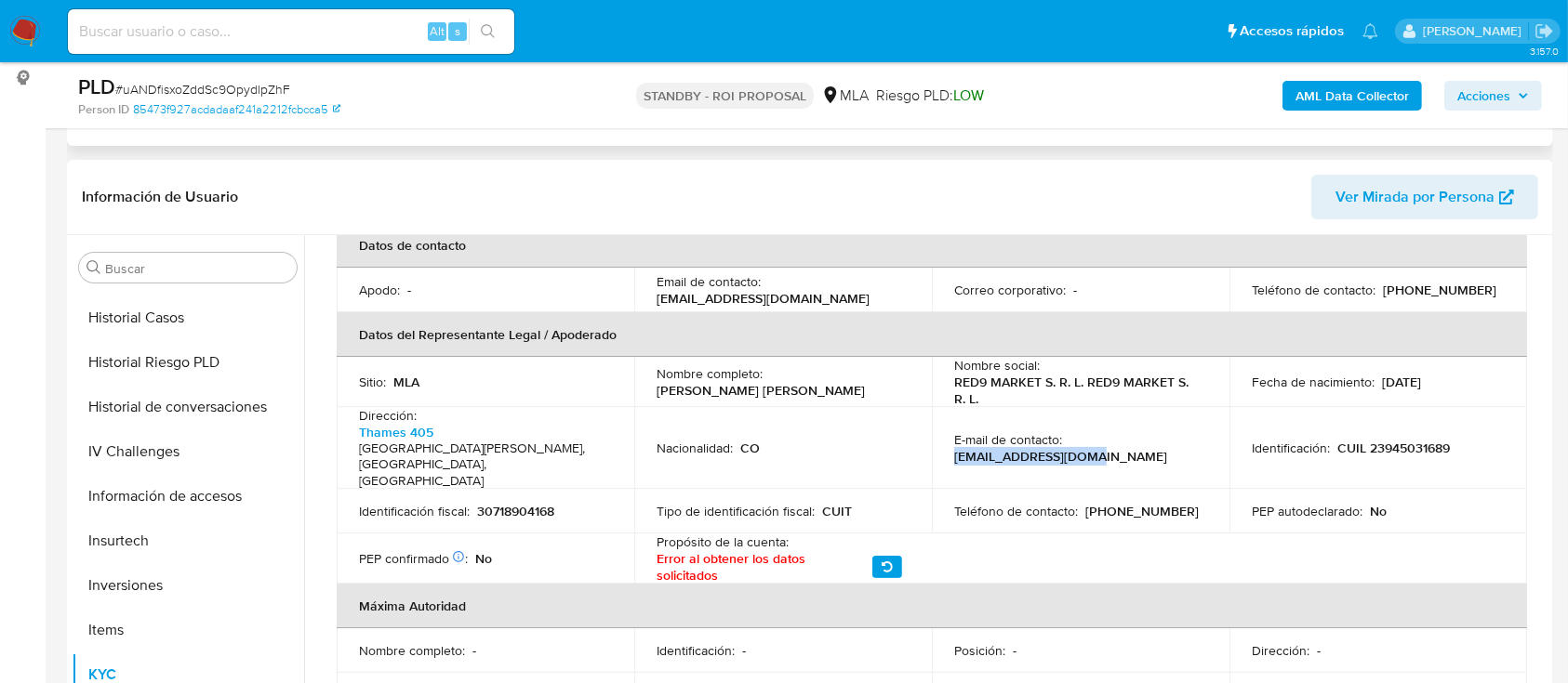
copy p "marketred9@gmail.com"
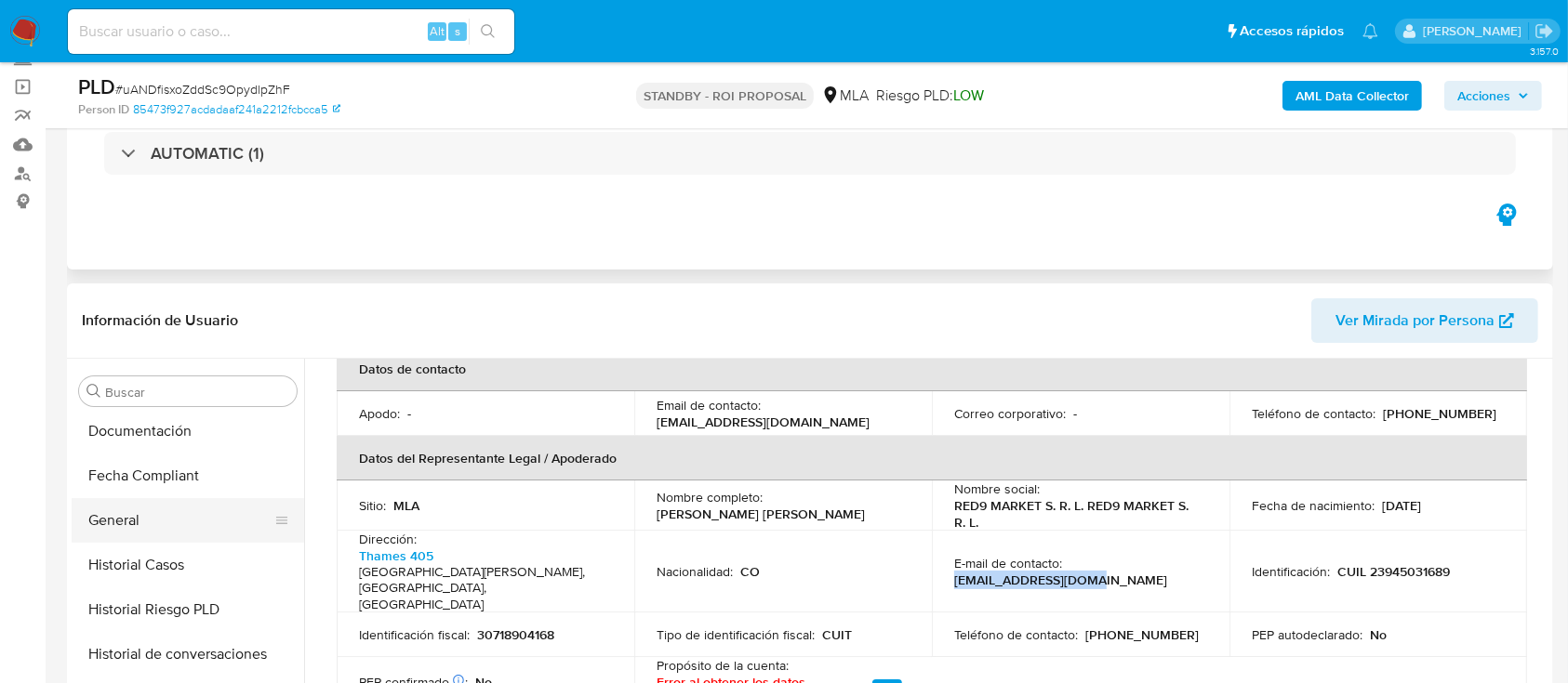
scroll to position [371, 0]
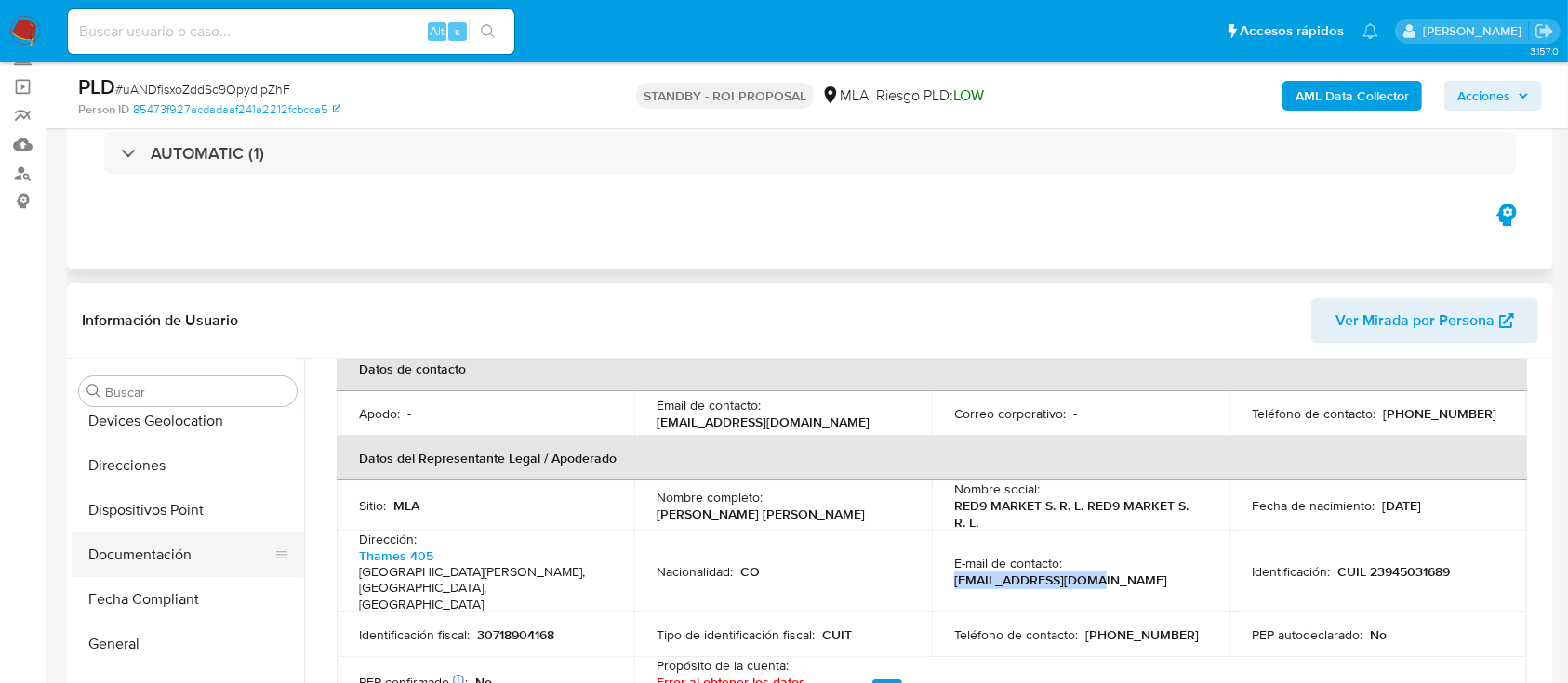
click at [220, 558] on button "Documentación" at bounding box center [180, 555] width 218 height 45
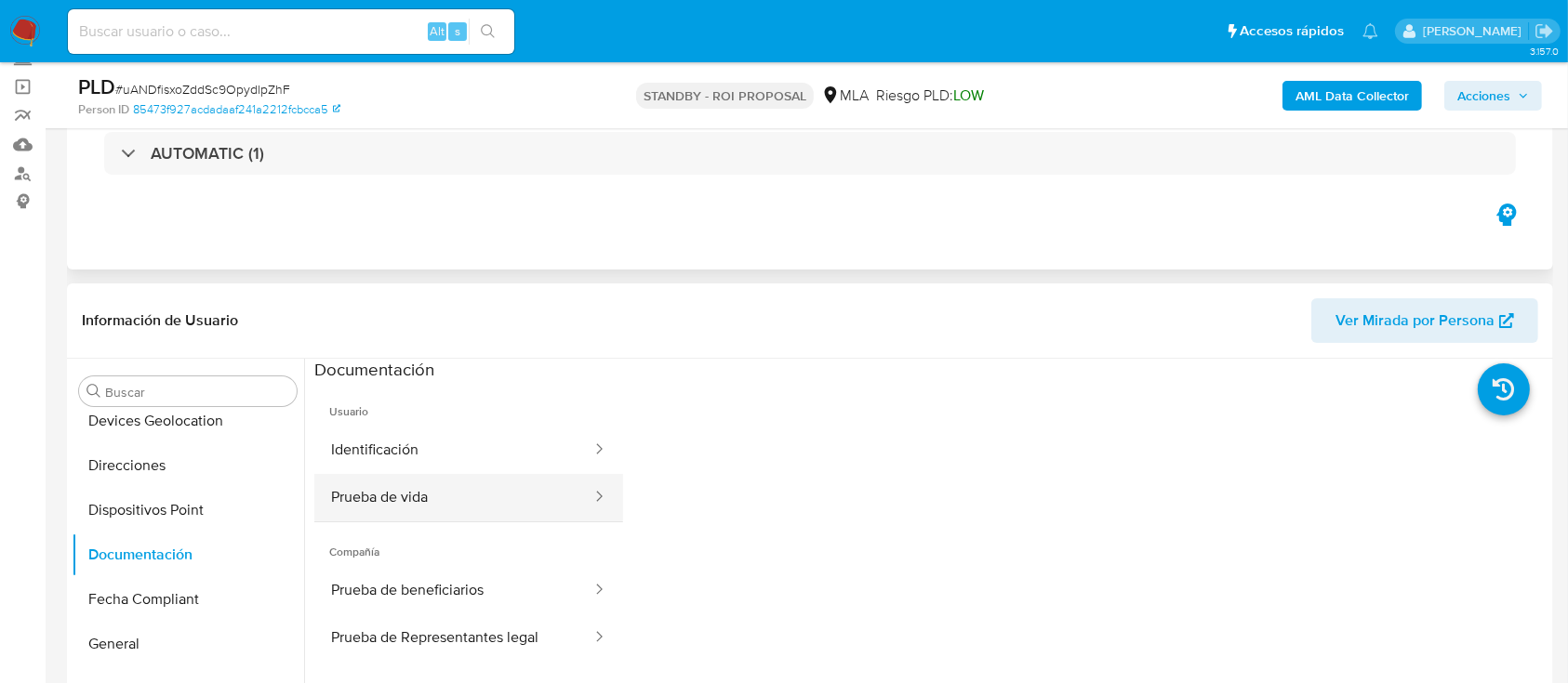
click at [432, 509] on button "Prueba de vida" at bounding box center [454, 497] width 279 height 47
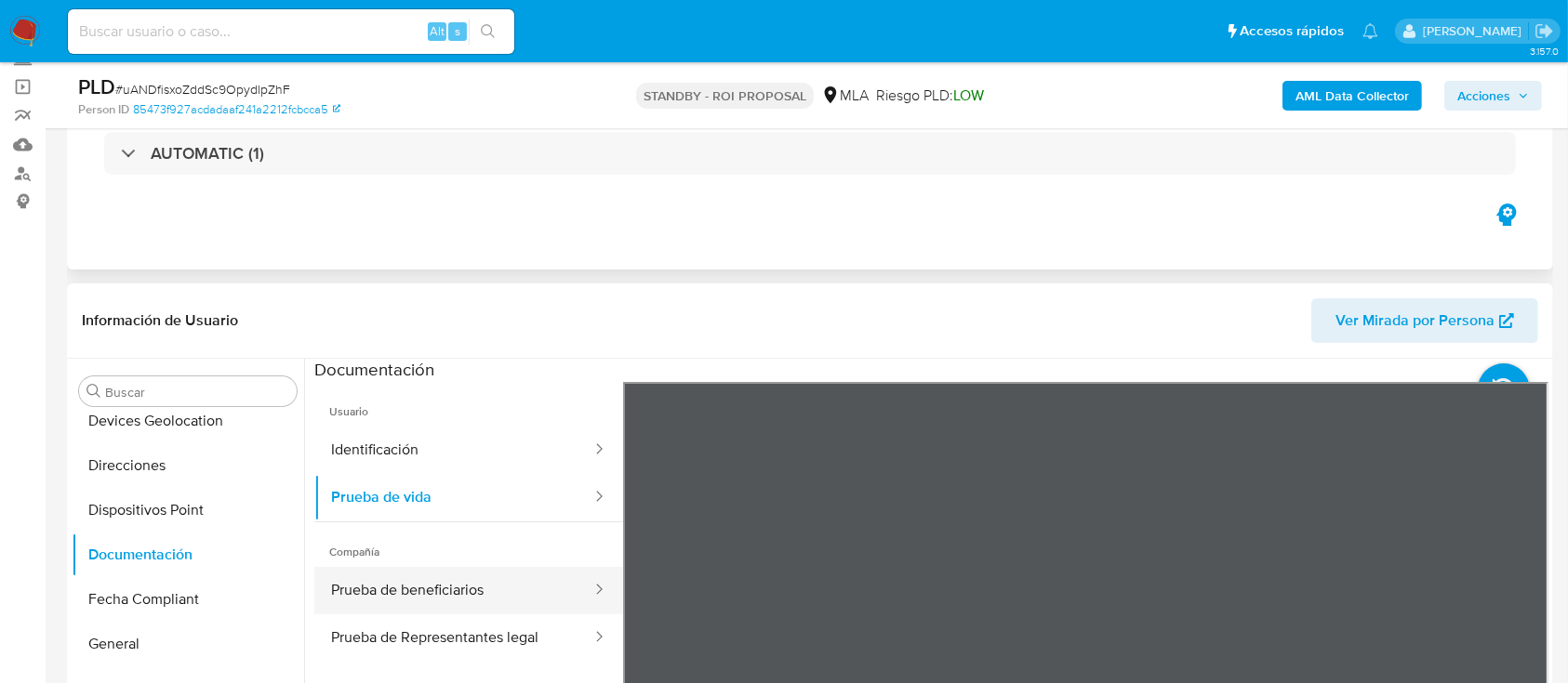
click at [447, 591] on button "Prueba de beneficiarios" at bounding box center [454, 590] width 279 height 47
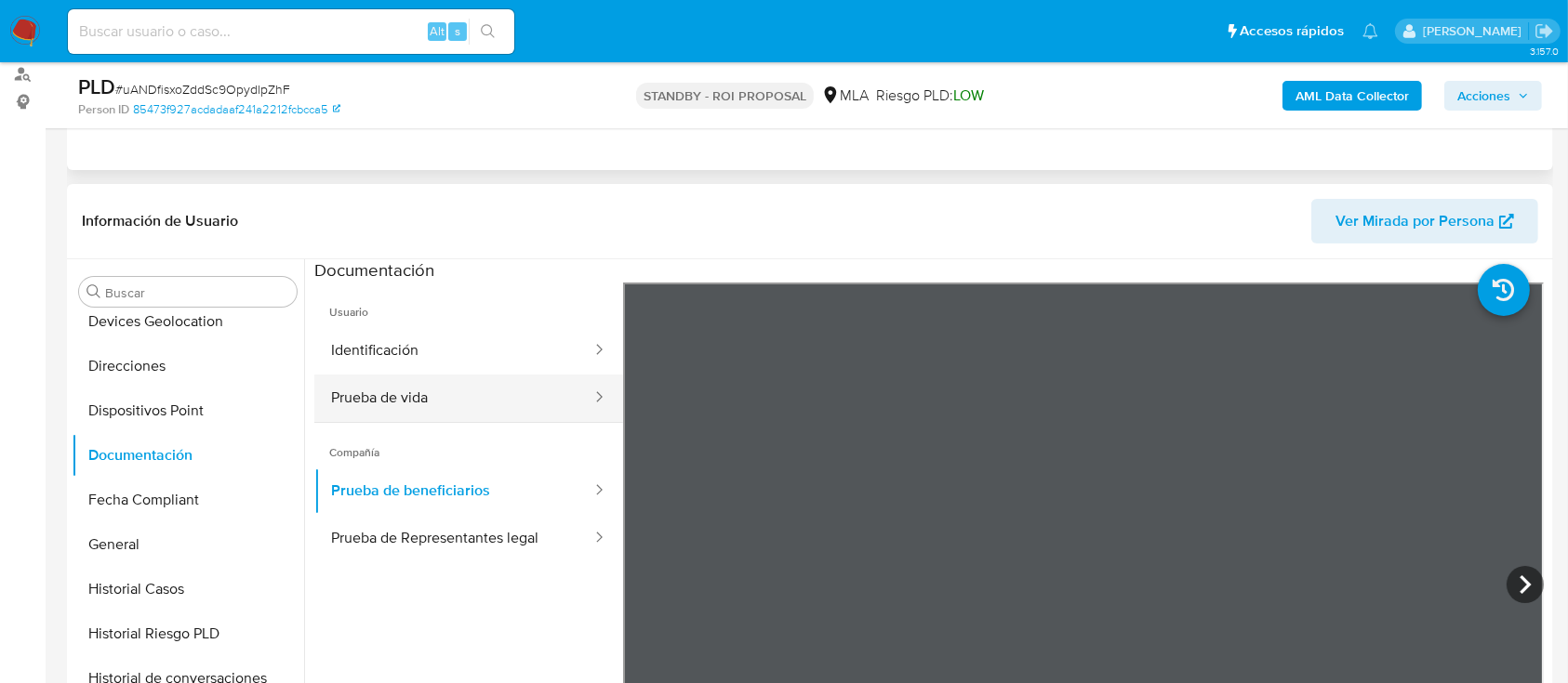
scroll to position [248, 0]
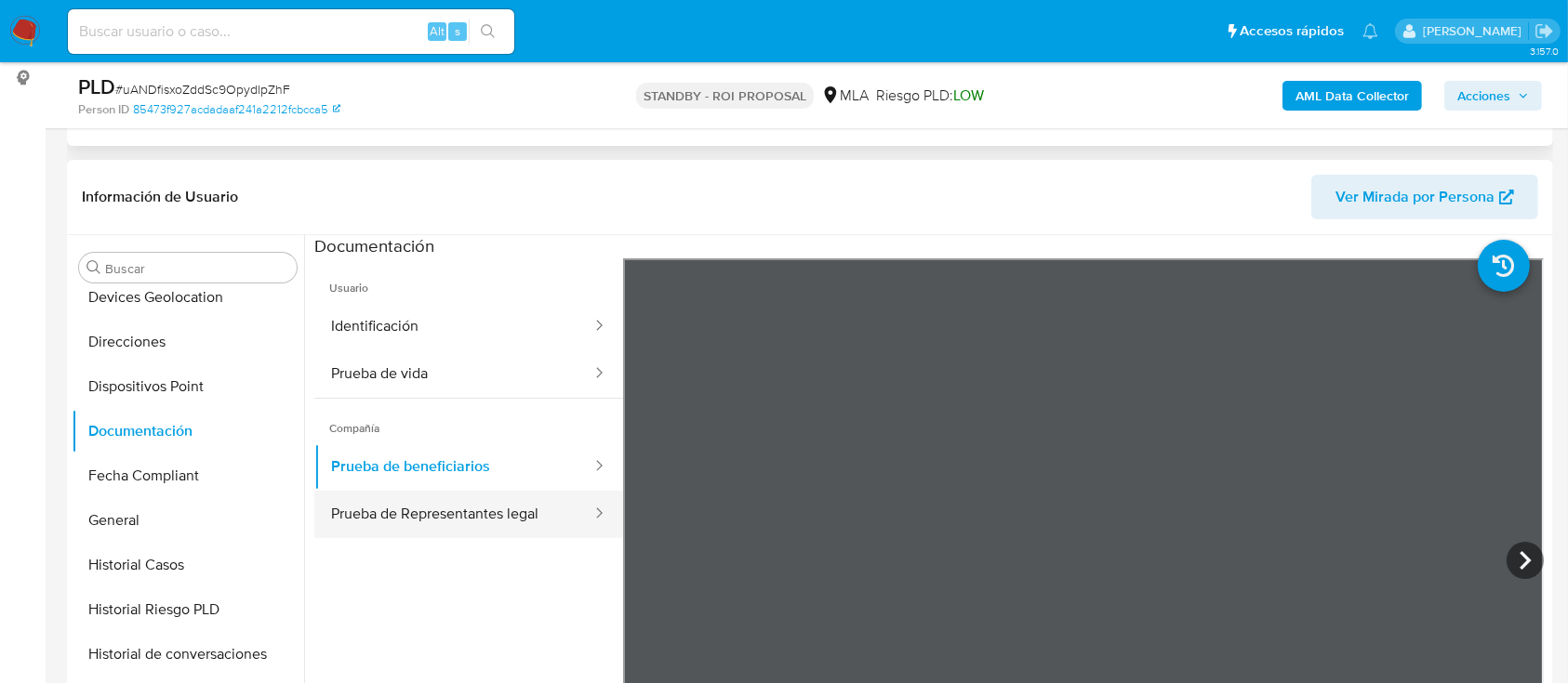
click at [482, 516] on button "Prueba de Representantes legal" at bounding box center [454, 514] width 279 height 47
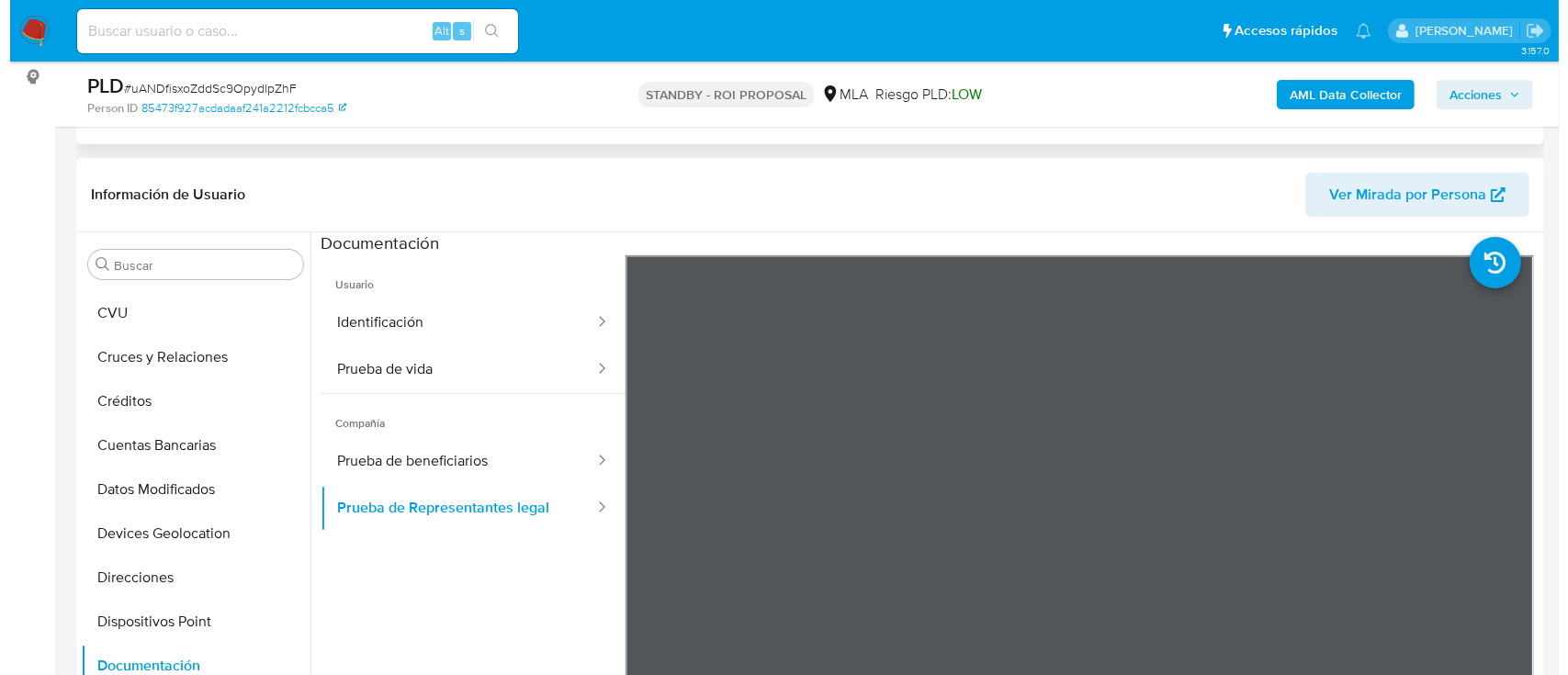
scroll to position [0, 0]
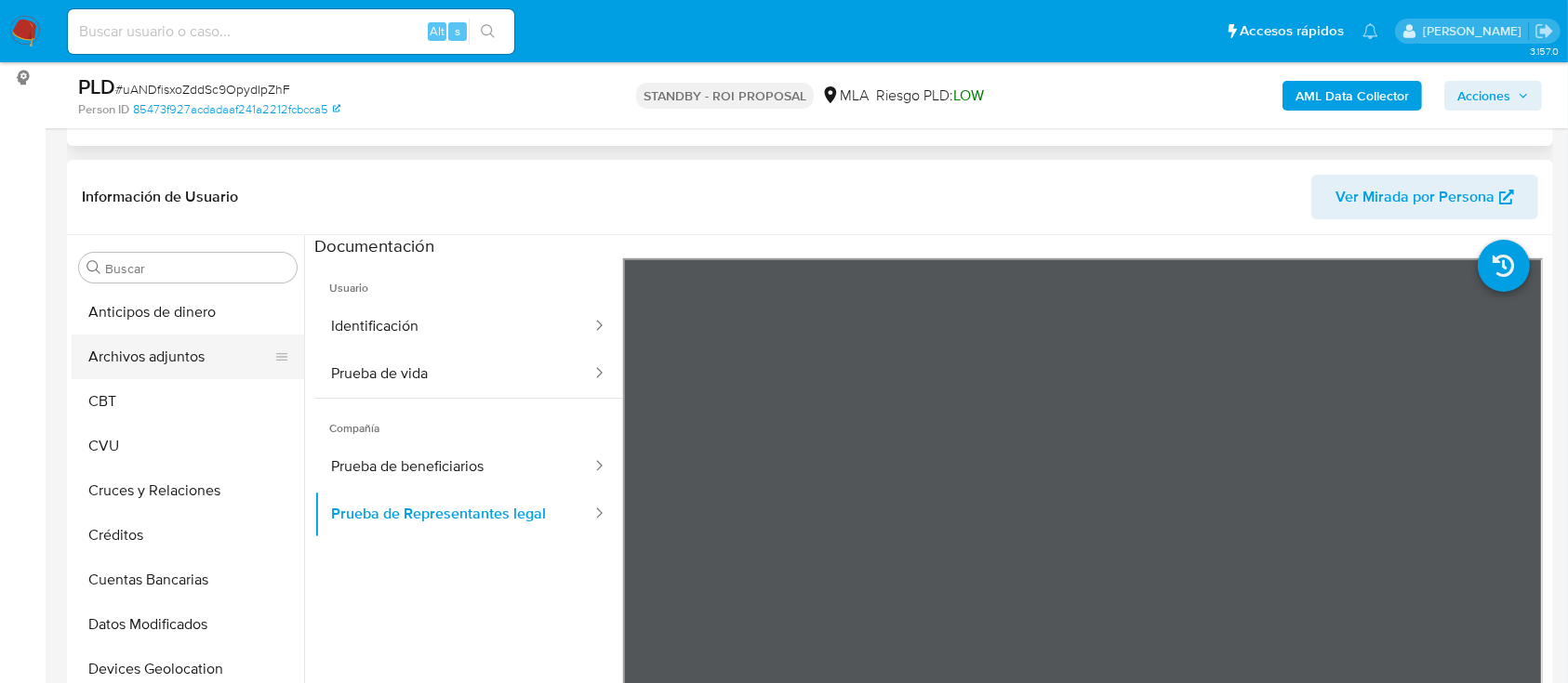
click at [196, 336] on button "Archivos adjuntos" at bounding box center [180, 357] width 218 height 45
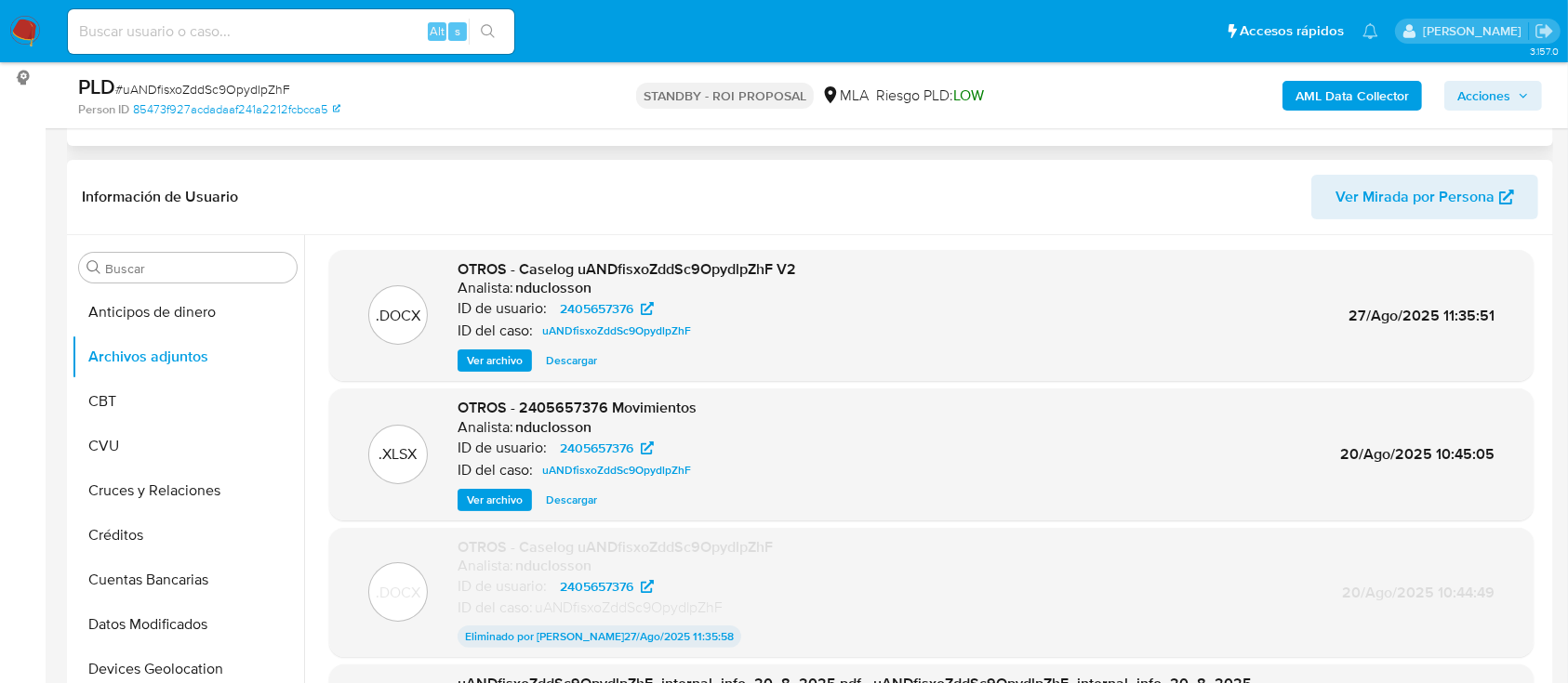
click at [491, 362] on span "Ver archivo" at bounding box center [495, 360] width 56 height 18
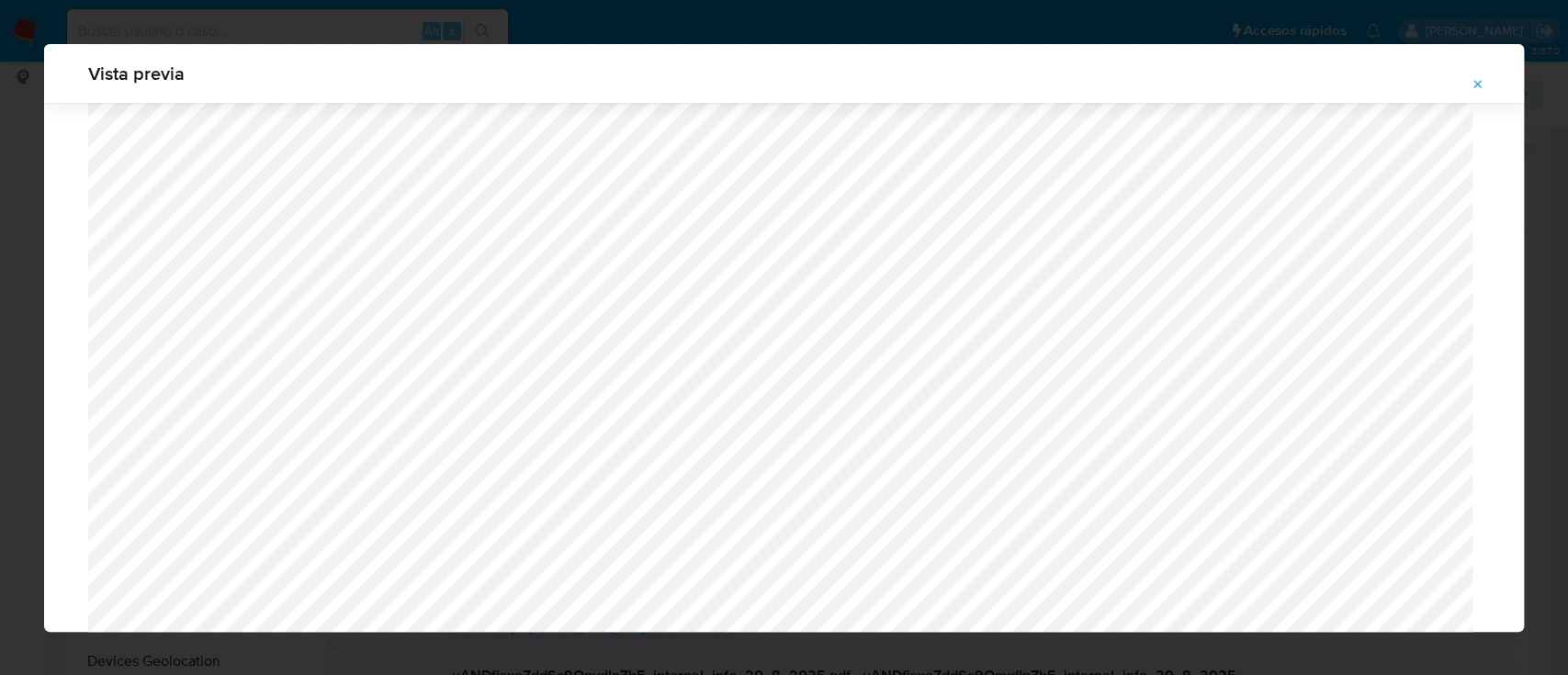
scroll to position [669, 0]
click at [1475, 82] on icon "Attachment preview" at bounding box center [1478, 84] width 14 height 14
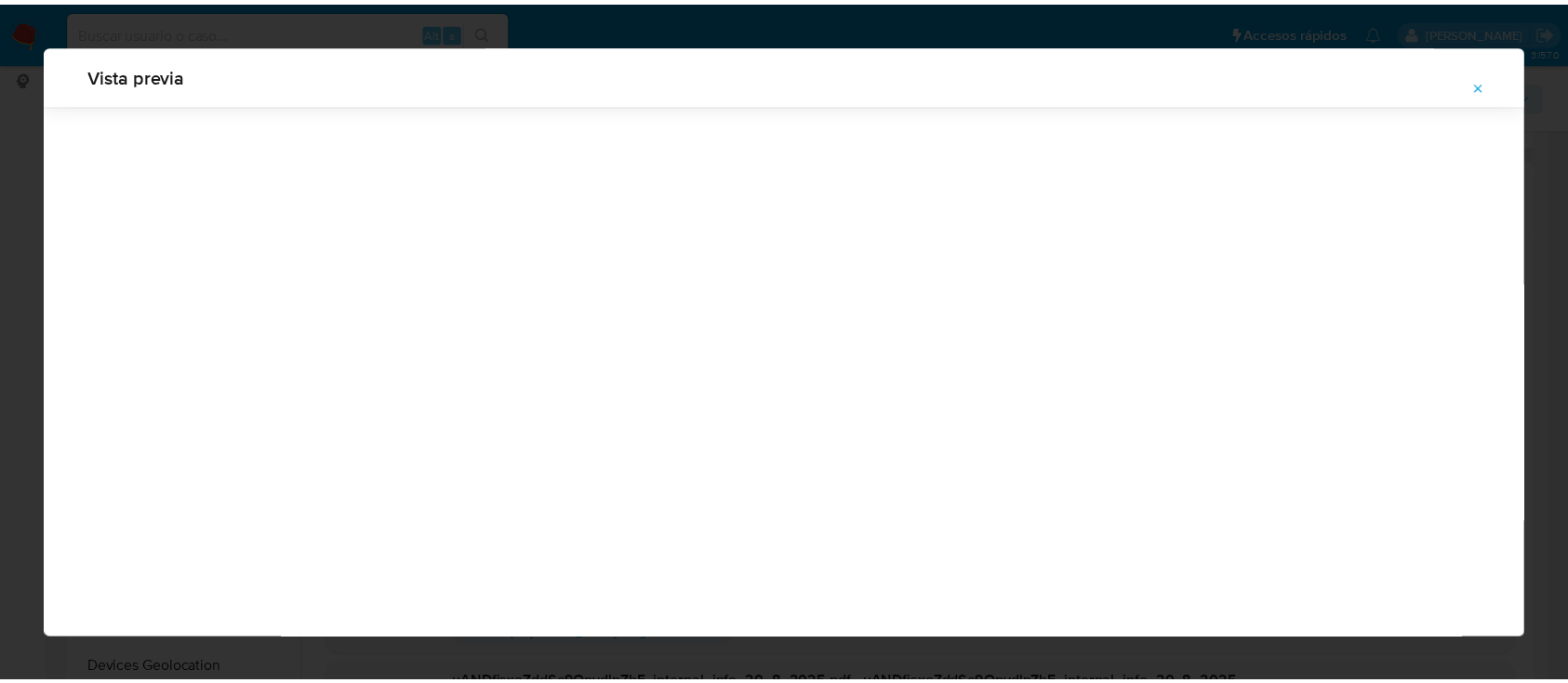
scroll to position [60, 0]
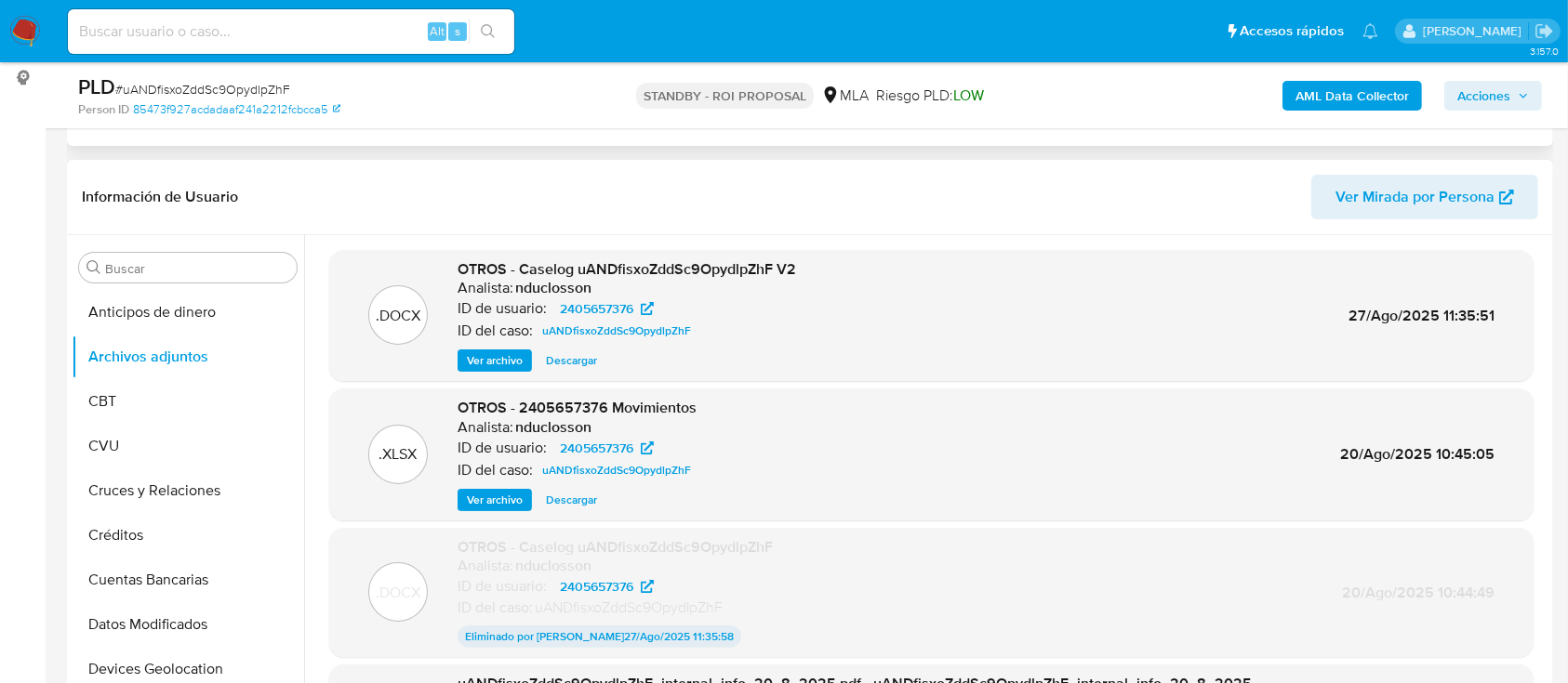
click at [363, 42] on input at bounding box center [290, 31] width 446 height 24
paste input "v0XHIhx88LNIeQOWSeT4ykEv"
type input "v0XHIhx88LNIeQOWSeT4ykEv"
click at [493, 36] on icon "search-icon" at bounding box center [488, 31] width 14 height 14
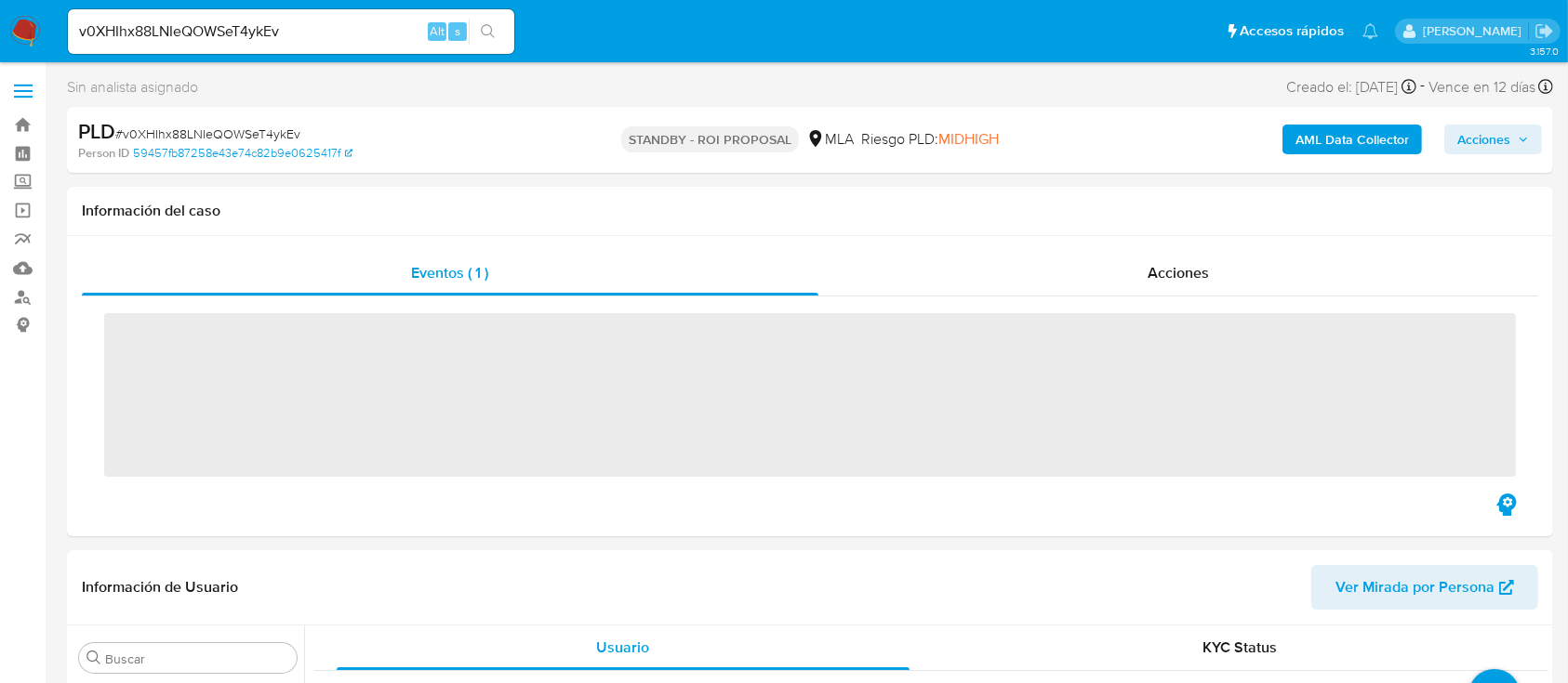
scroll to position [875, 0]
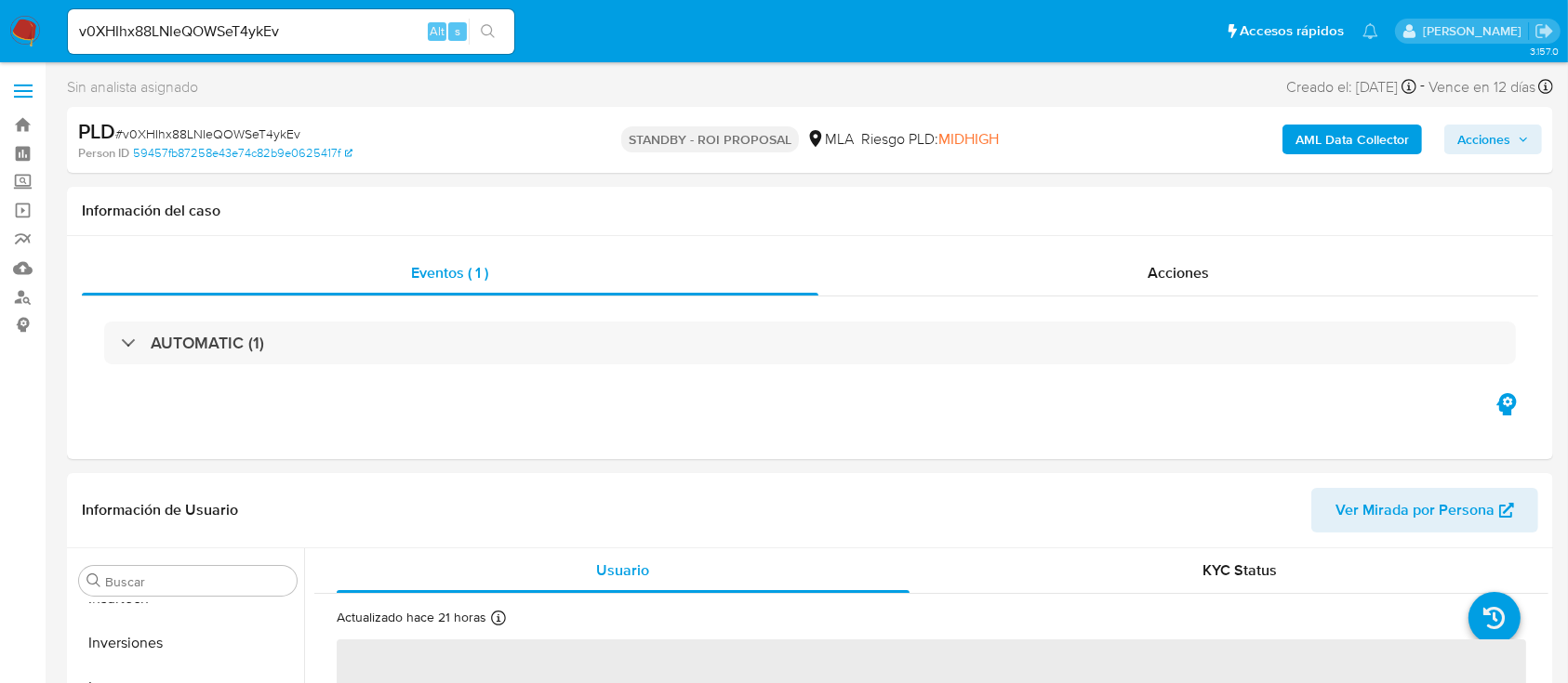
select select "10"
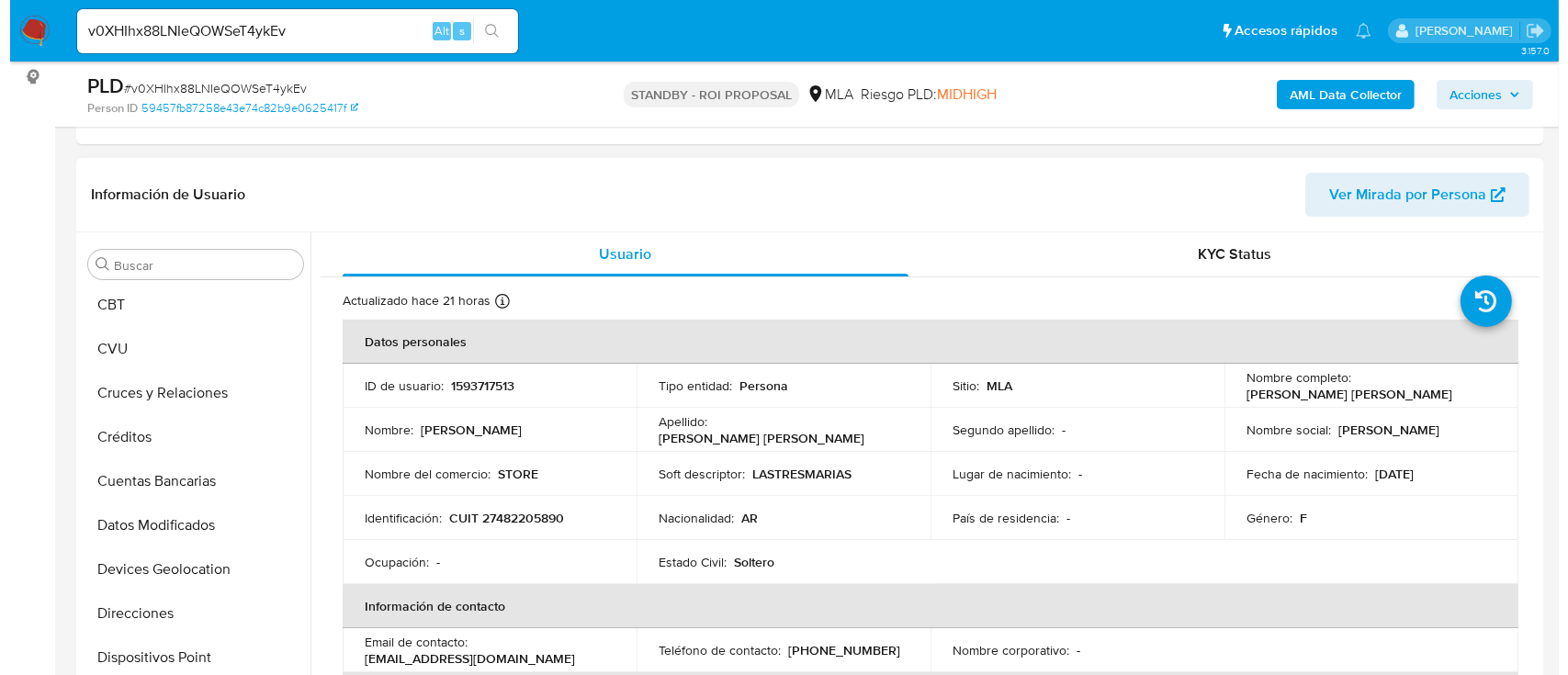
scroll to position [0, 0]
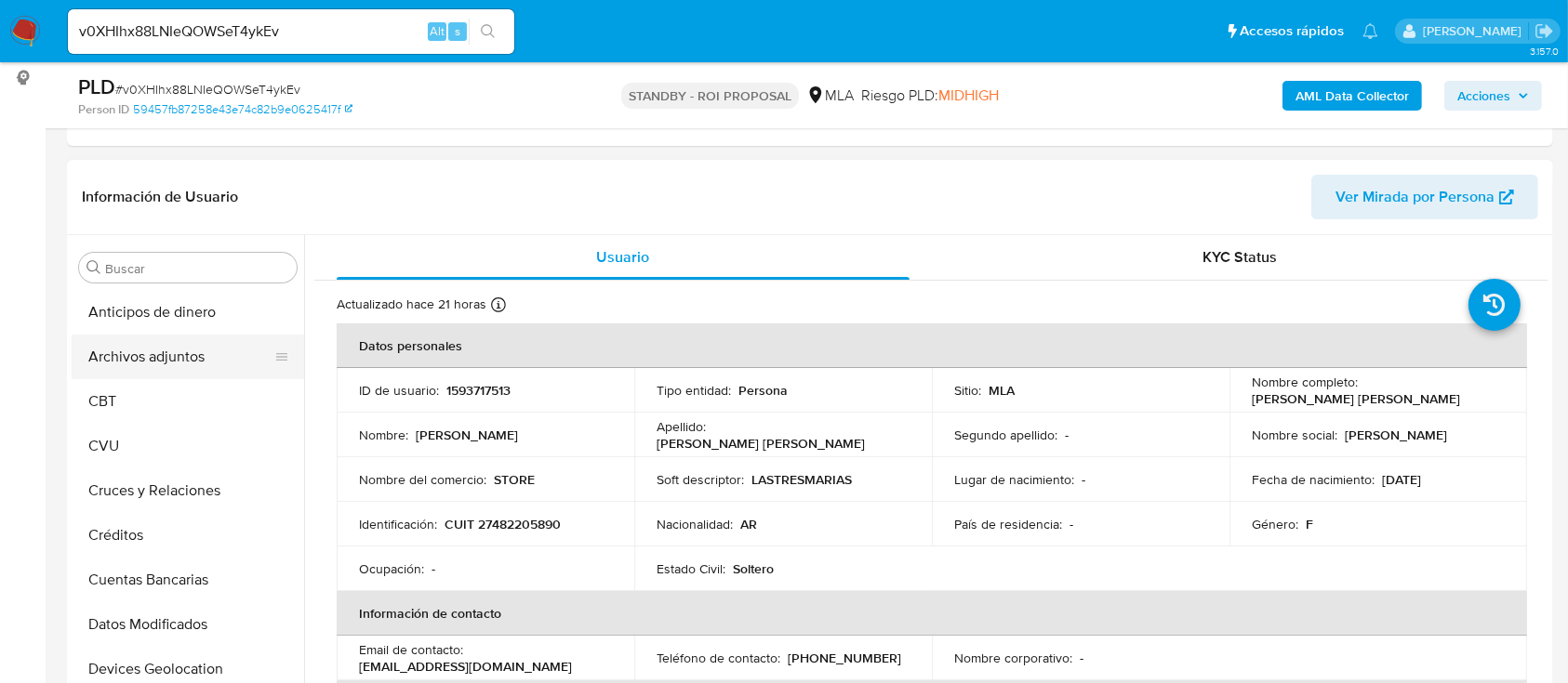
click at [212, 353] on button "Archivos adjuntos" at bounding box center [180, 357] width 218 height 45
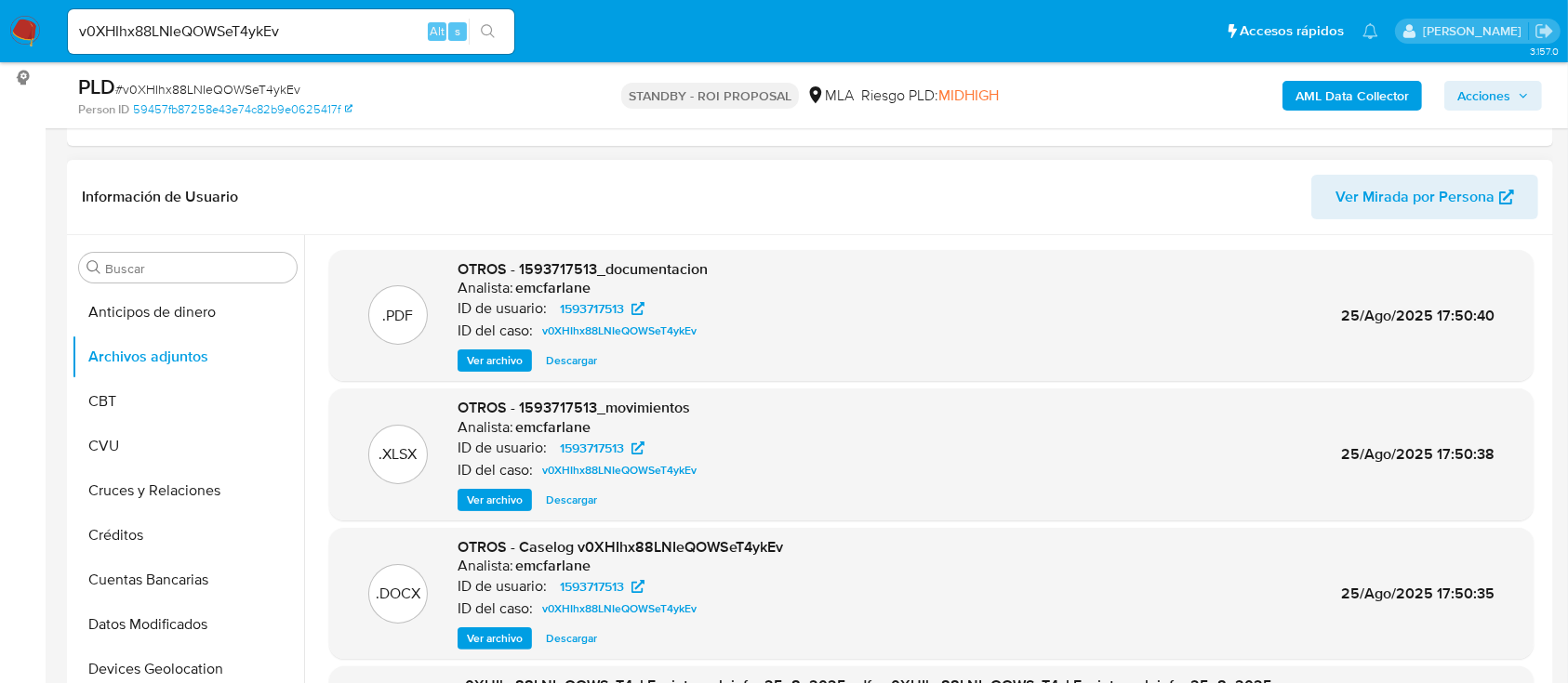
drag, startPoint x: 489, startPoint y: 629, endPoint x: 501, endPoint y: 638, distance: 15.0
click at [489, 630] on span "Ver archivo" at bounding box center [495, 638] width 56 height 18
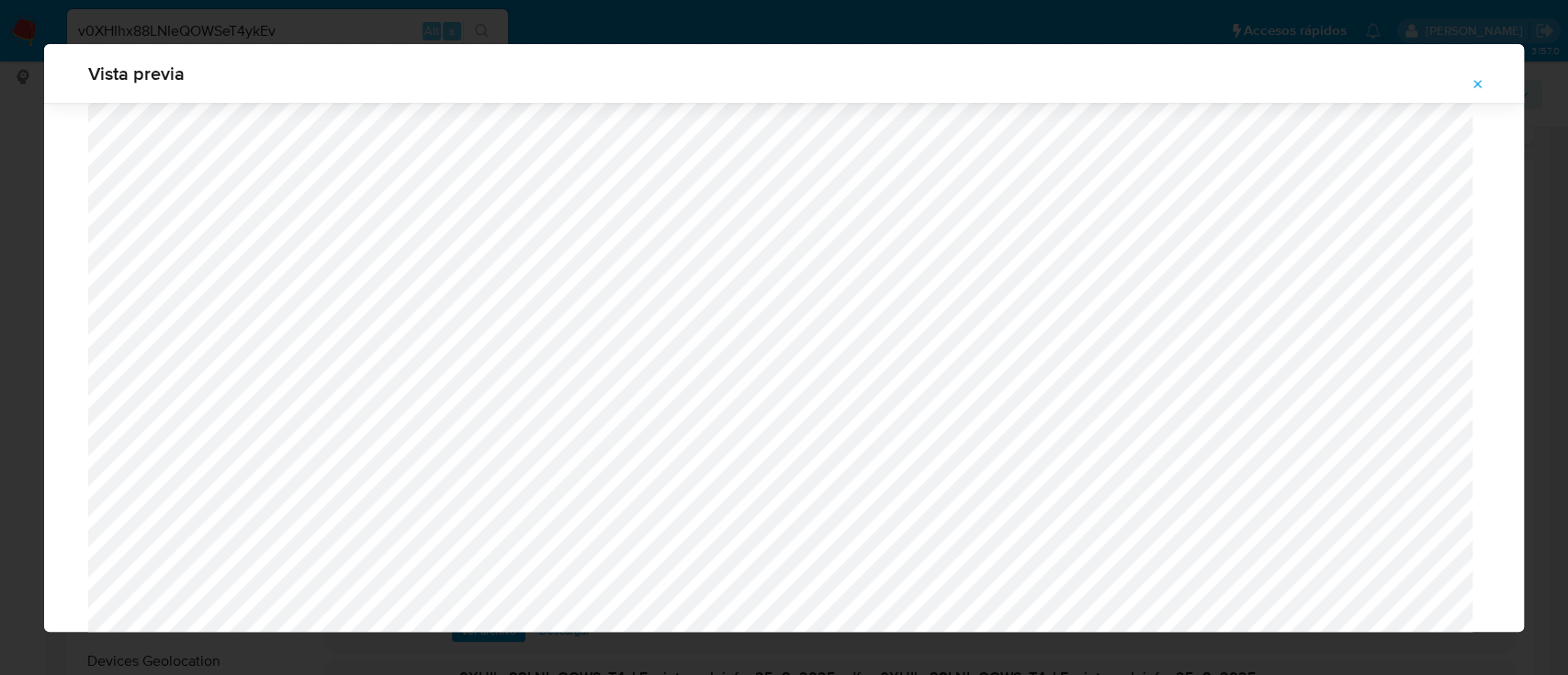
scroll to position [820, 0]
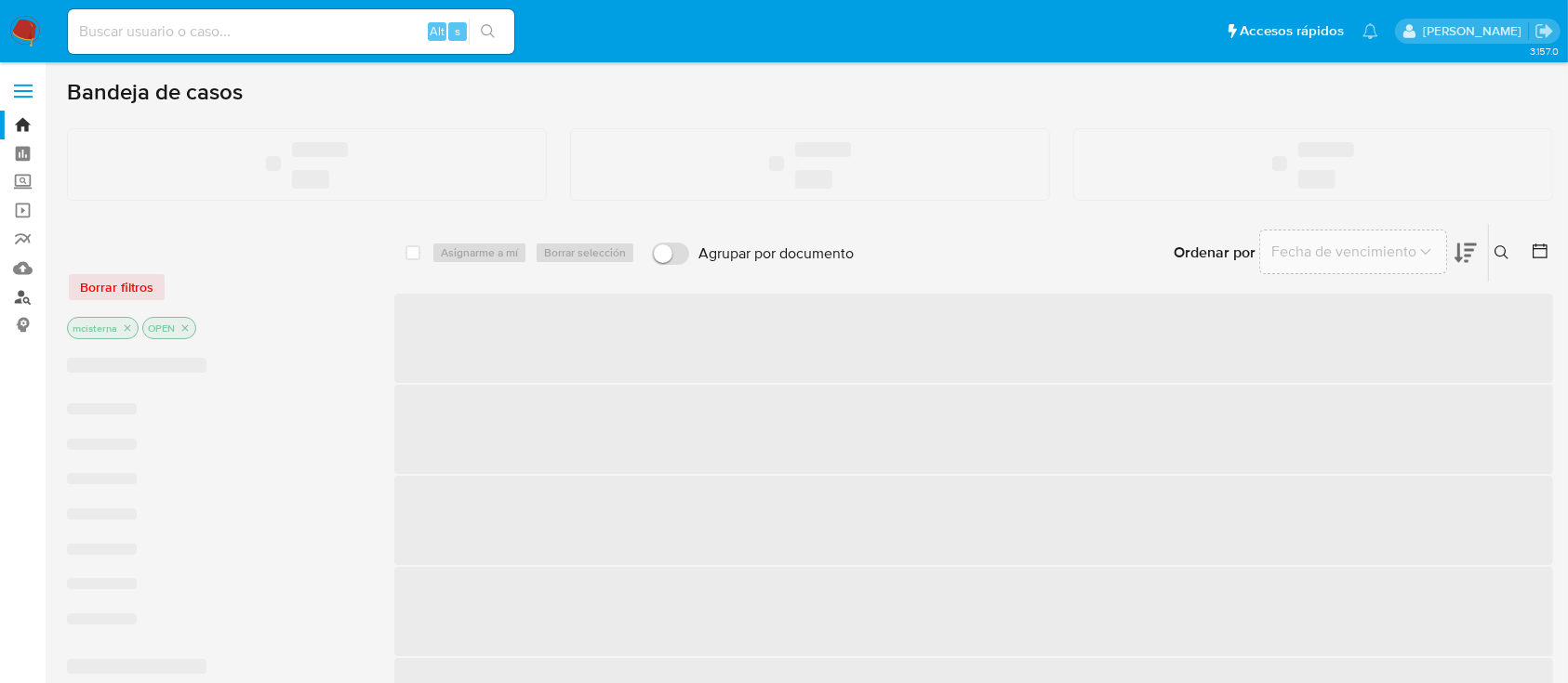
click at [19, 299] on link "Buscador de personas" at bounding box center [110, 297] width 222 height 29
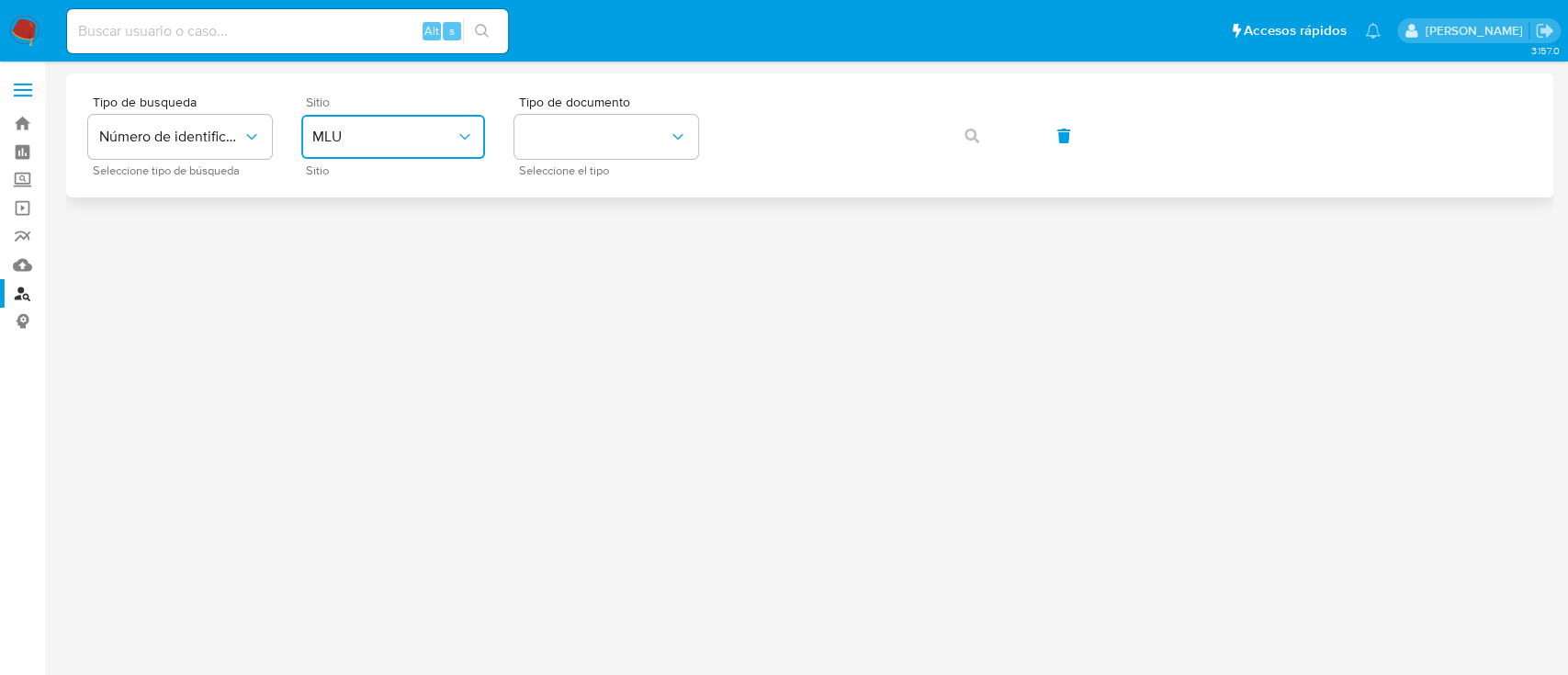
click at [458, 147] on button "MLU" at bounding box center [393, 137] width 184 height 44
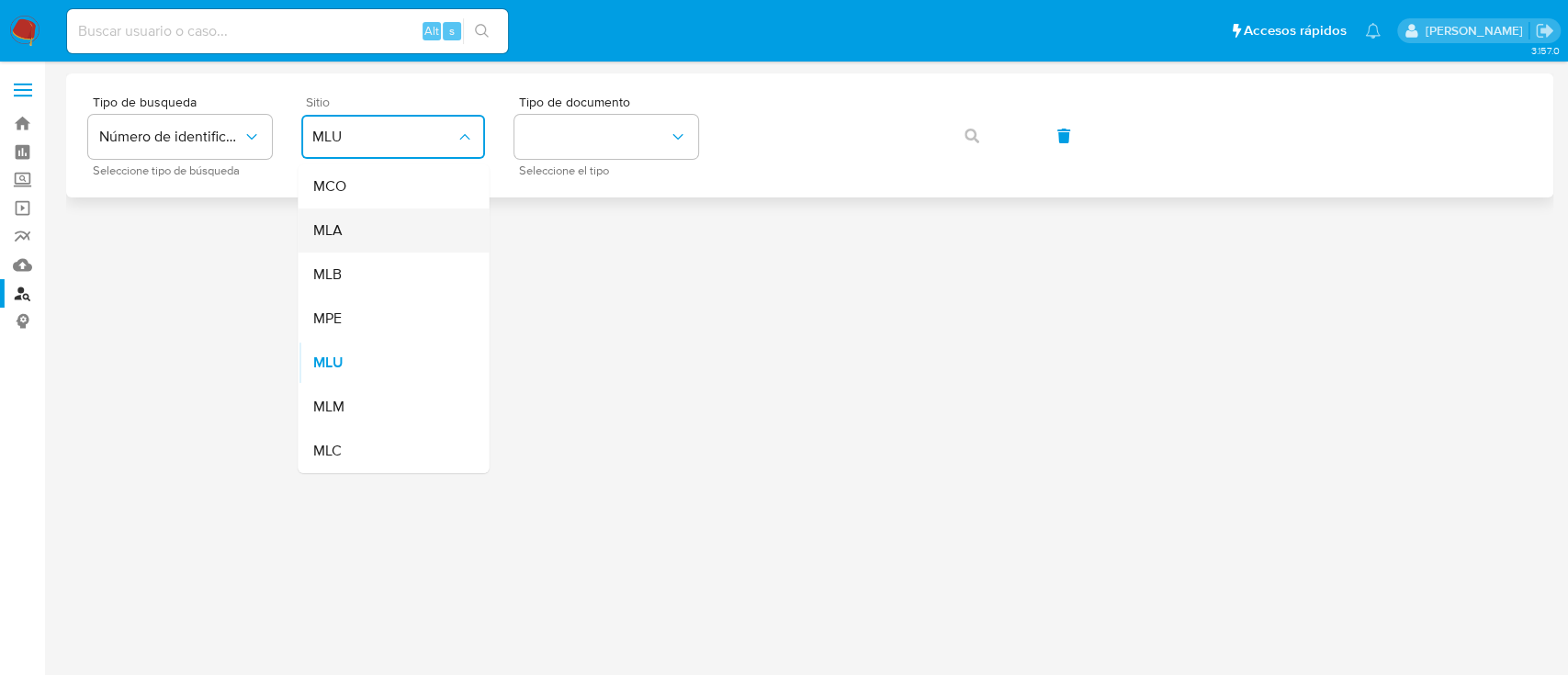
click at [433, 229] on div "MLA" at bounding box center [388, 230] width 151 height 44
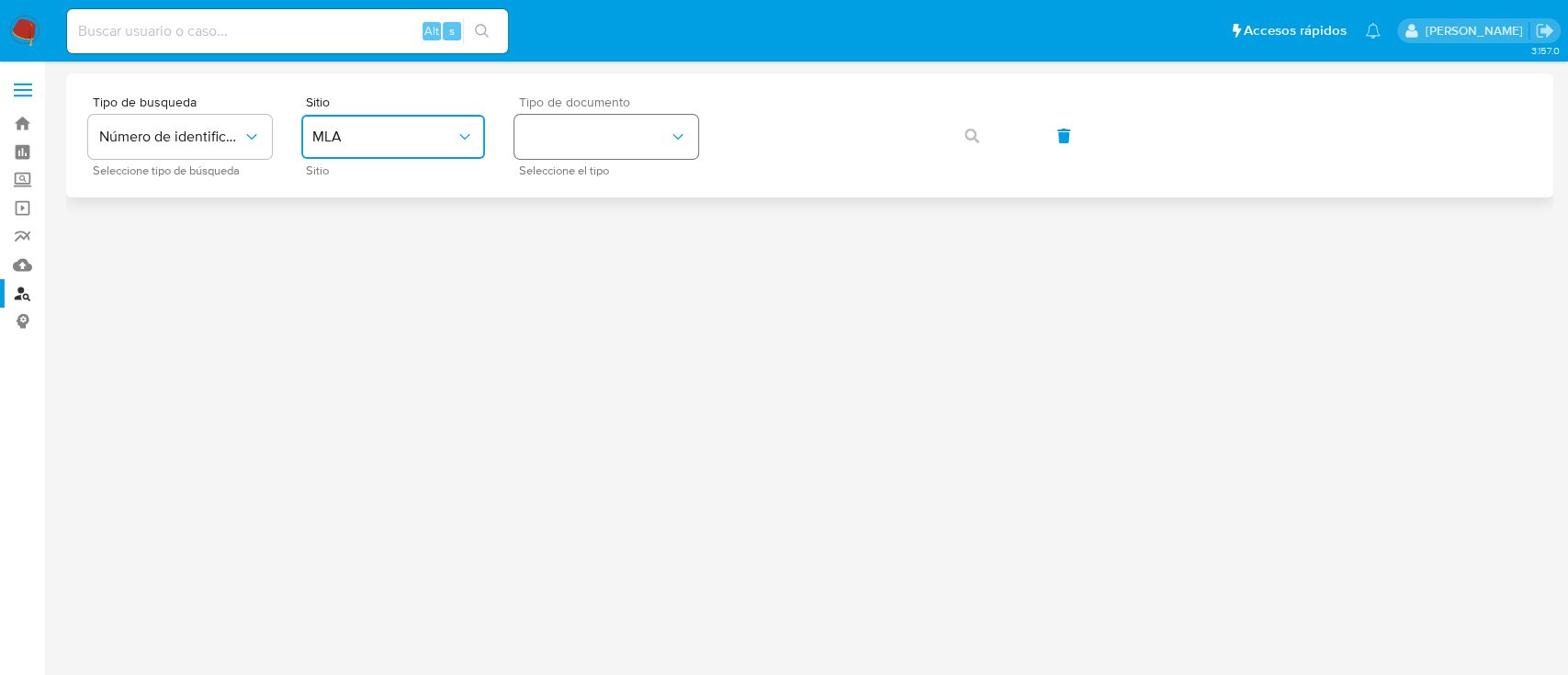
click at [642, 135] on button "identificationType" at bounding box center [606, 137] width 184 height 44
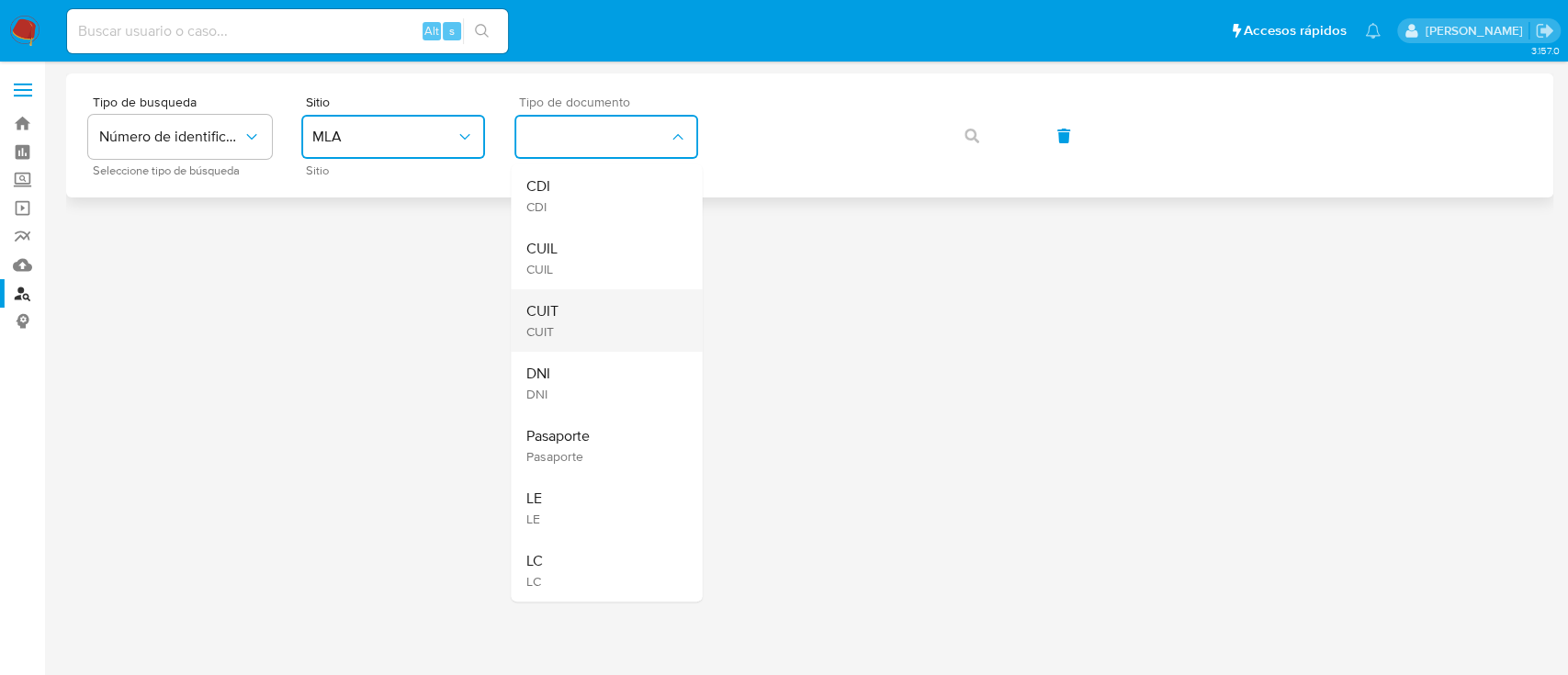
click at [619, 294] on div "CUIT CUIT" at bounding box center [601, 320] width 151 height 62
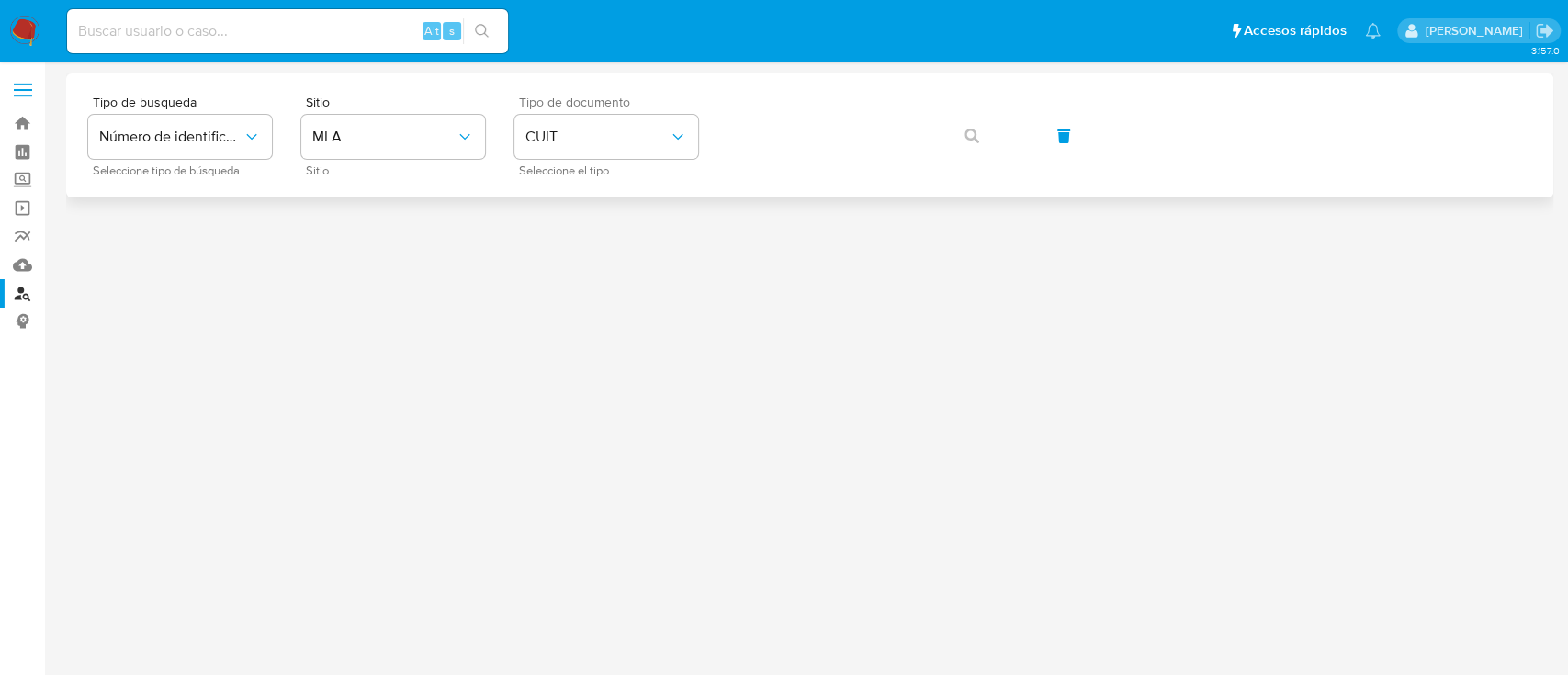
click at [783, 170] on div "Tipo de busqueda Número de identificación Seleccione tipo de búsqueda Sitio MLA…" at bounding box center [810, 136] width 1444 height 80
click at [967, 139] on icon "button" at bounding box center [971, 136] width 14 height 14
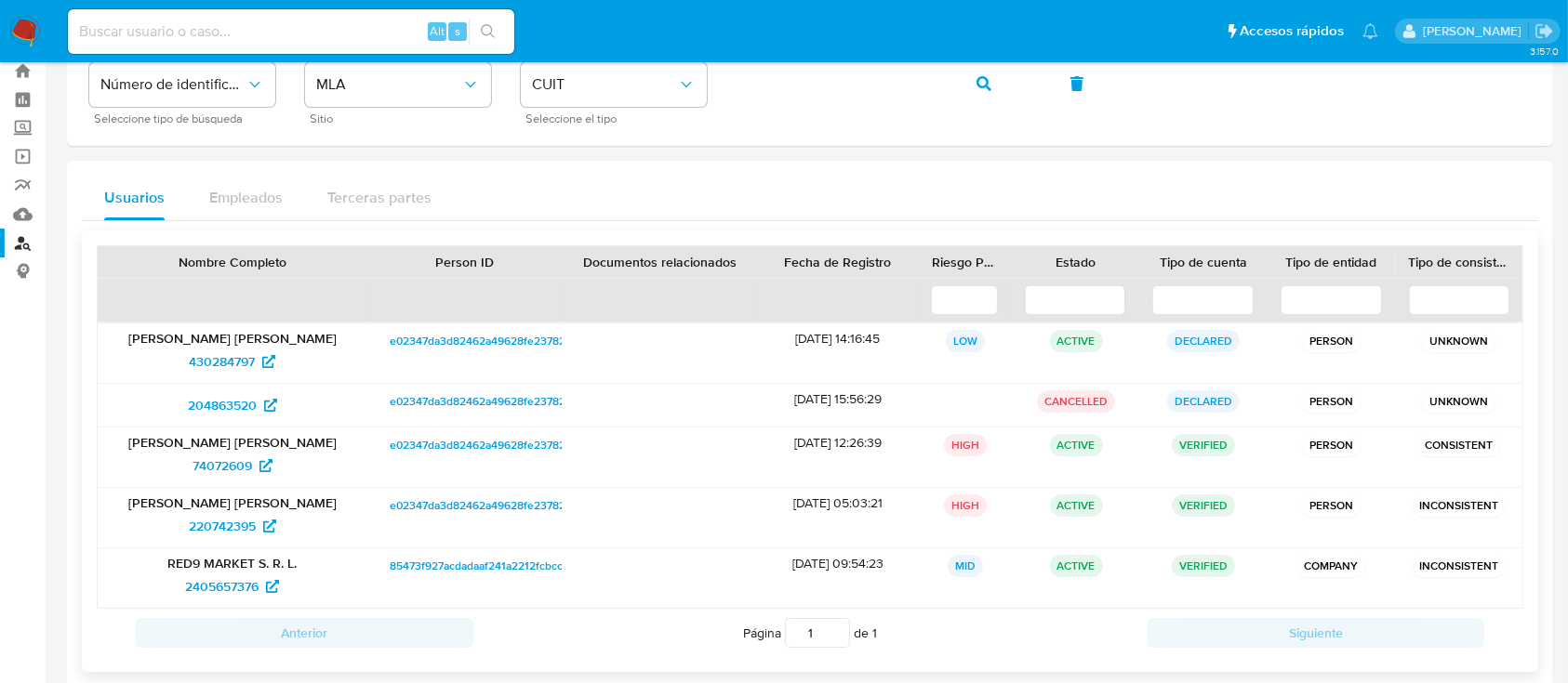
scroll to position [83, 0]
